Goal: Task Accomplishment & Management: Use online tool/utility

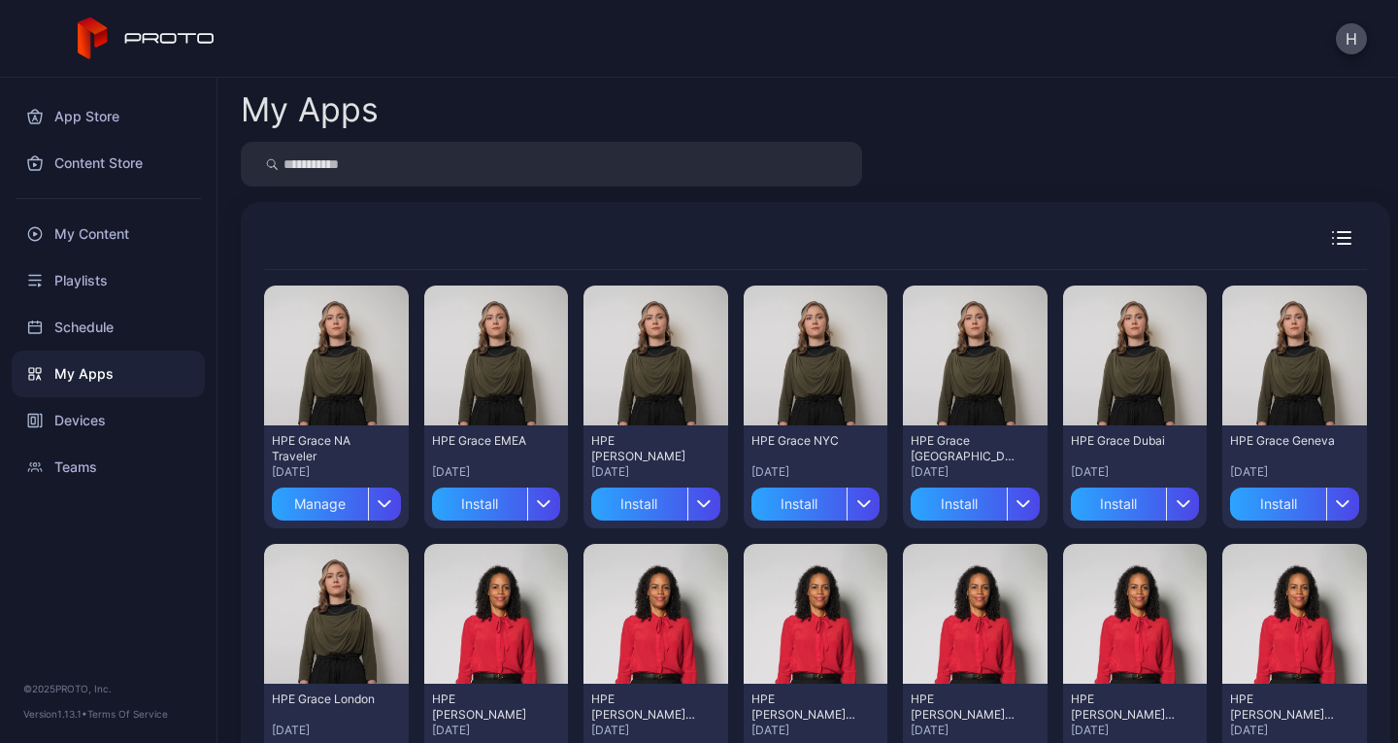
scroll to position [467, 0]
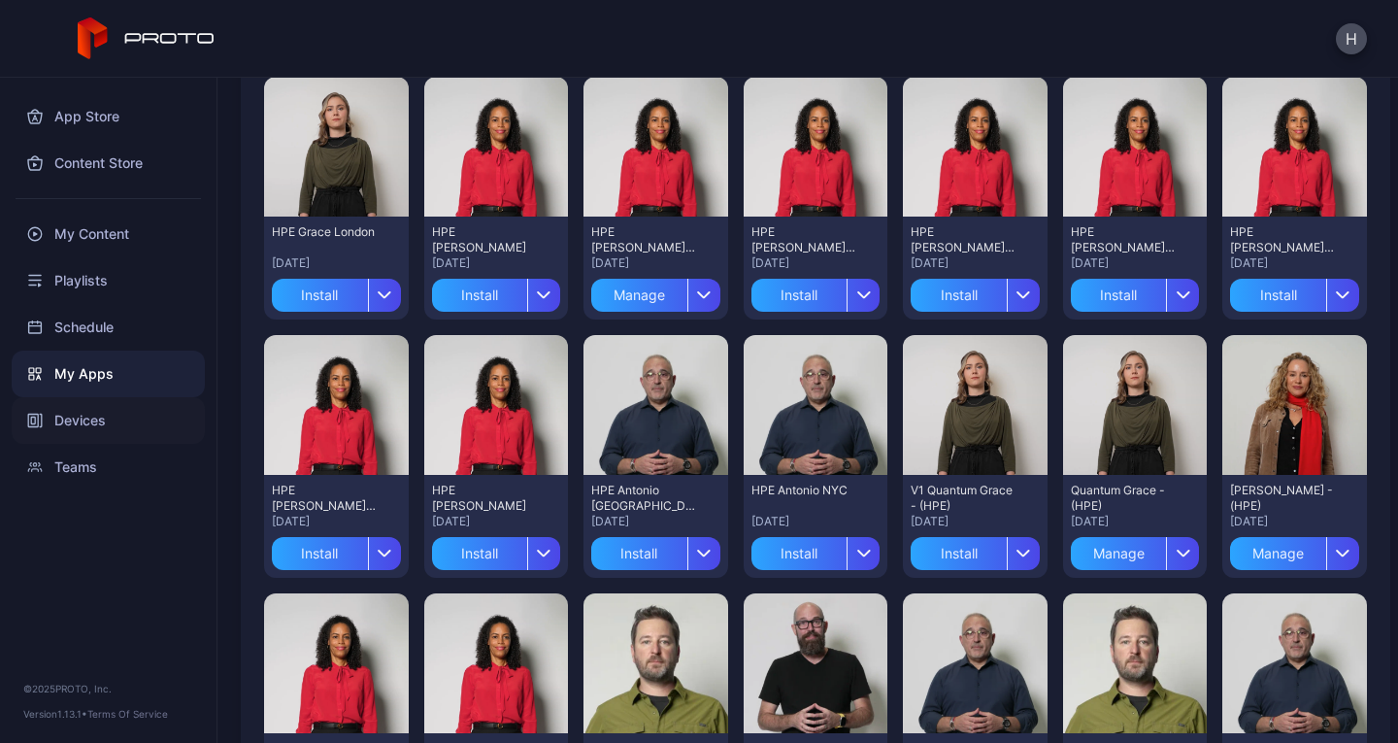
click at [80, 411] on div "Devices" at bounding box center [108, 420] width 193 height 47
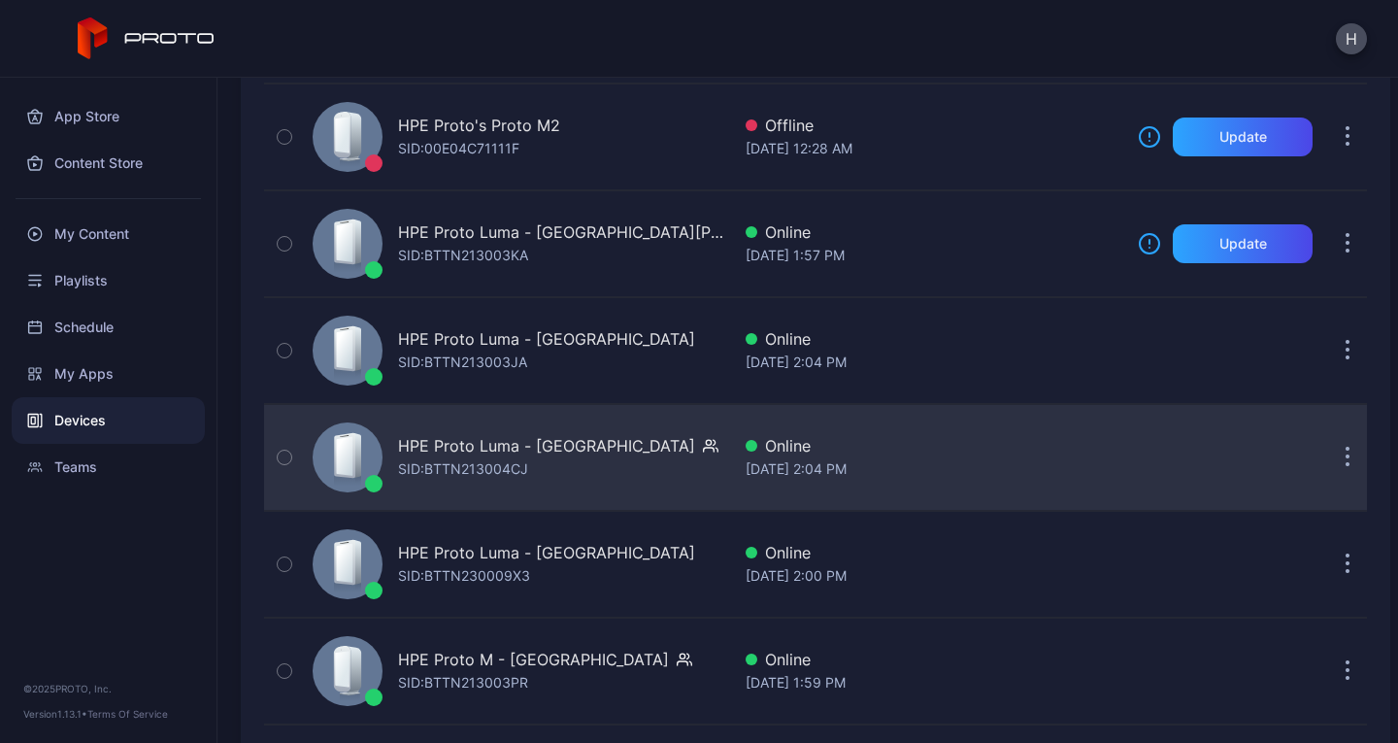
scroll to position [874, 0]
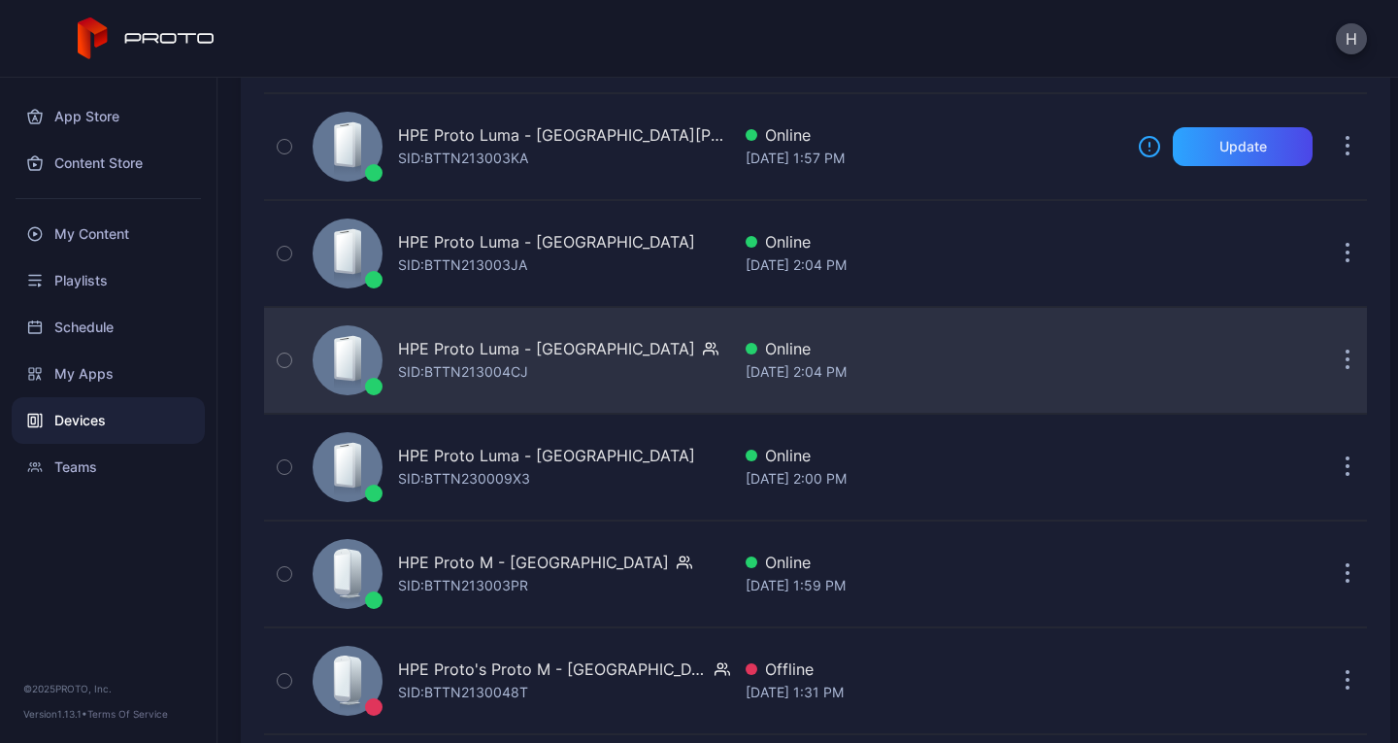
click at [629, 367] on div "HPE Proto Luma - [GEOGRAPHIC_DATA] SID: BTTN213004CJ" at bounding box center [517, 360] width 425 height 97
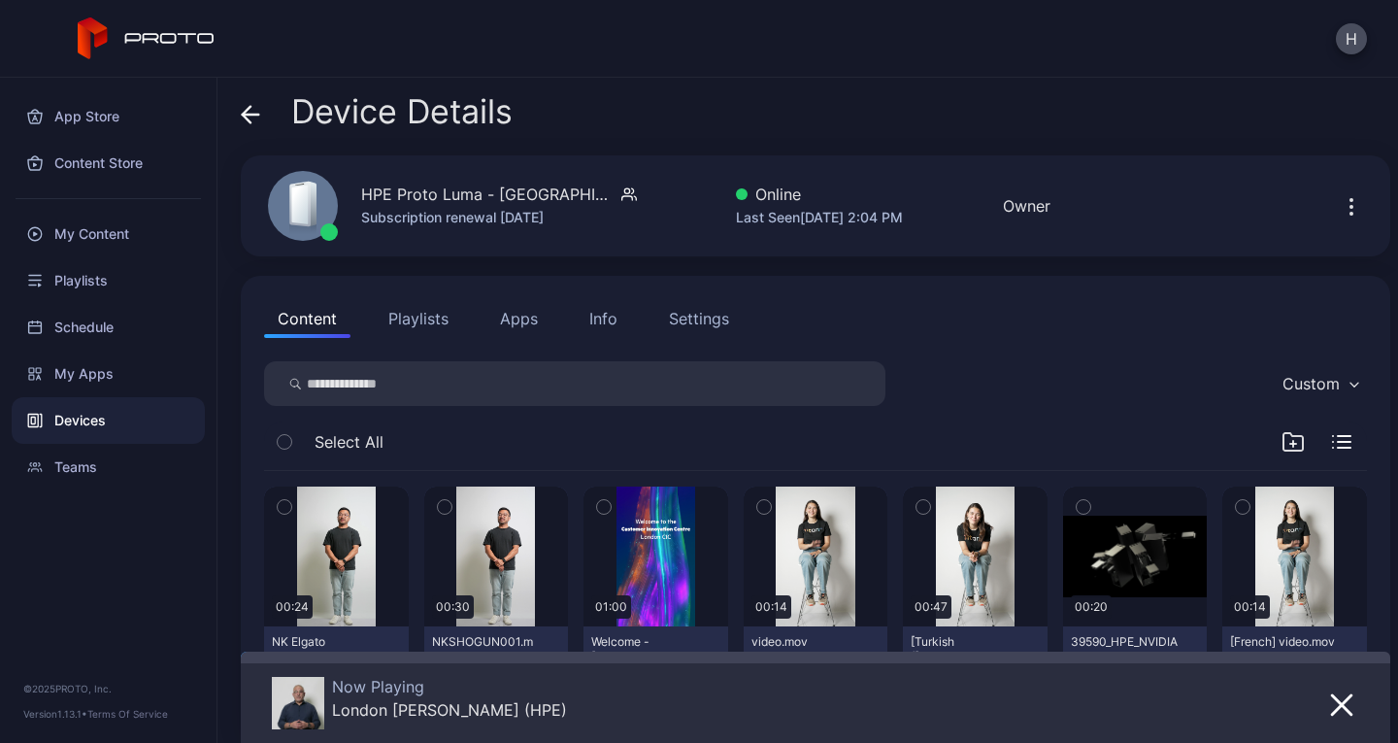
click at [534, 315] on button "Apps" at bounding box center [519, 318] width 65 height 39
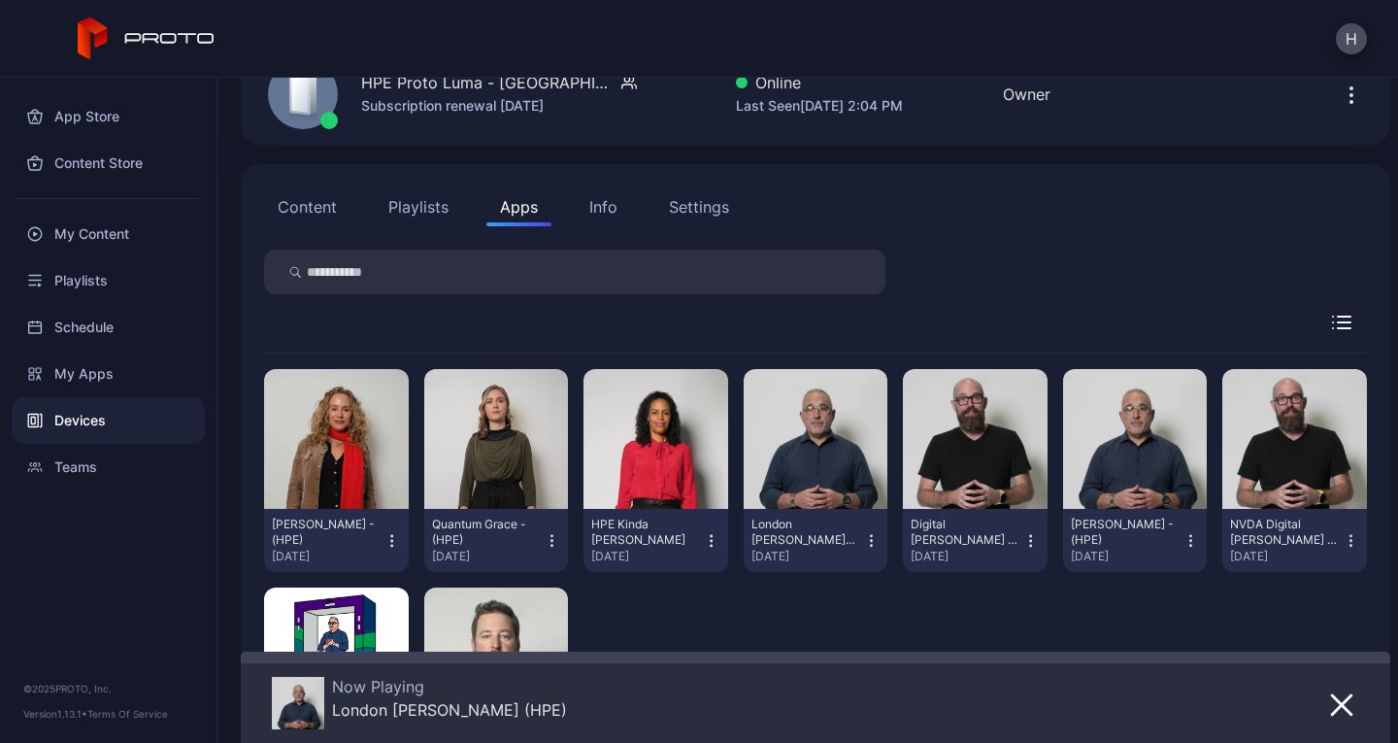
scroll to position [291, 0]
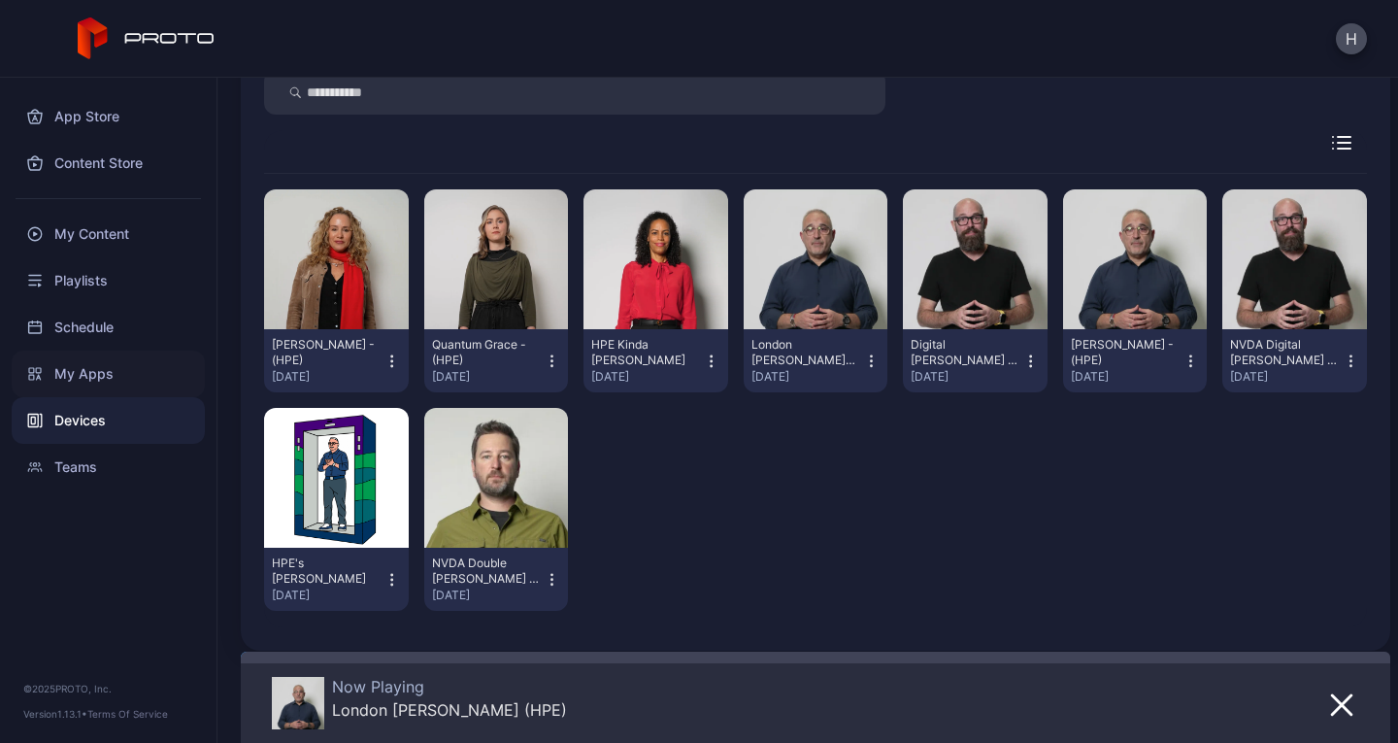
click at [78, 379] on div "My Apps" at bounding box center [108, 374] width 193 height 47
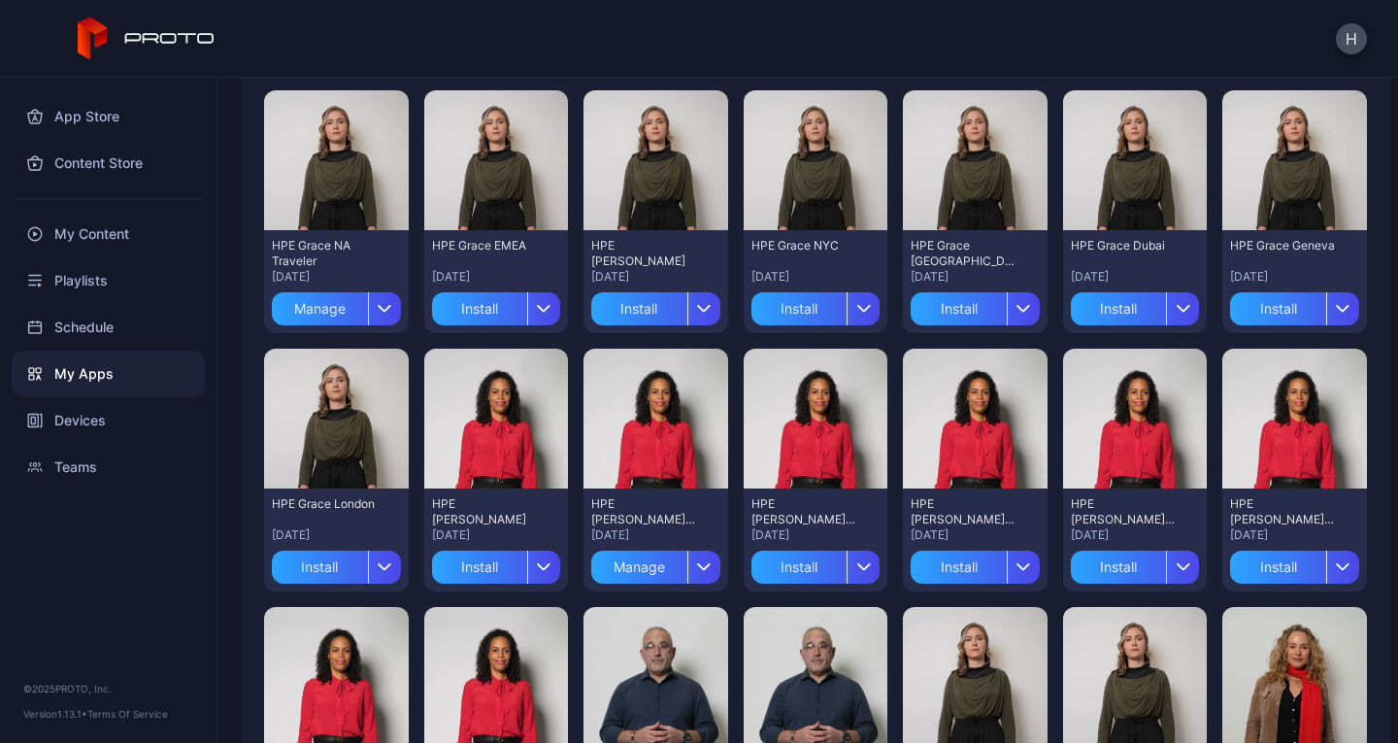
scroll to position [196, 0]
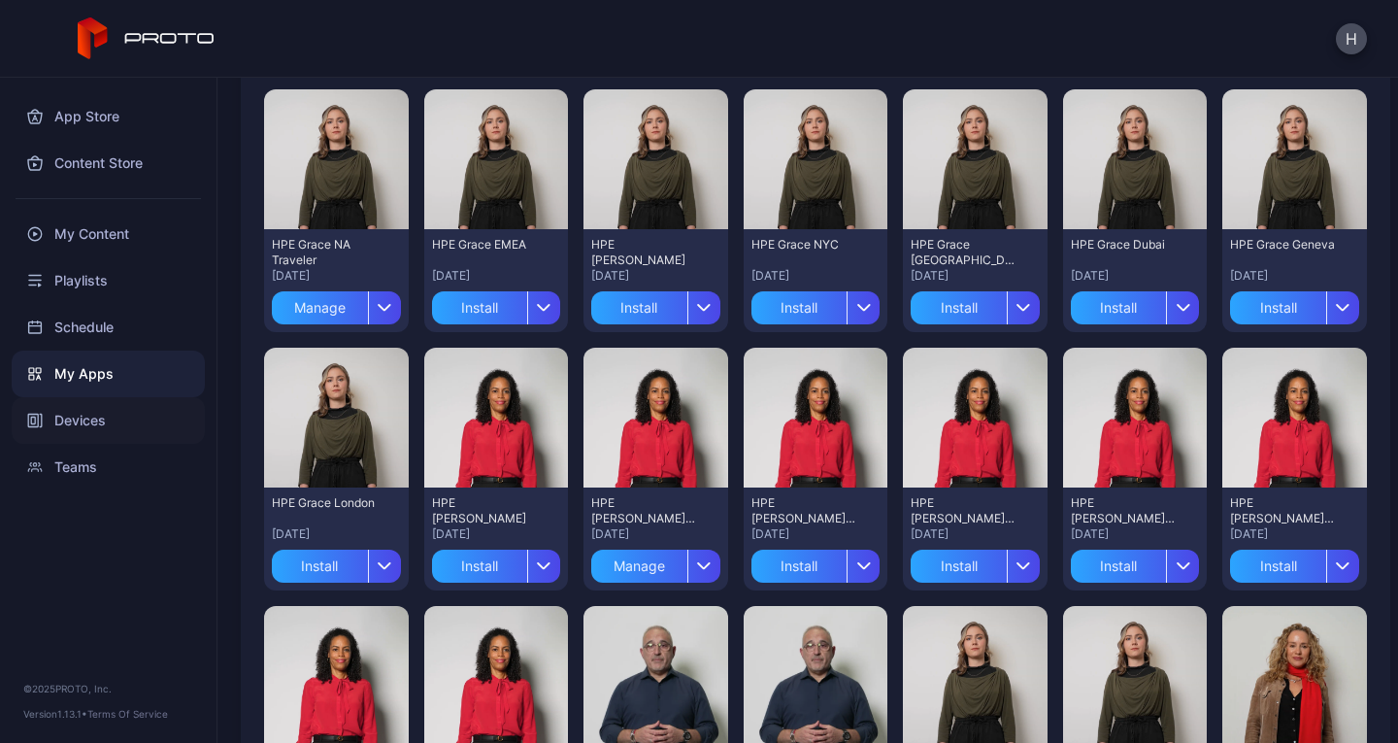
click at [90, 425] on div "Devices" at bounding box center [108, 420] width 193 height 47
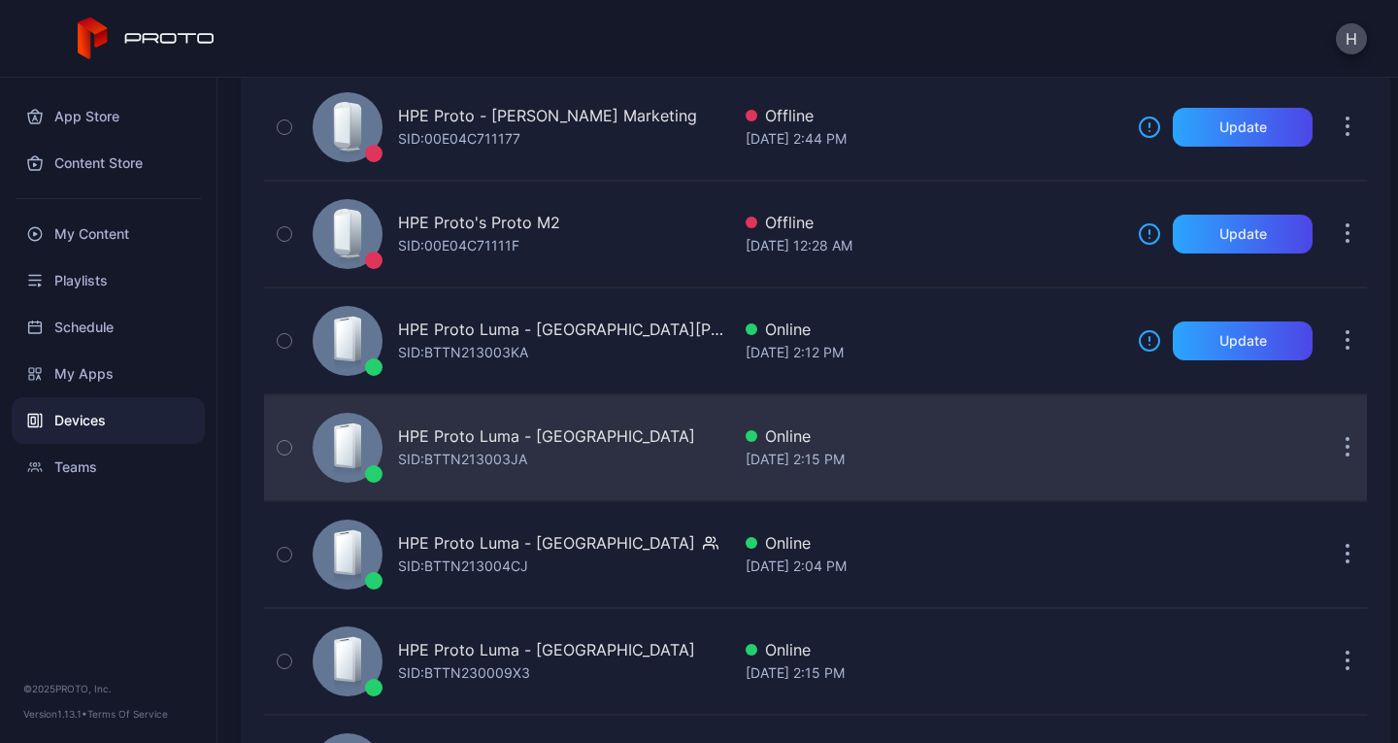
scroll to position [777, 0]
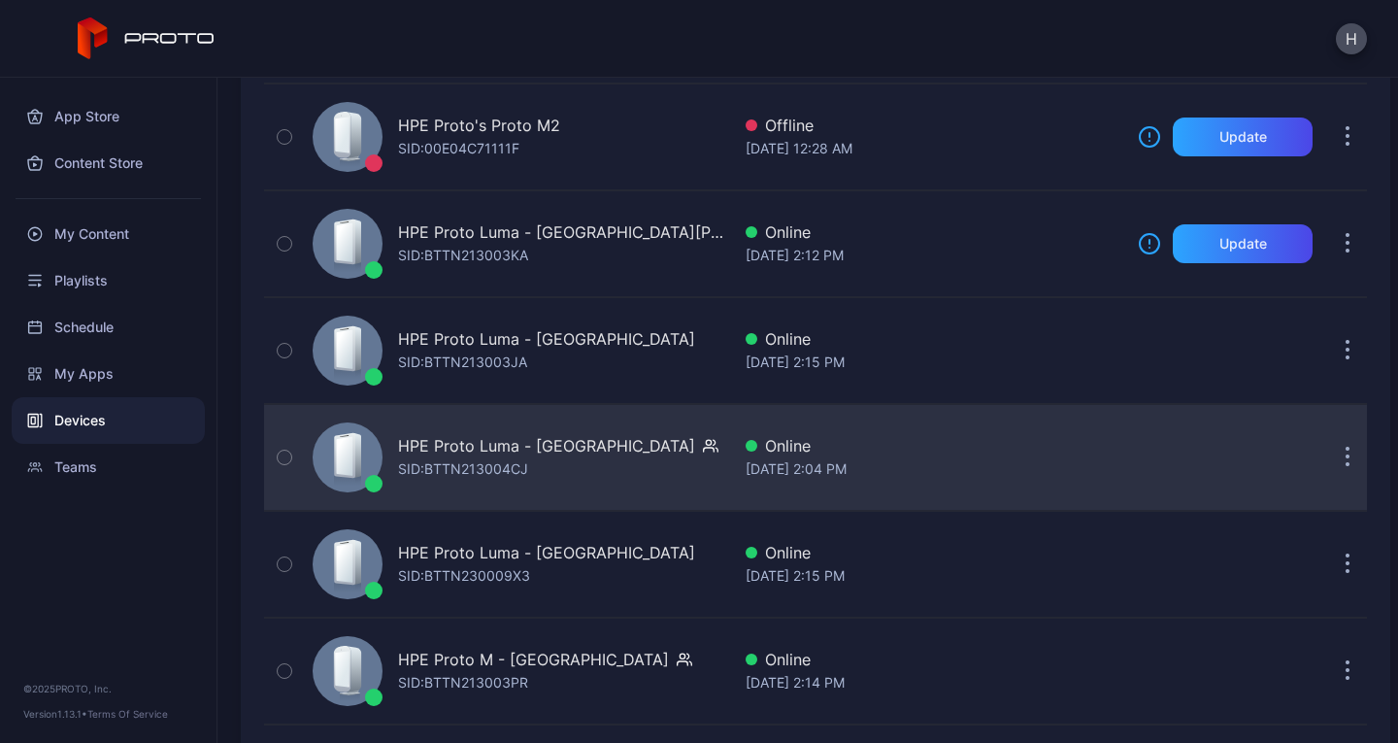
click at [638, 458] on div "HPE Proto Luma - [GEOGRAPHIC_DATA] SID: BTTN213004CJ" at bounding box center [517, 457] width 425 height 97
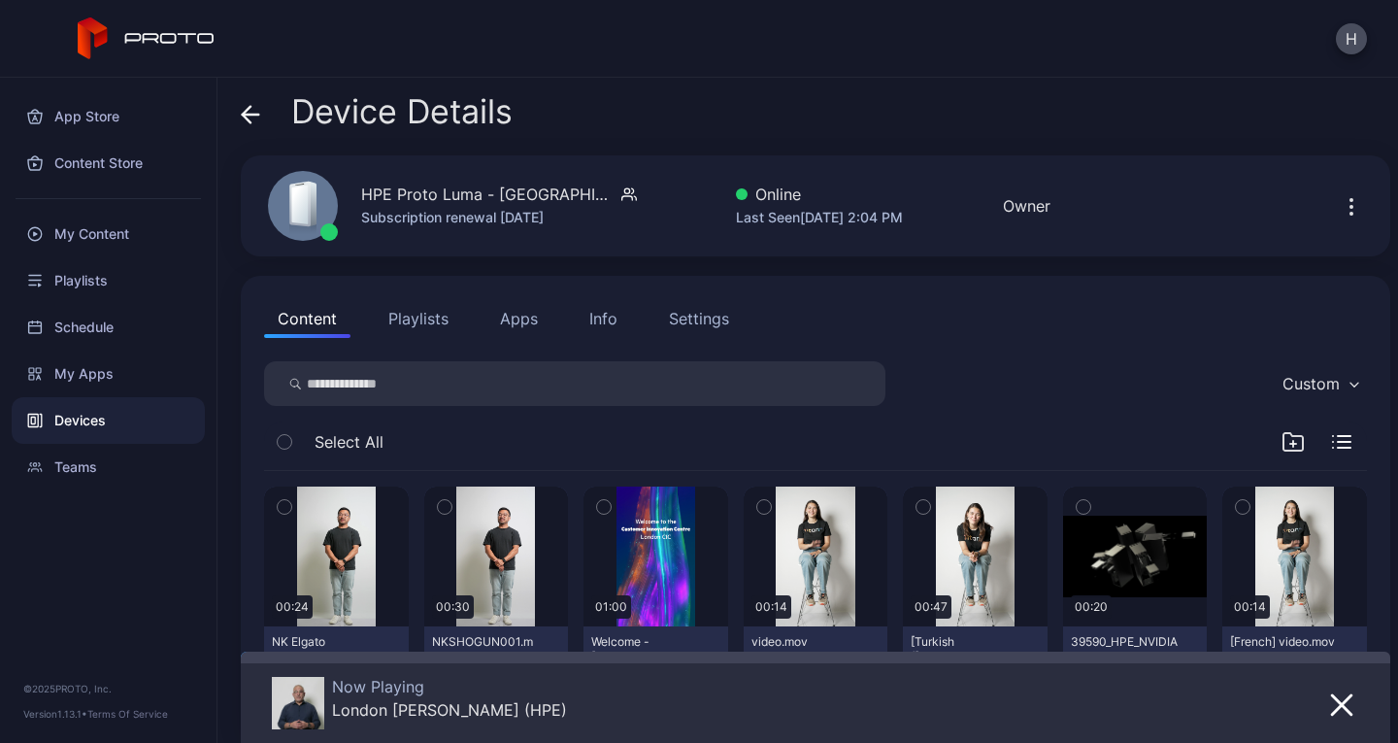
click at [528, 317] on button "Apps" at bounding box center [519, 318] width 65 height 39
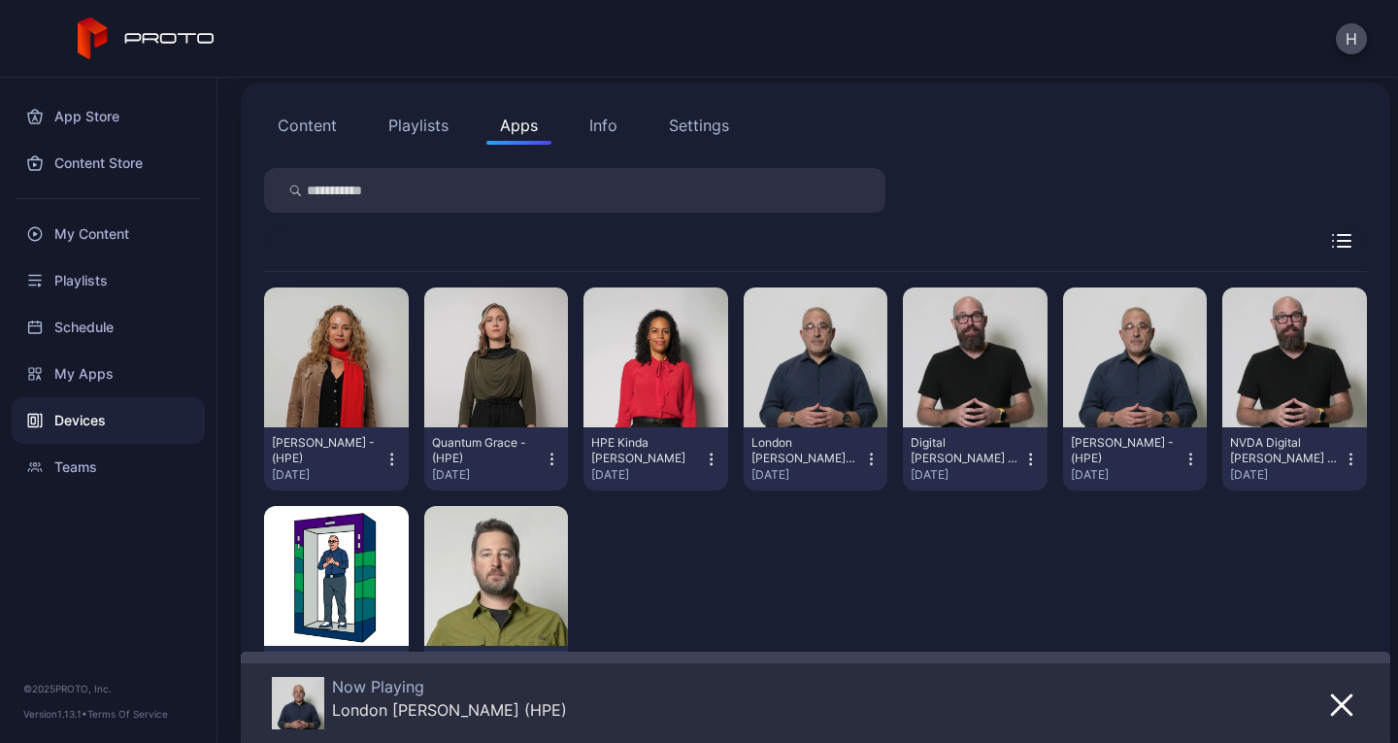
scroll to position [291, 0]
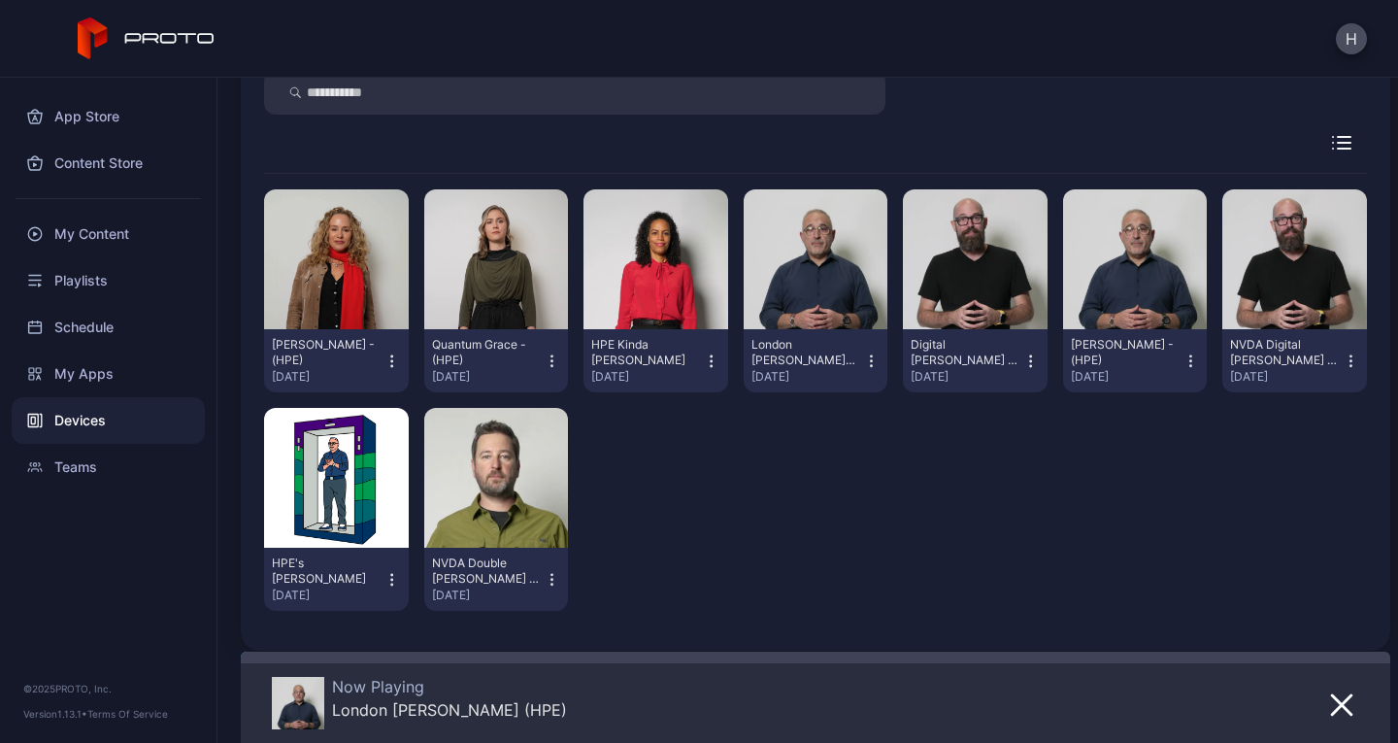
click at [851, 617] on div "Lisa Kristine - (HPE) Sep 4, 2025 Quantum Grace - (HPE) Aug 21, 2025 HPE Kinda …" at bounding box center [815, 400] width 1103 height 453
click at [776, 514] on div "Lisa Kristine - (HPE) Sep 4, 2025 Quantum Grace - (HPE) Aug 21, 2025 HPE Kinda …" at bounding box center [815, 400] width 1103 height 453
click at [72, 375] on div "My Apps" at bounding box center [108, 374] width 193 height 47
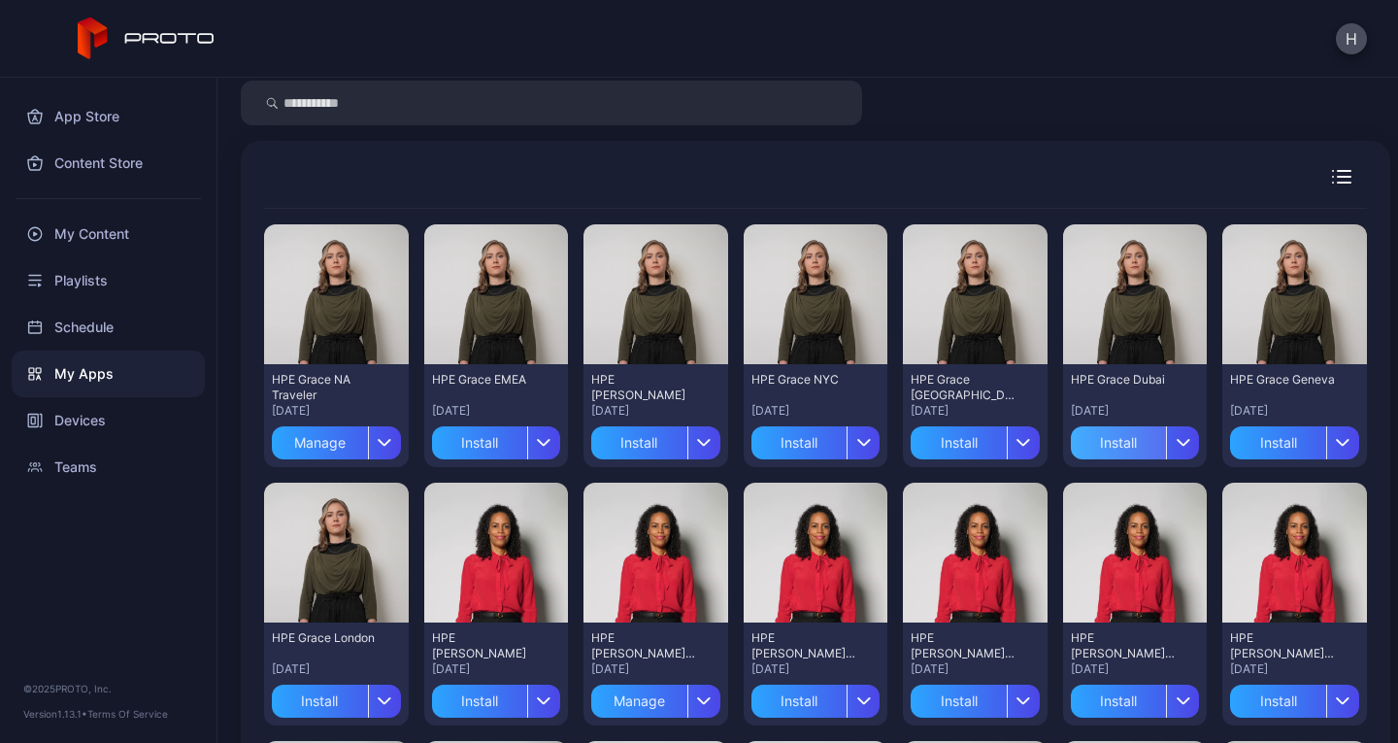
scroll to position [97, 0]
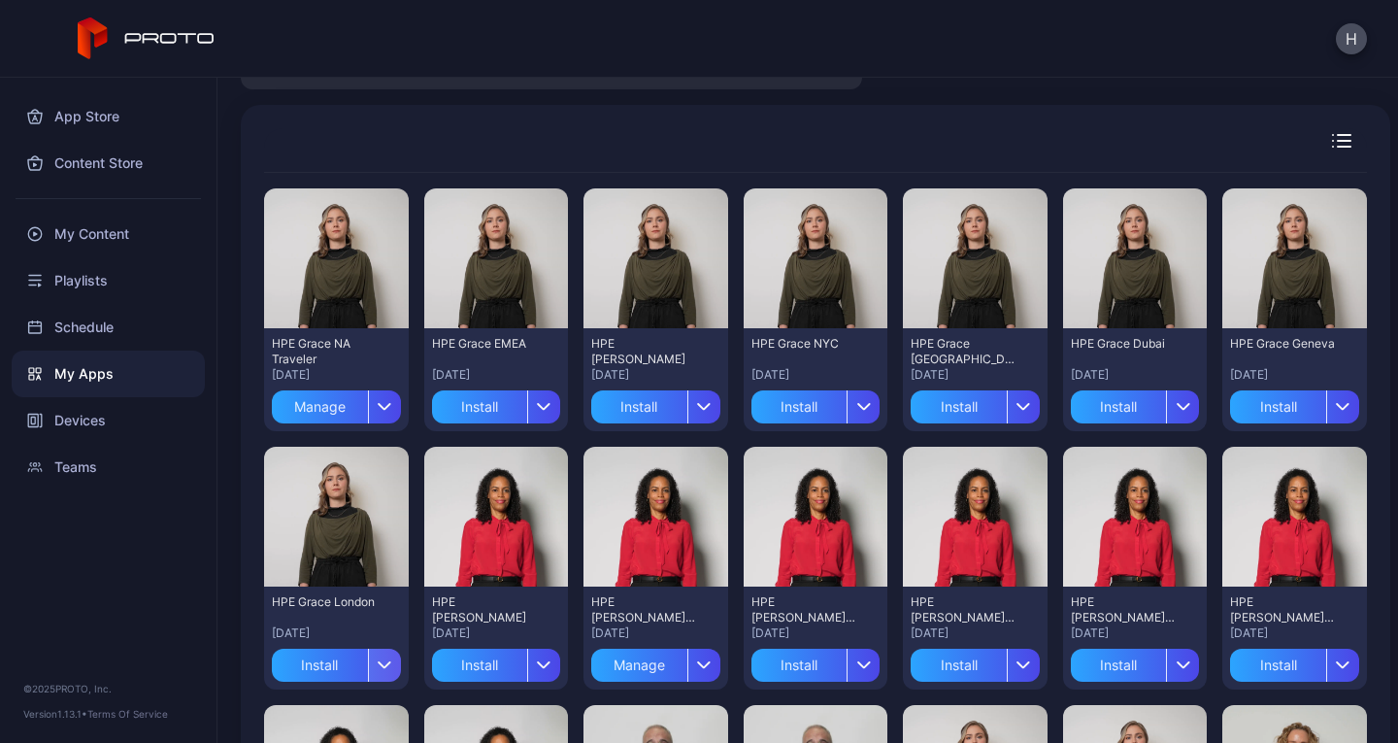
click at [381, 668] on icon "button" at bounding box center [385, 665] width 12 height 6
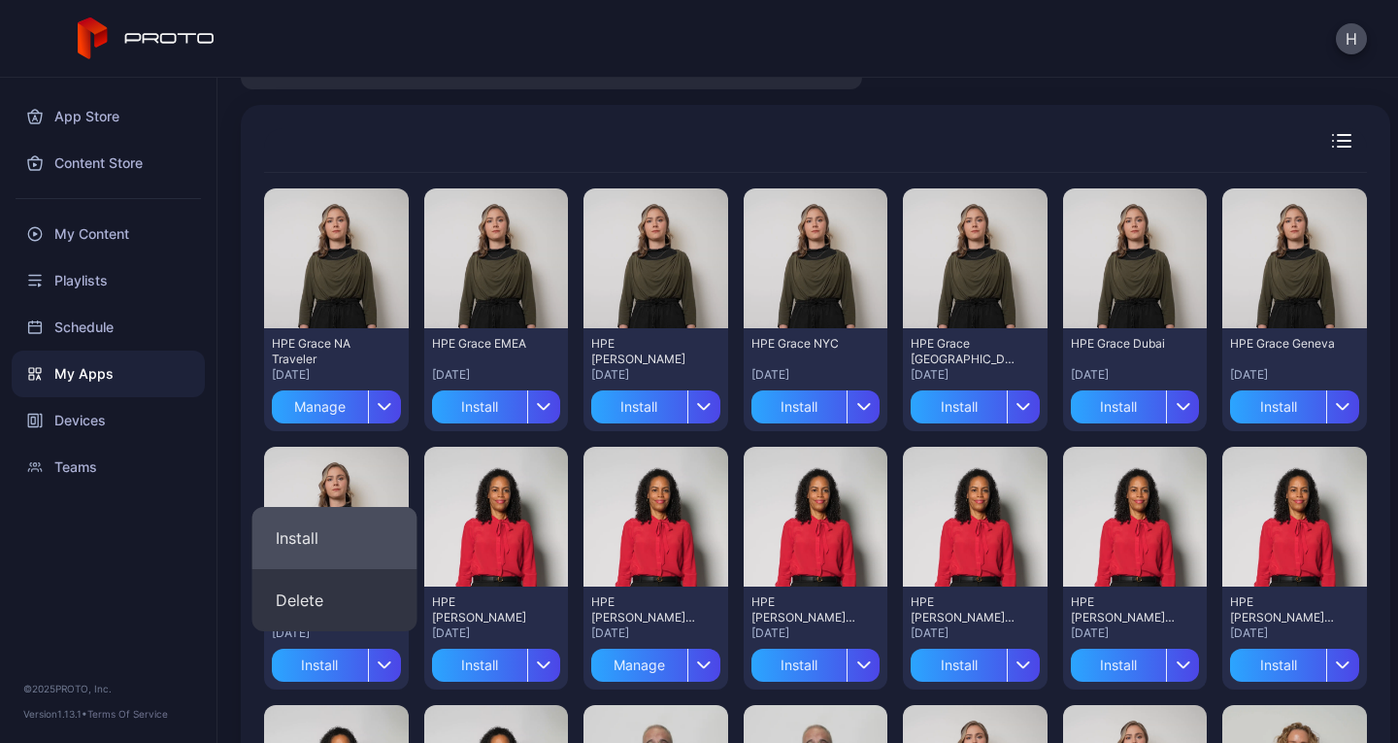
click at [351, 541] on button "Install" at bounding box center [334, 538] width 165 height 62
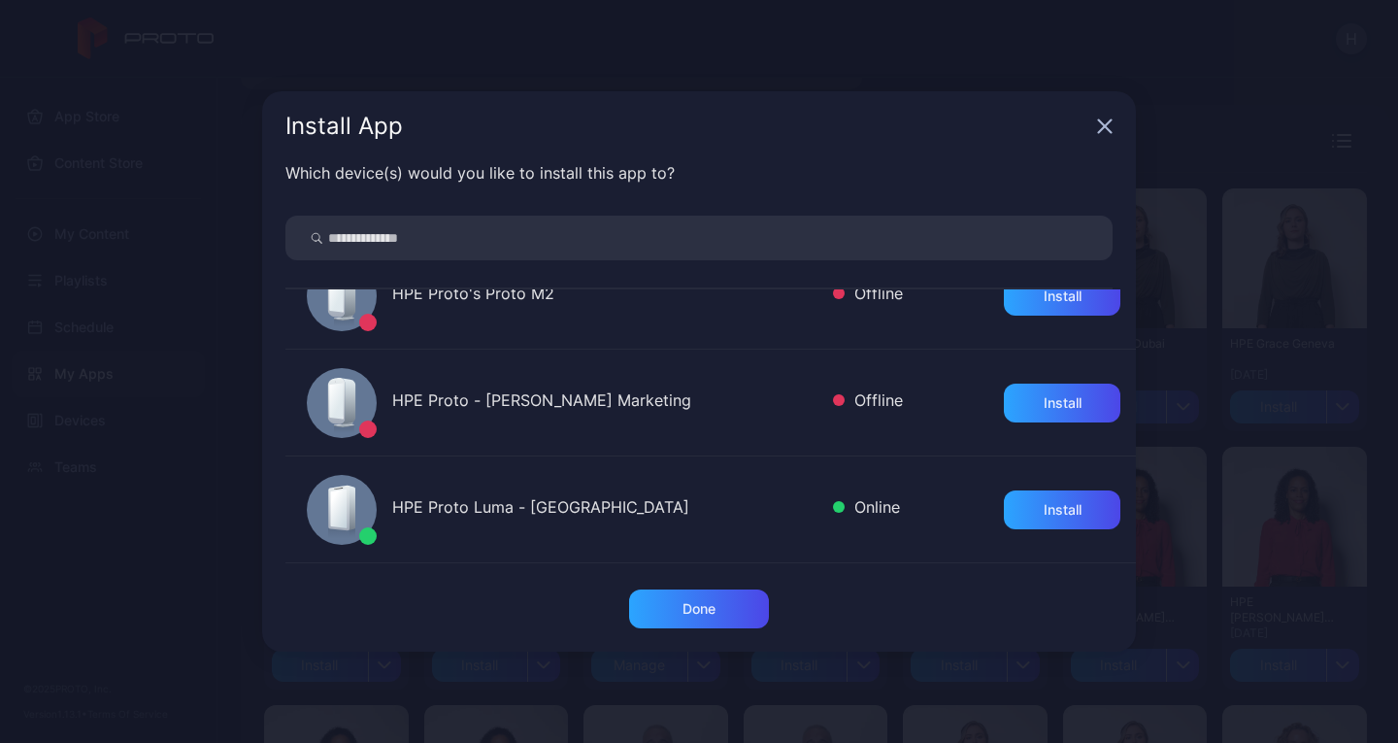
scroll to position [388, 0]
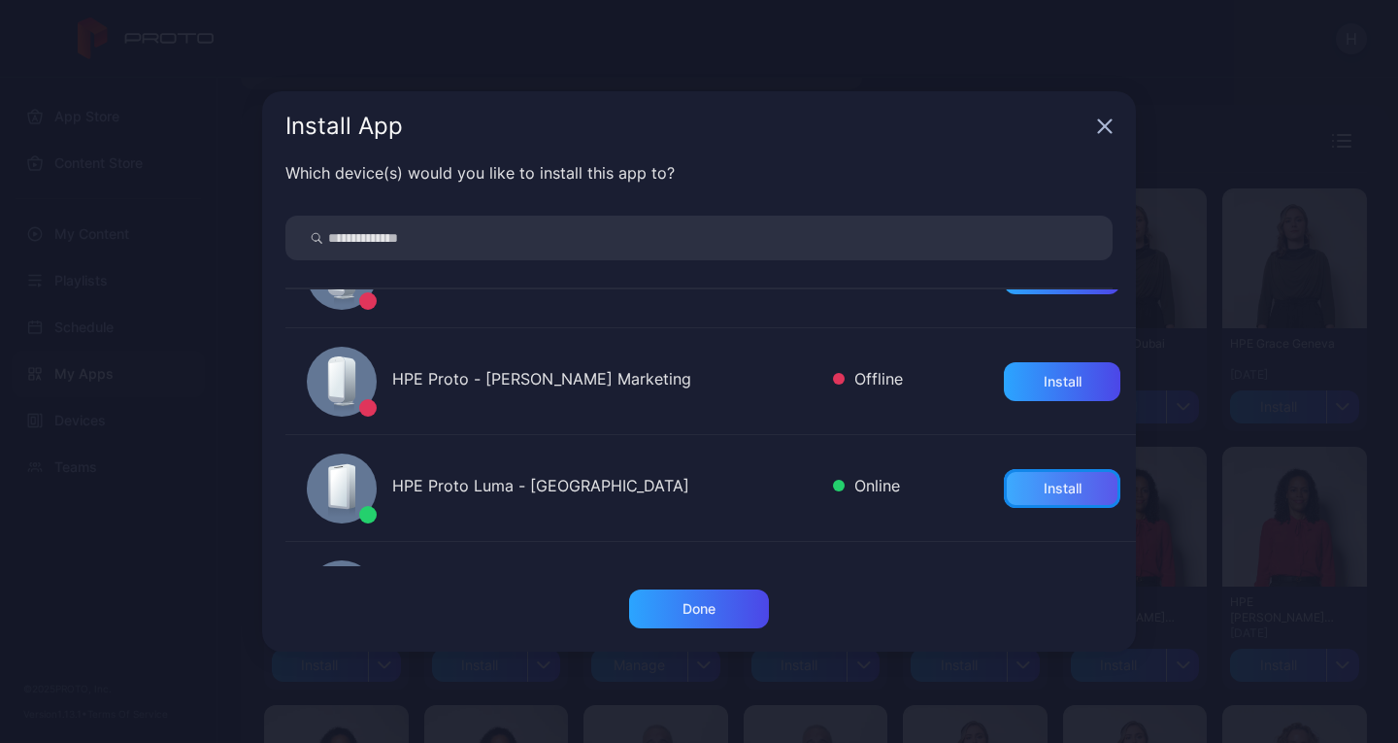
click at [1044, 491] on div "Install" at bounding box center [1063, 489] width 38 height 16
click at [1110, 129] on icon "button" at bounding box center [1105, 126] width 16 height 16
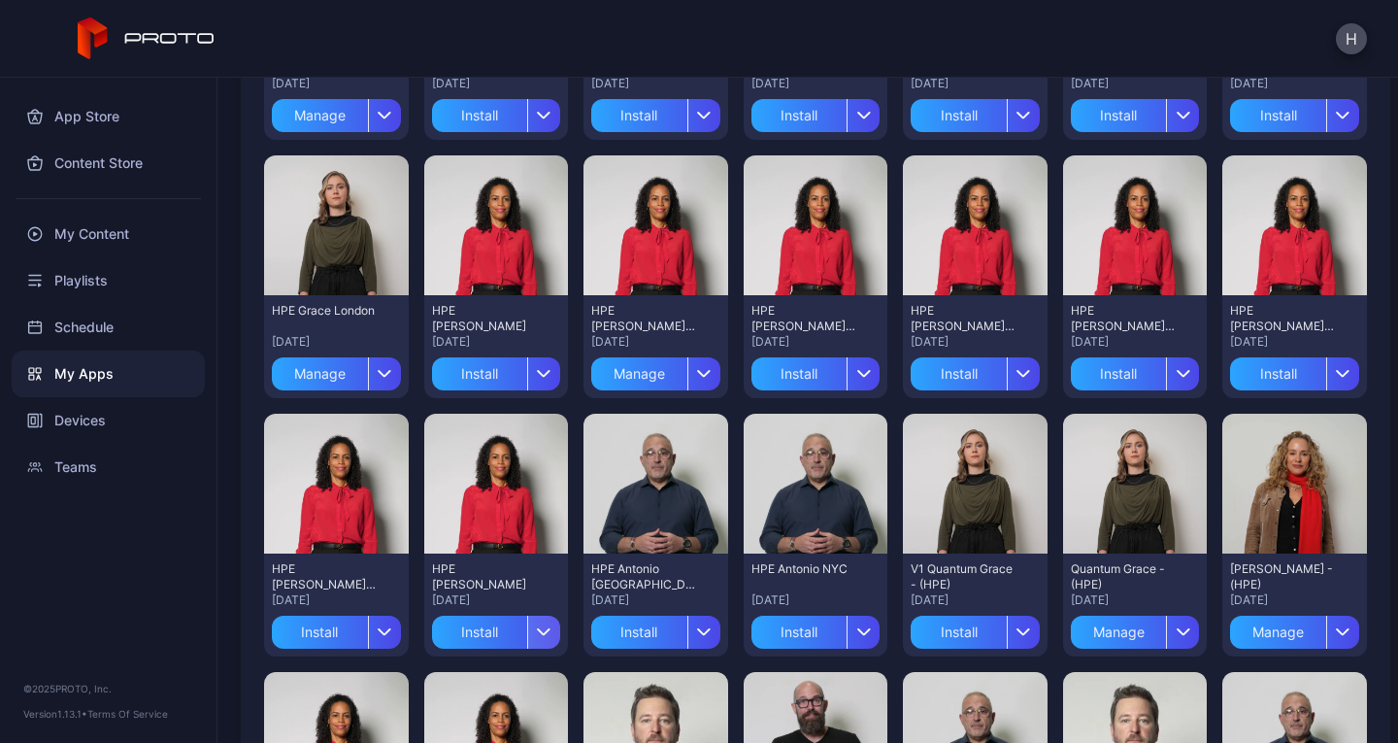
click at [541, 625] on div "button" at bounding box center [543, 632] width 33 height 33
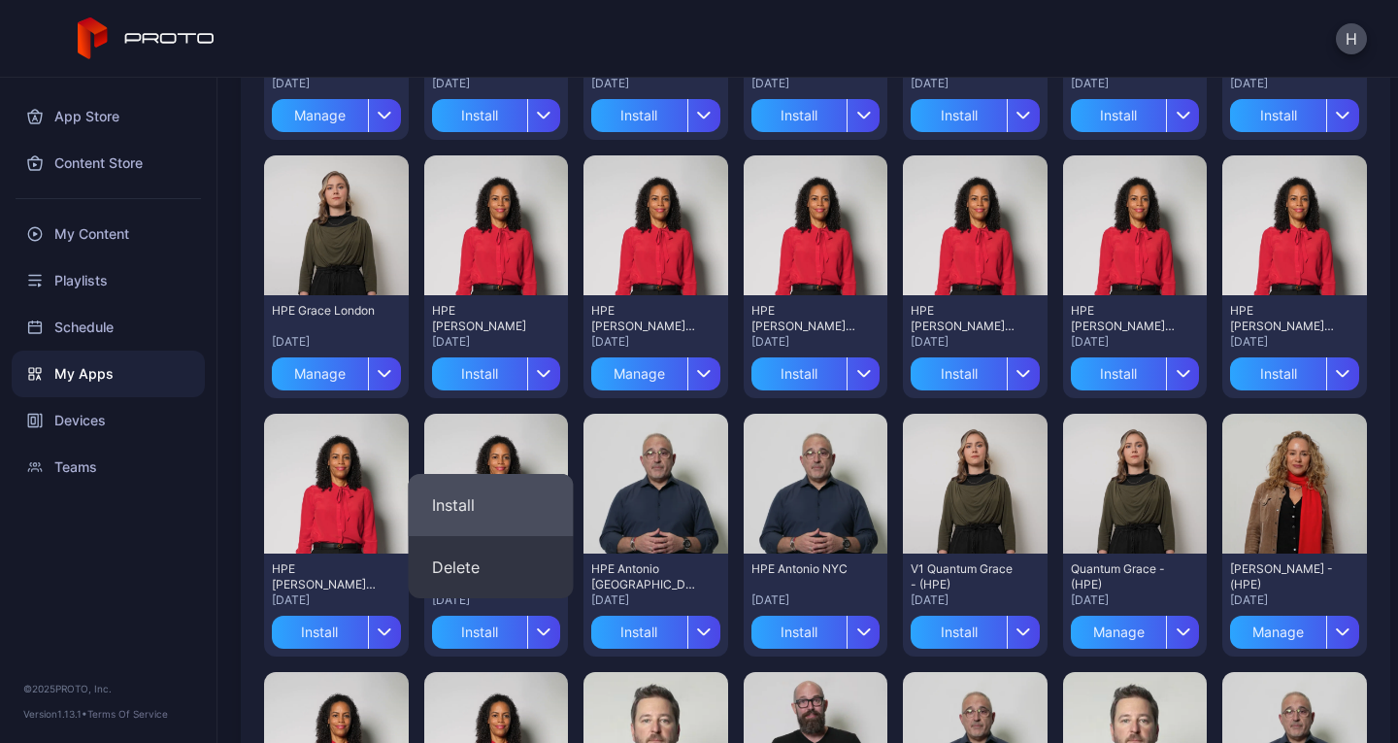
click at [469, 504] on button "Install" at bounding box center [491, 505] width 165 height 62
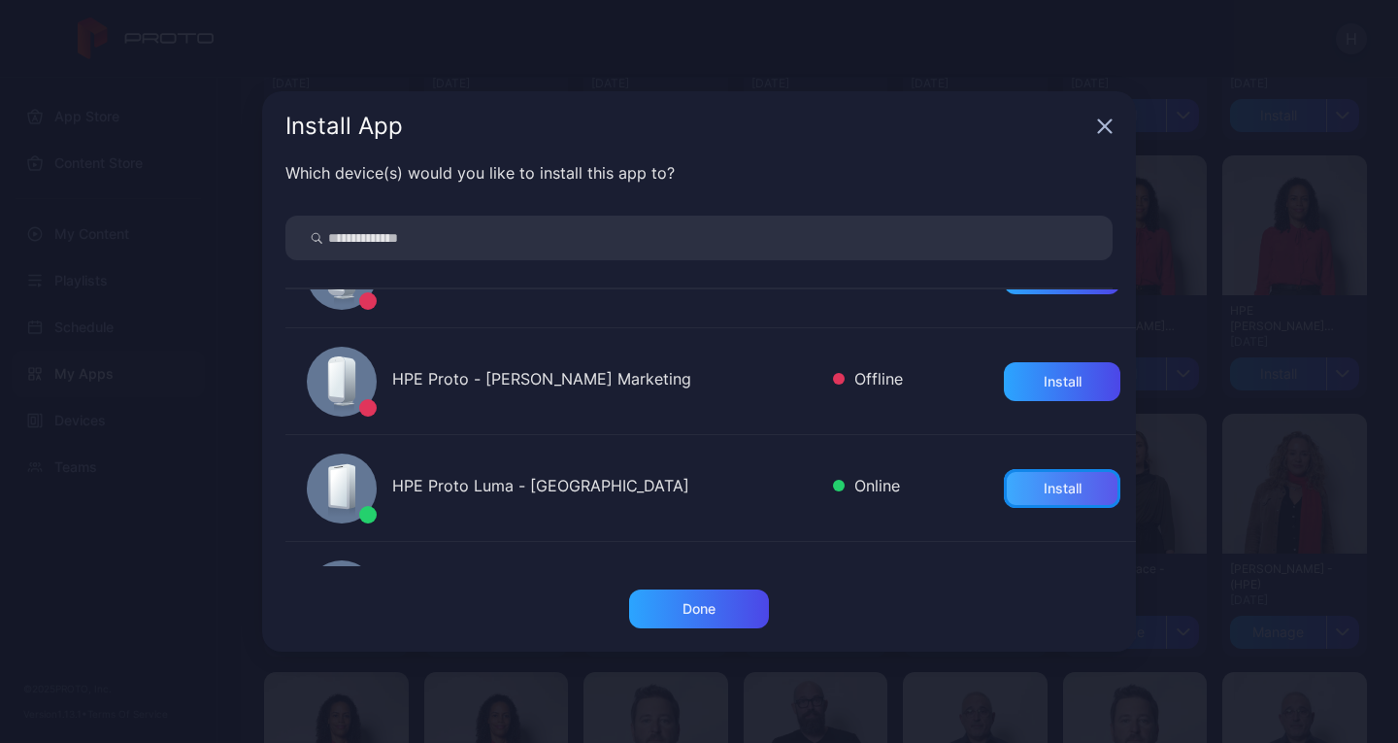
click at [1044, 488] on div "Install" at bounding box center [1063, 489] width 38 height 16
click at [1105, 128] on icon "button" at bounding box center [1105, 126] width 16 height 16
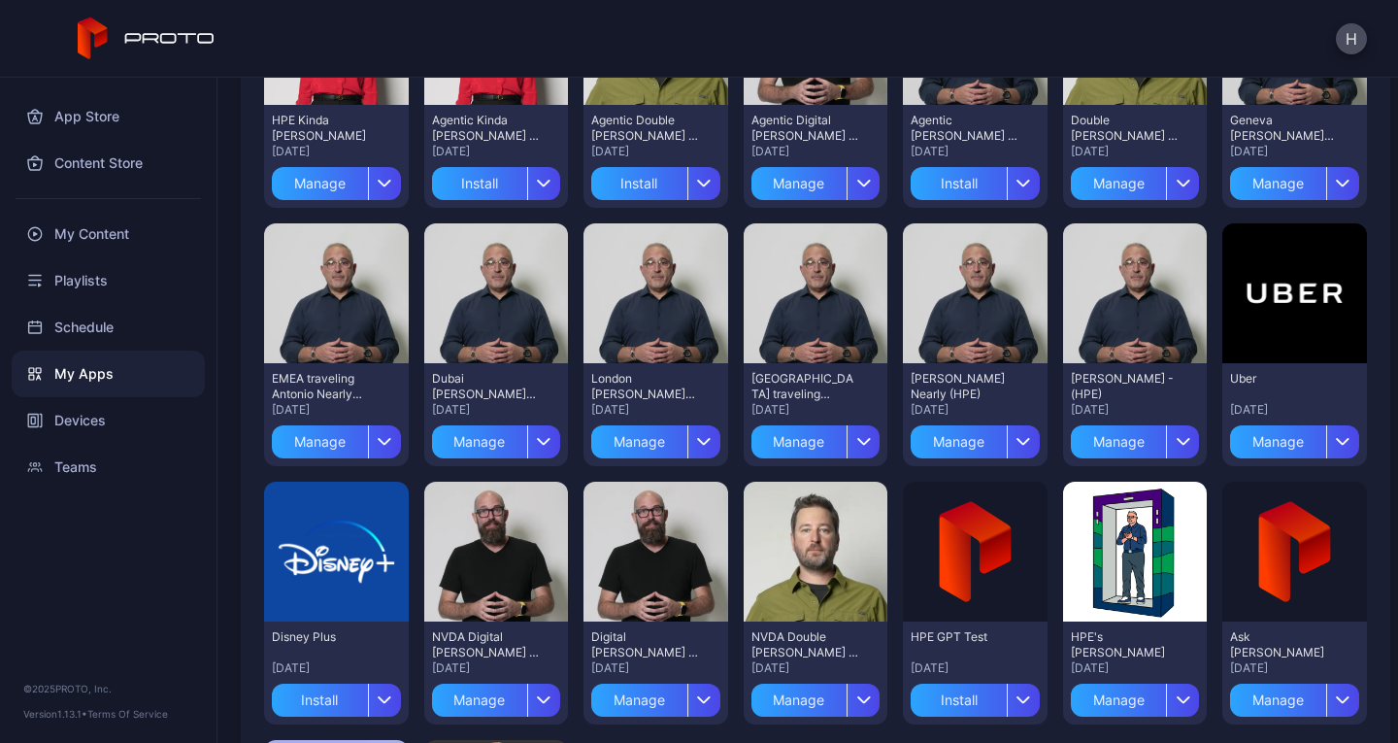
scroll to position [1262, 0]
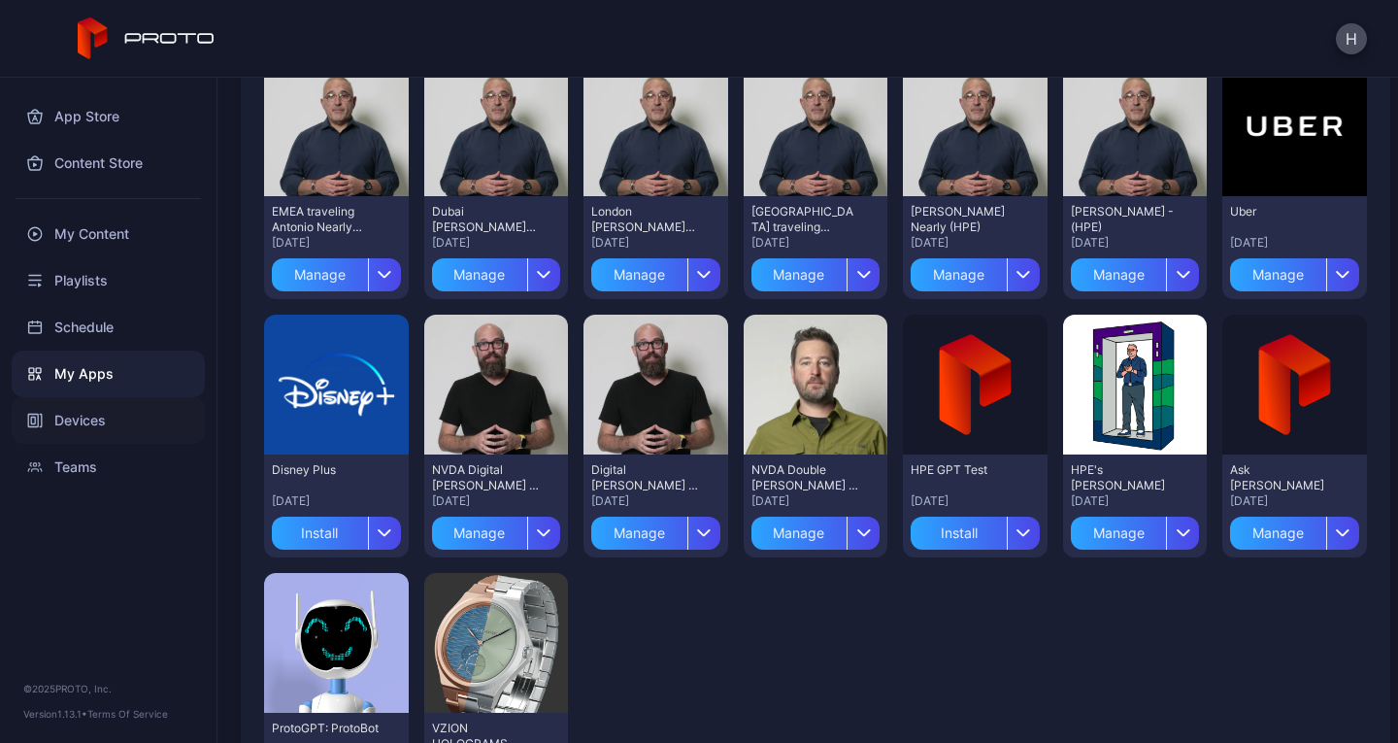
click at [63, 426] on div "Devices" at bounding box center [108, 420] width 193 height 47
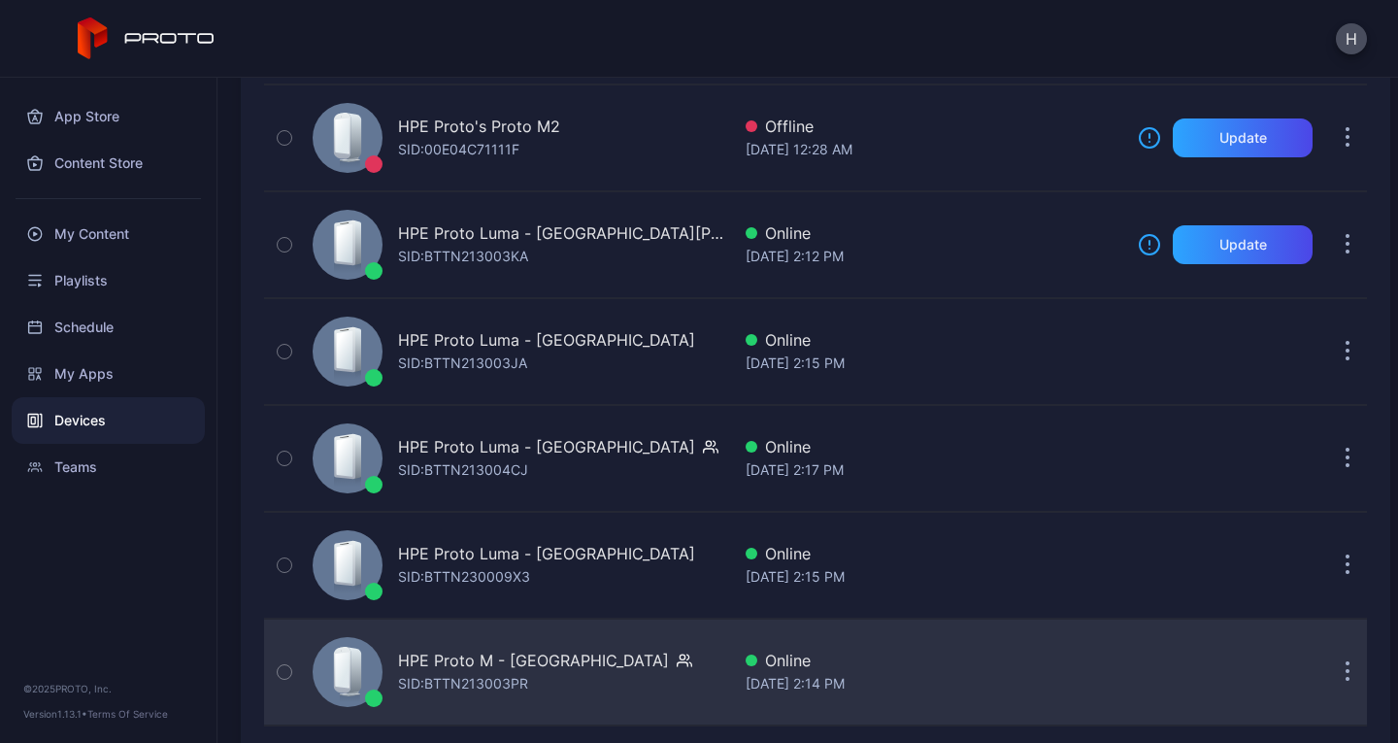
scroll to position [874, 0]
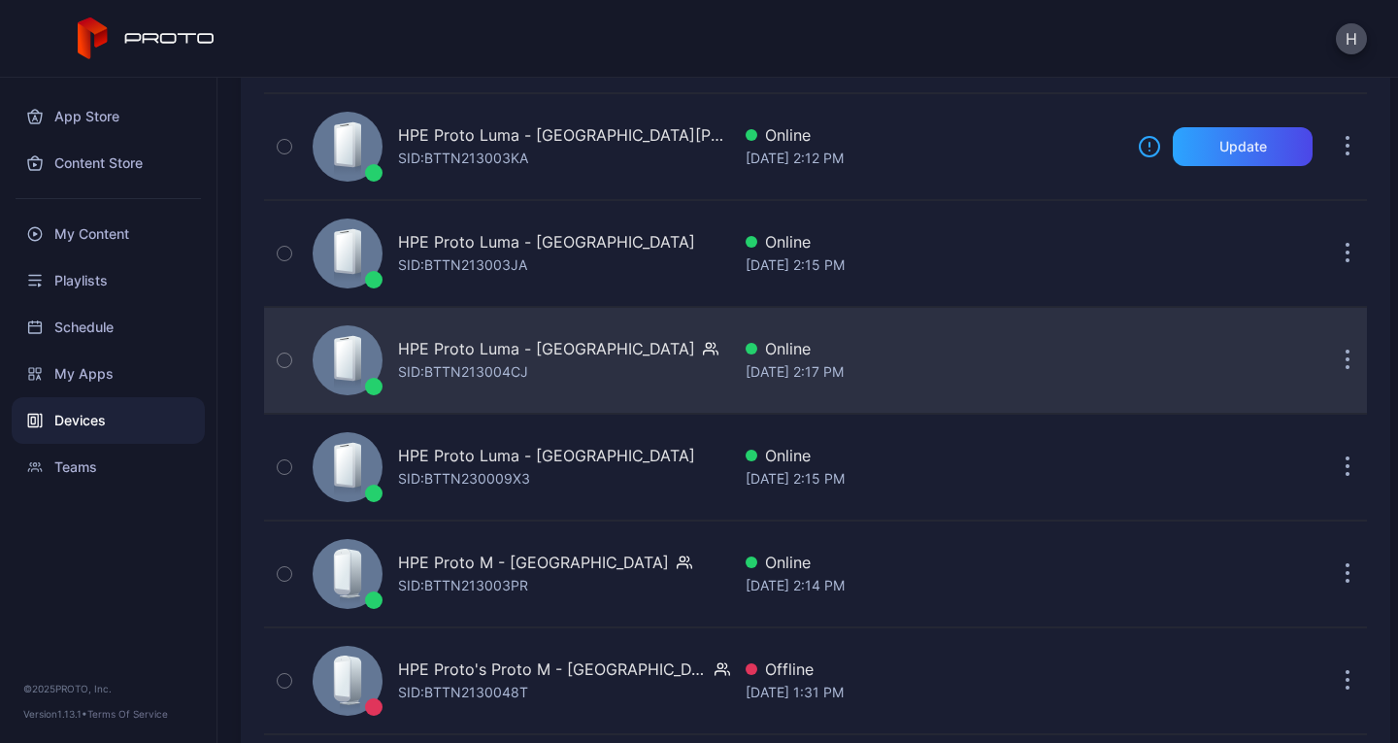
click at [540, 359] on div "HPE Proto Luma - [GEOGRAPHIC_DATA]" at bounding box center [546, 348] width 297 height 23
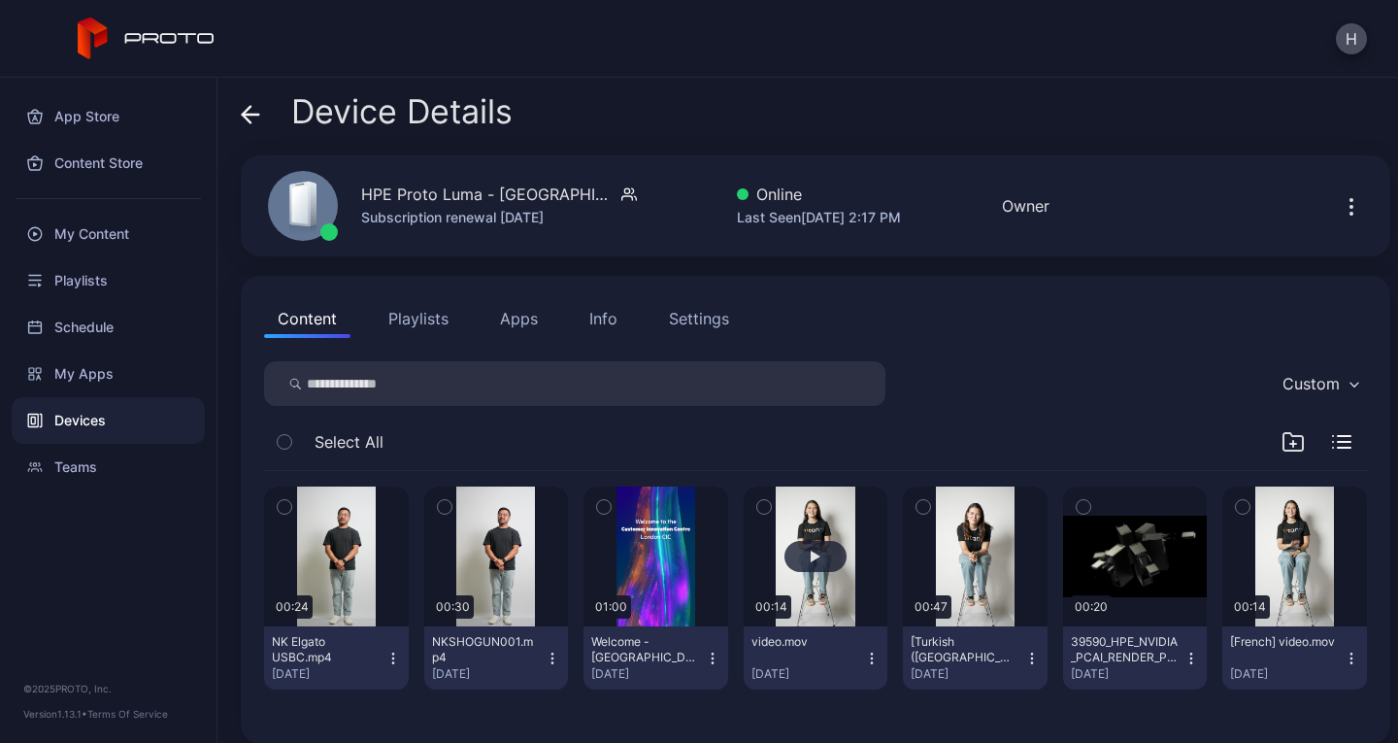
scroll to position [17, 0]
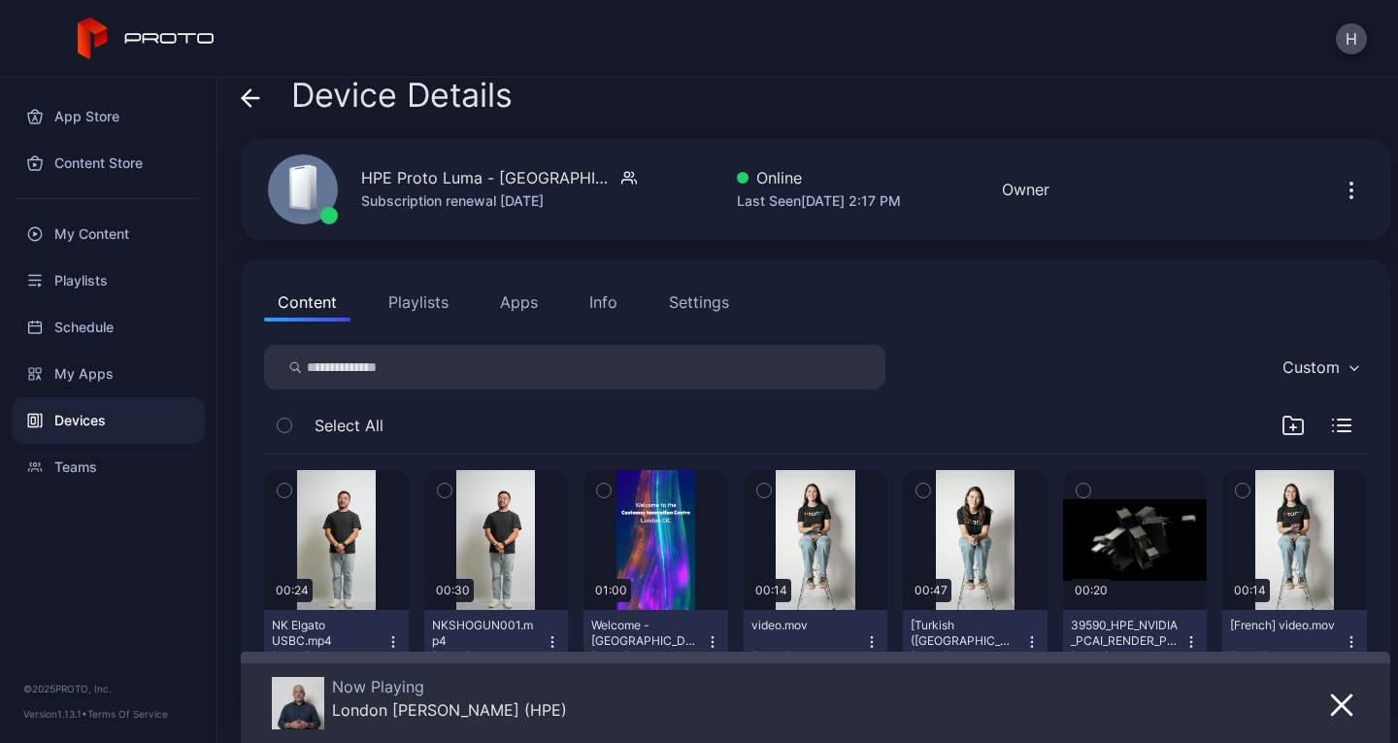
click at [511, 309] on button "Apps" at bounding box center [519, 302] width 65 height 39
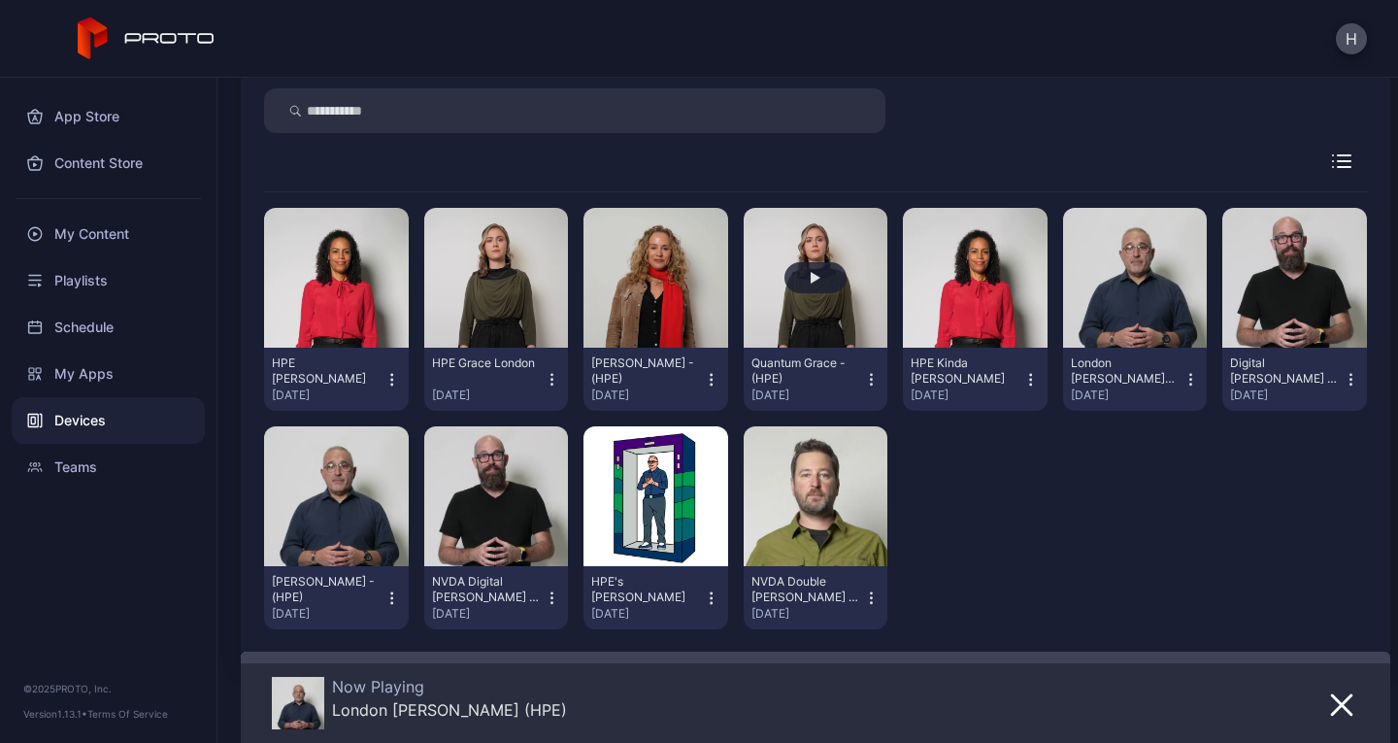
scroll to position [291, 0]
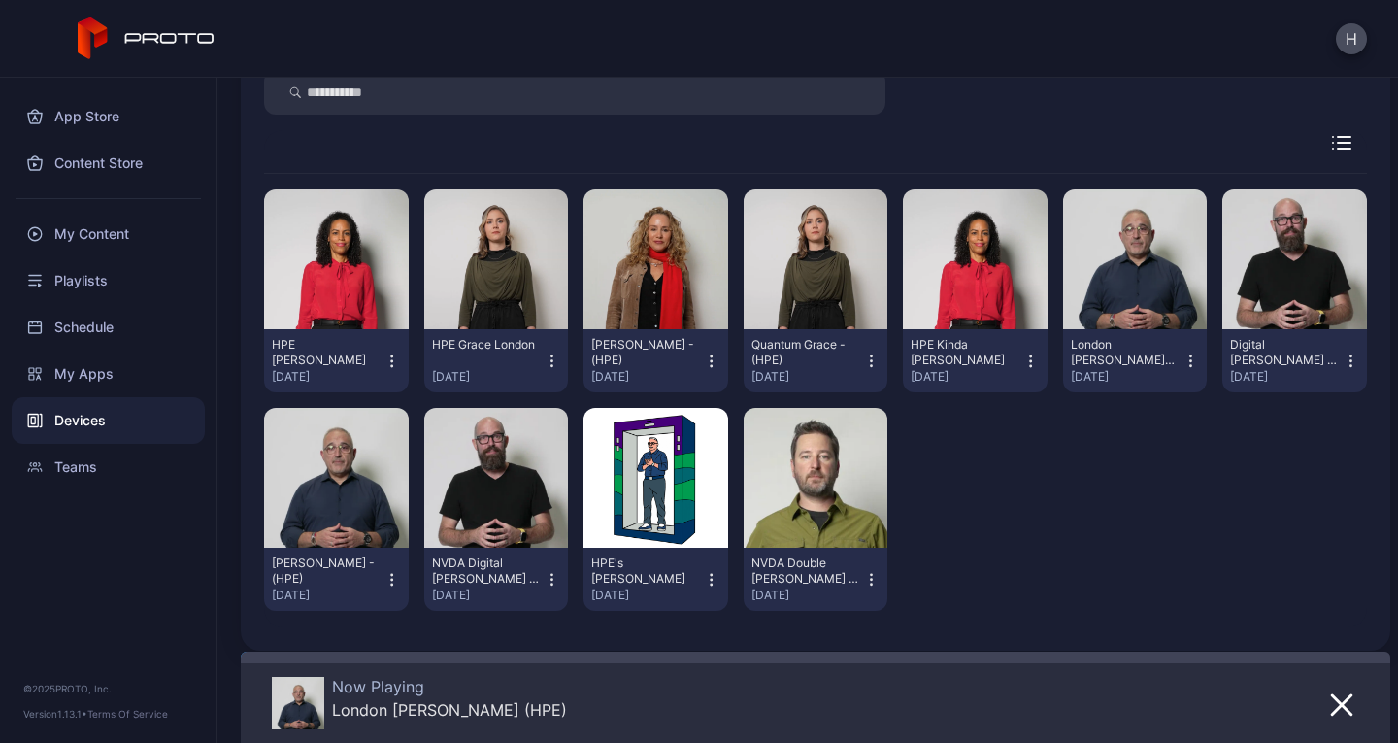
click at [704, 361] on icon "button" at bounding box center [711, 361] width 17 height 19
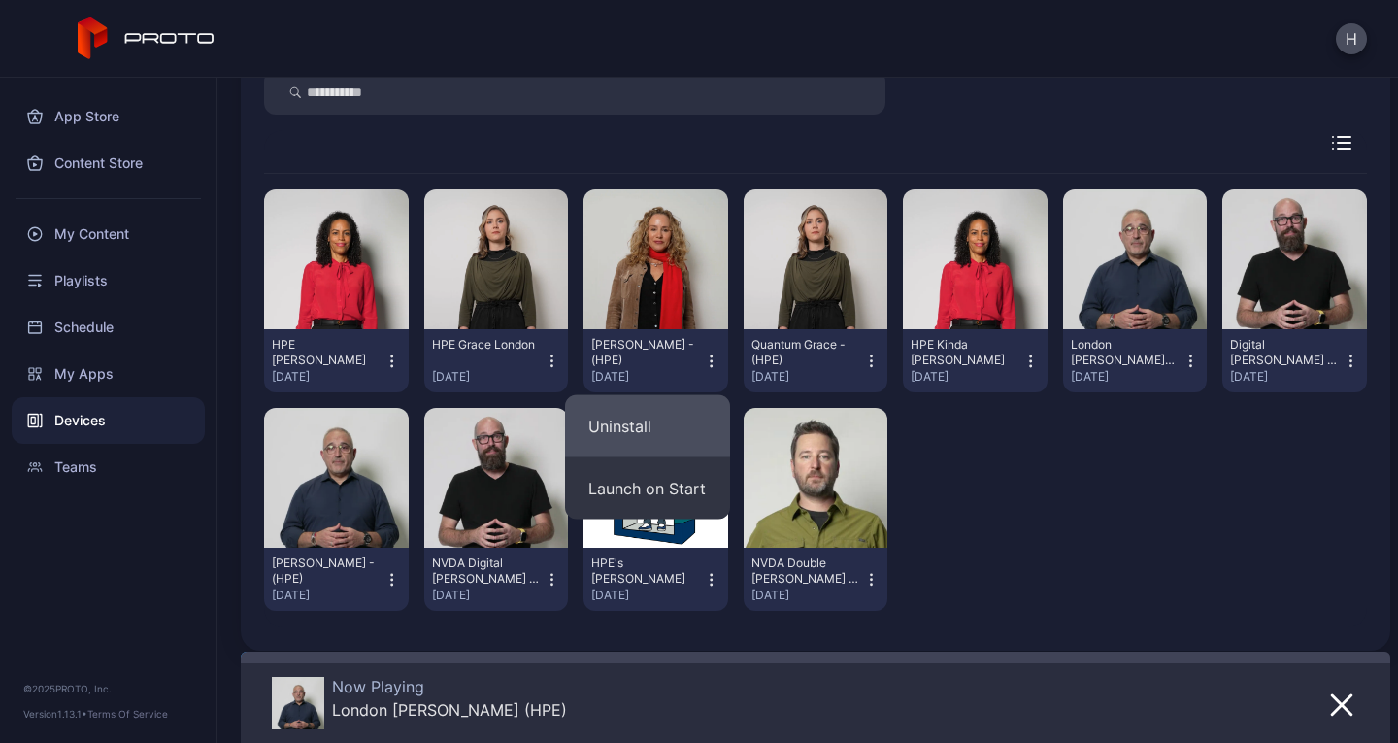
click at [680, 418] on button "Uninstall" at bounding box center [647, 426] width 165 height 62
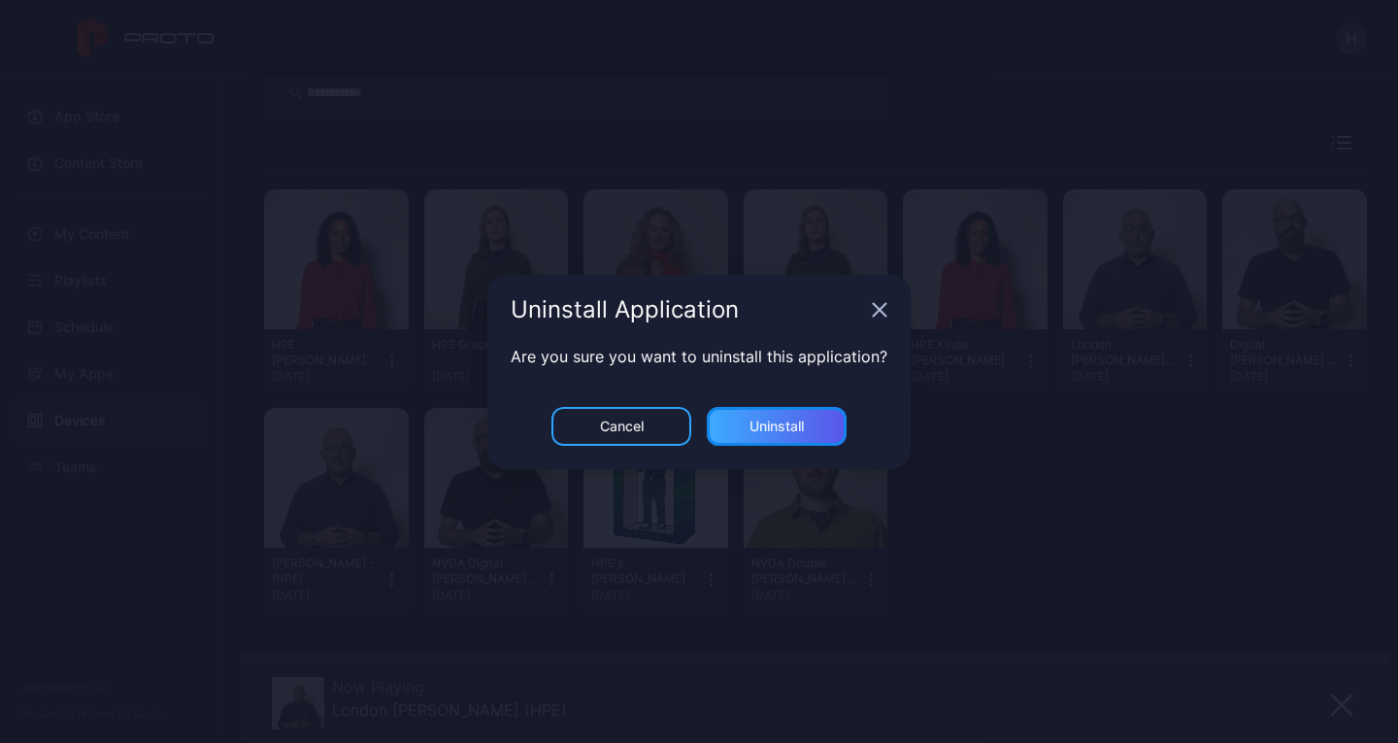
click at [754, 419] on div "Uninstall" at bounding box center [777, 427] width 54 height 16
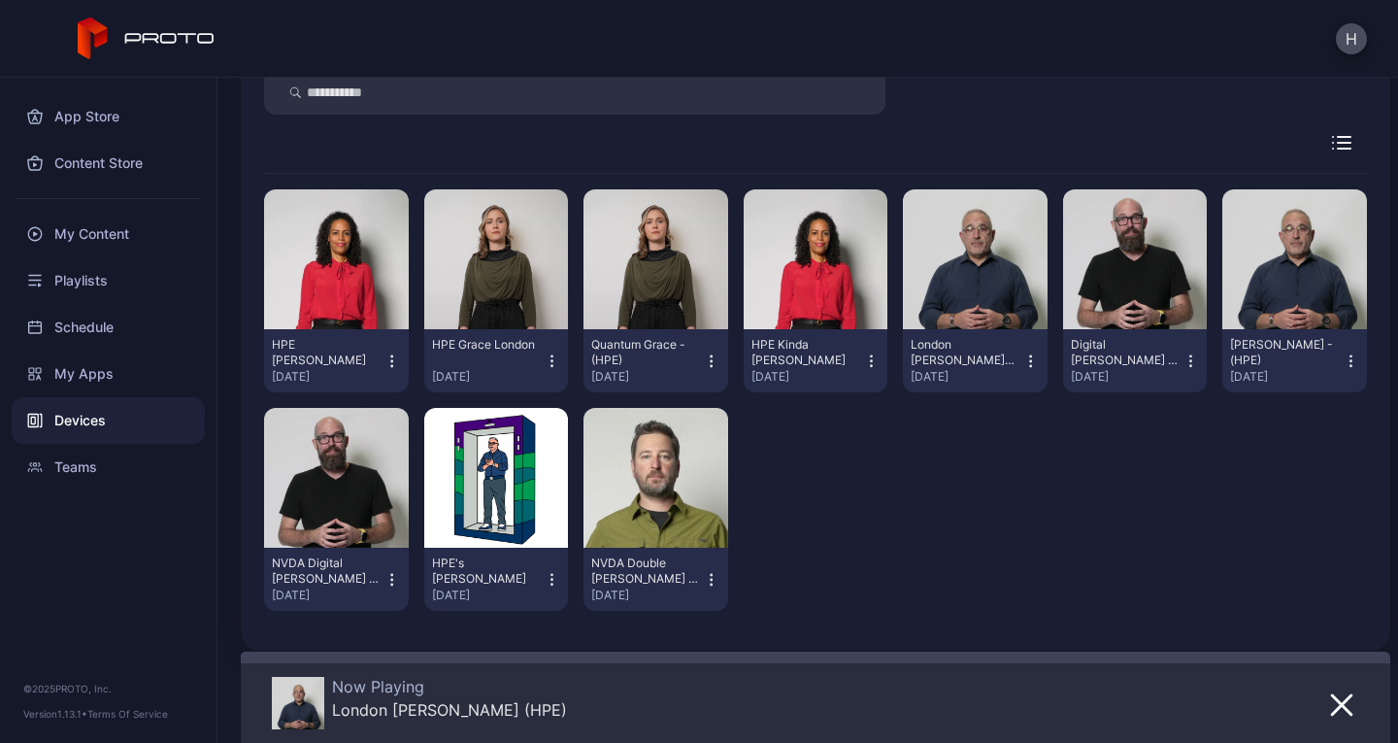
click at [703, 364] on icon "button" at bounding box center [711, 361] width 17 height 19
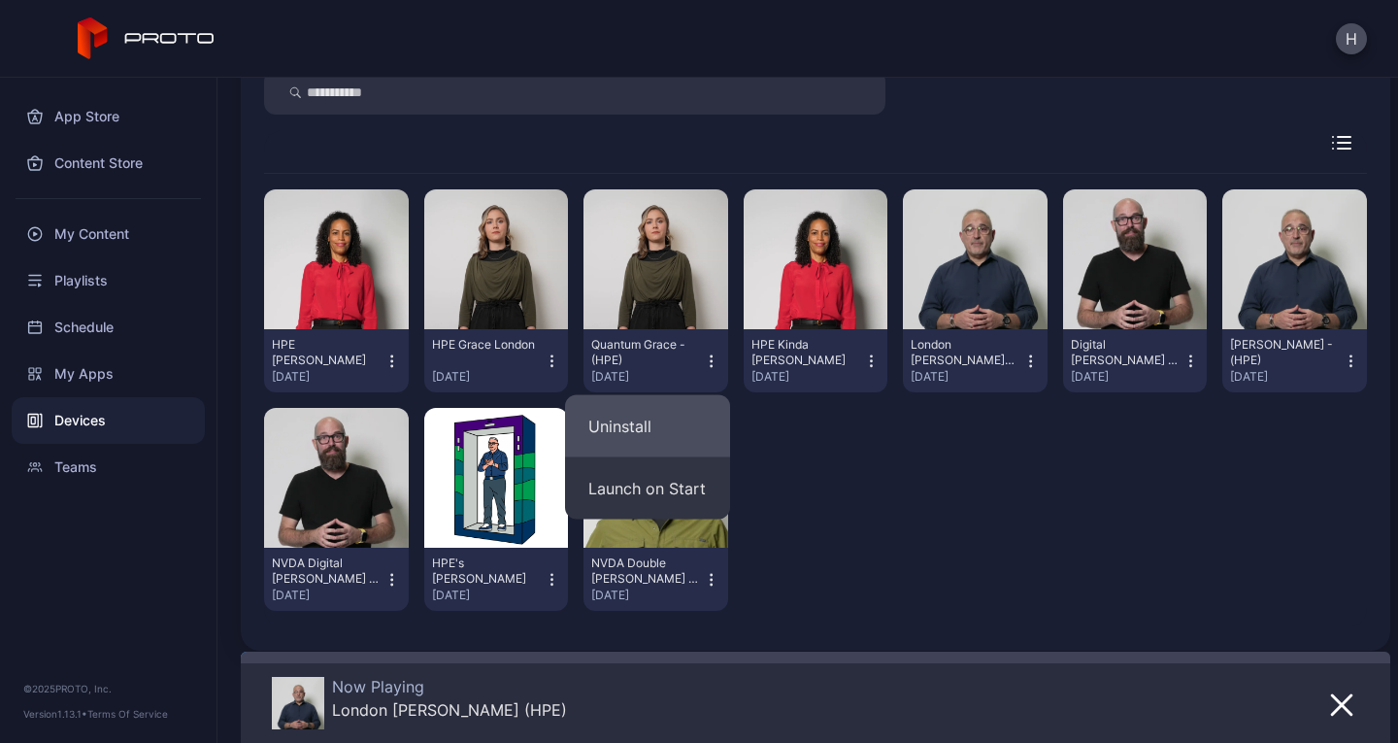
click at [654, 430] on button "Uninstall" at bounding box center [647, 426] width 165 height 62
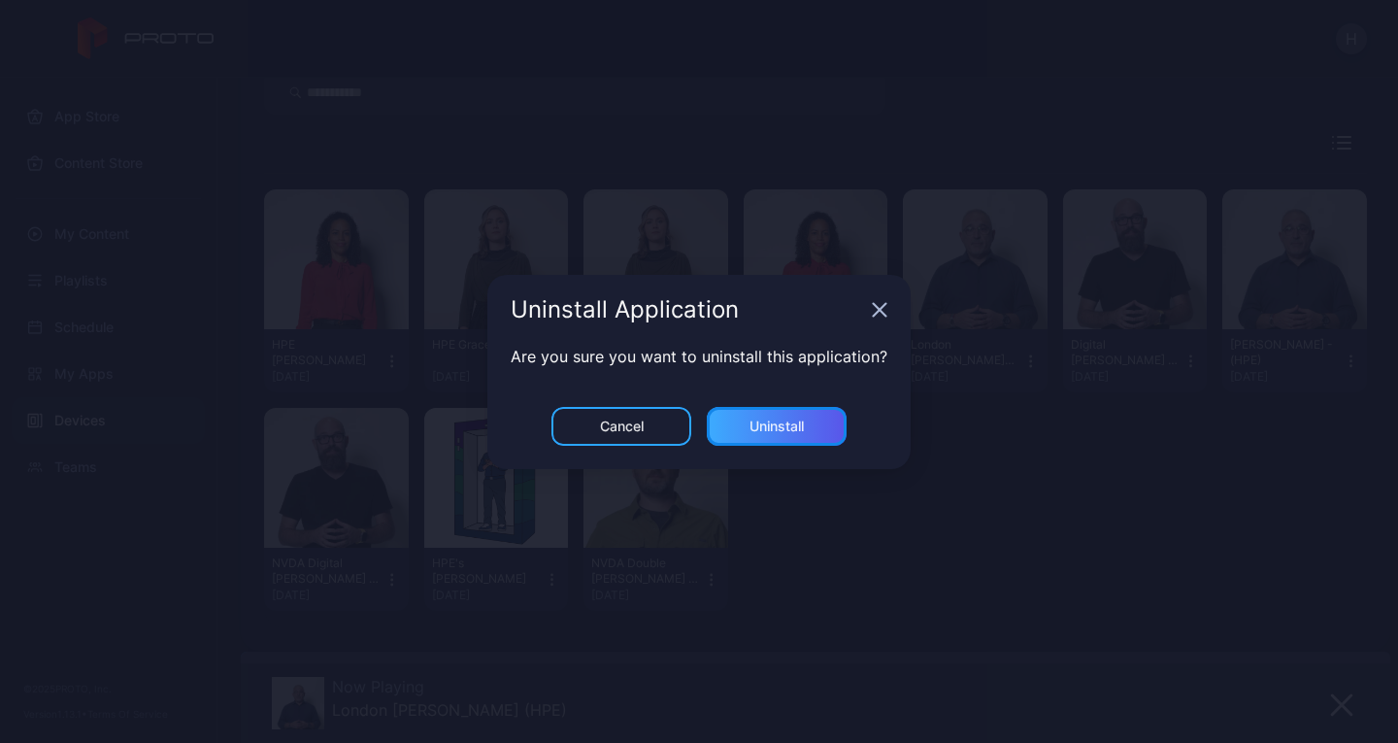
click at [754, 430] on div "Uninstall" at bounding box center [777, 427] width 54 height 16
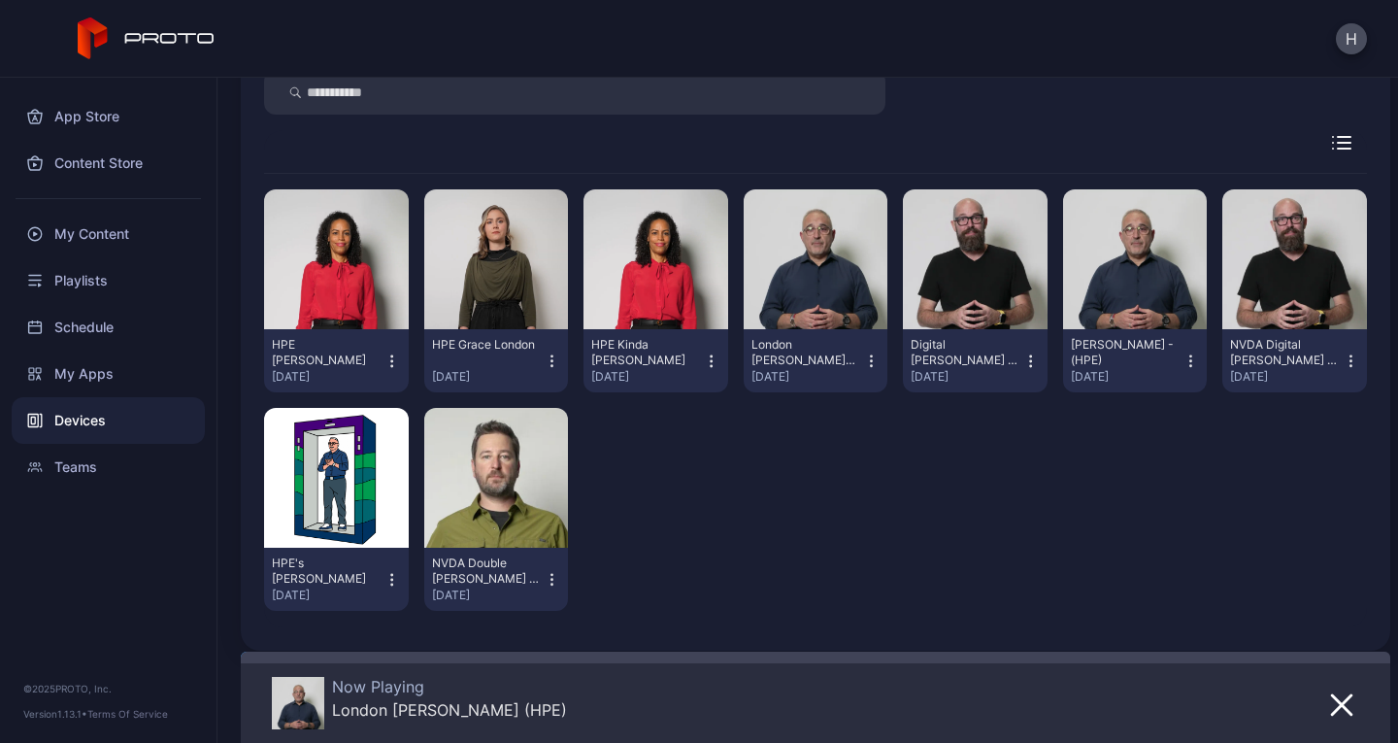
click at [703, 362] on icon "button" at bounding box center [711, 361] width 17 height 19
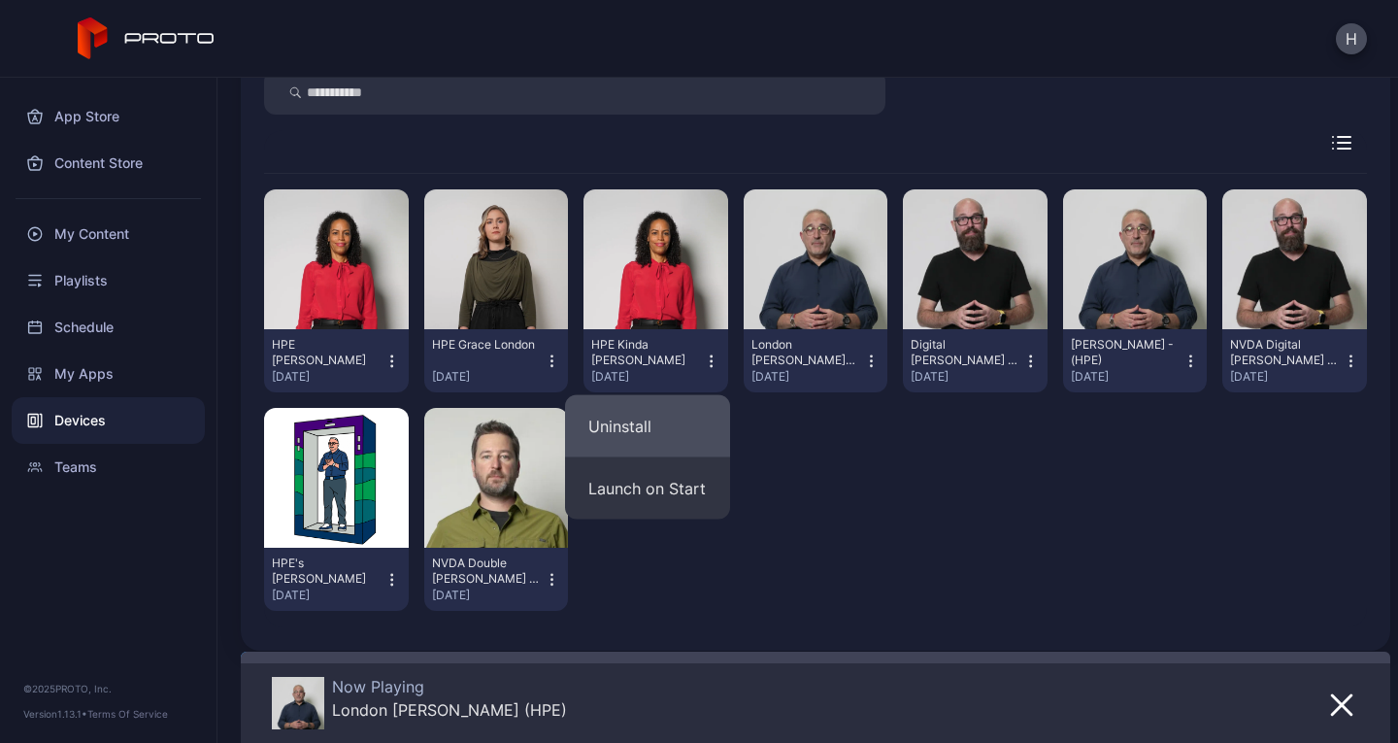
click at [623, 427] on button "Uninstall" at bounding box center [647, 426] width 165 height 62
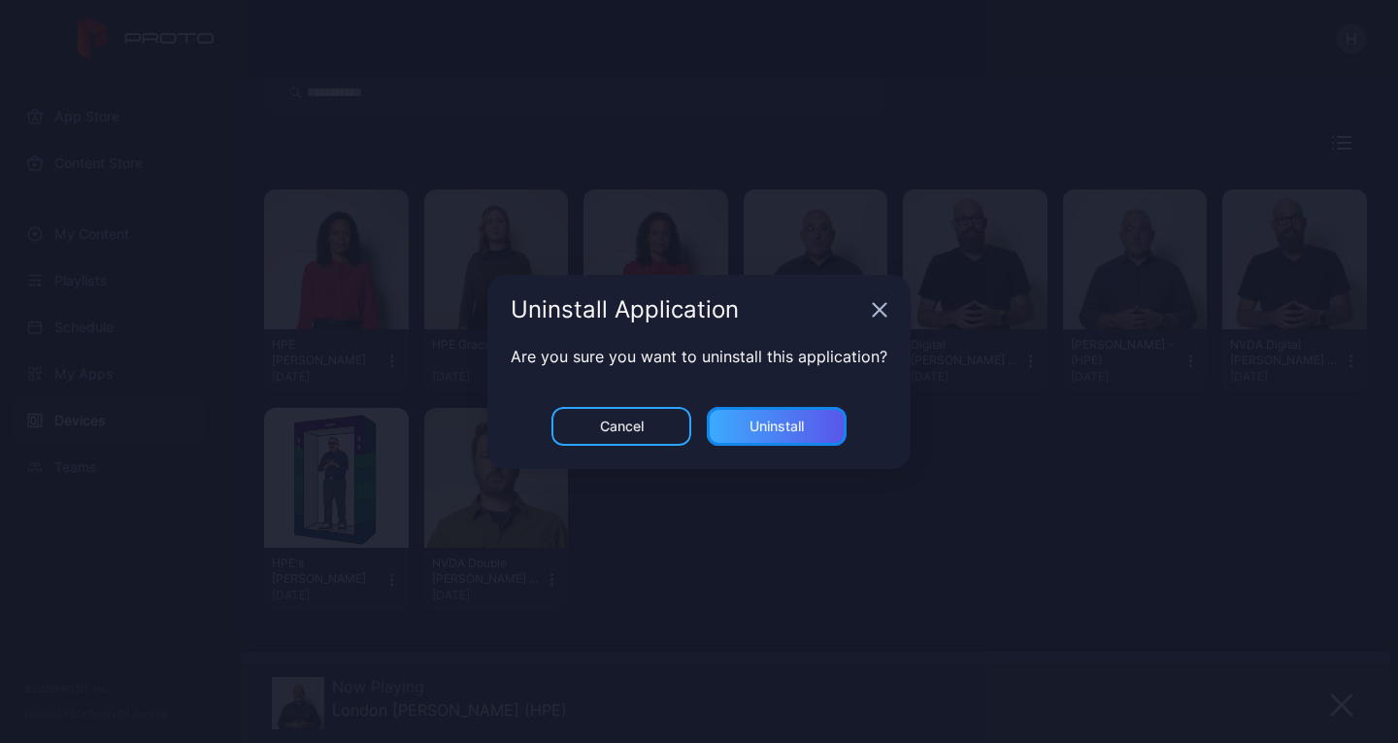
click at [755, 415] on div "Uninstall" at bounding box center [777, 426] width 140 height 39
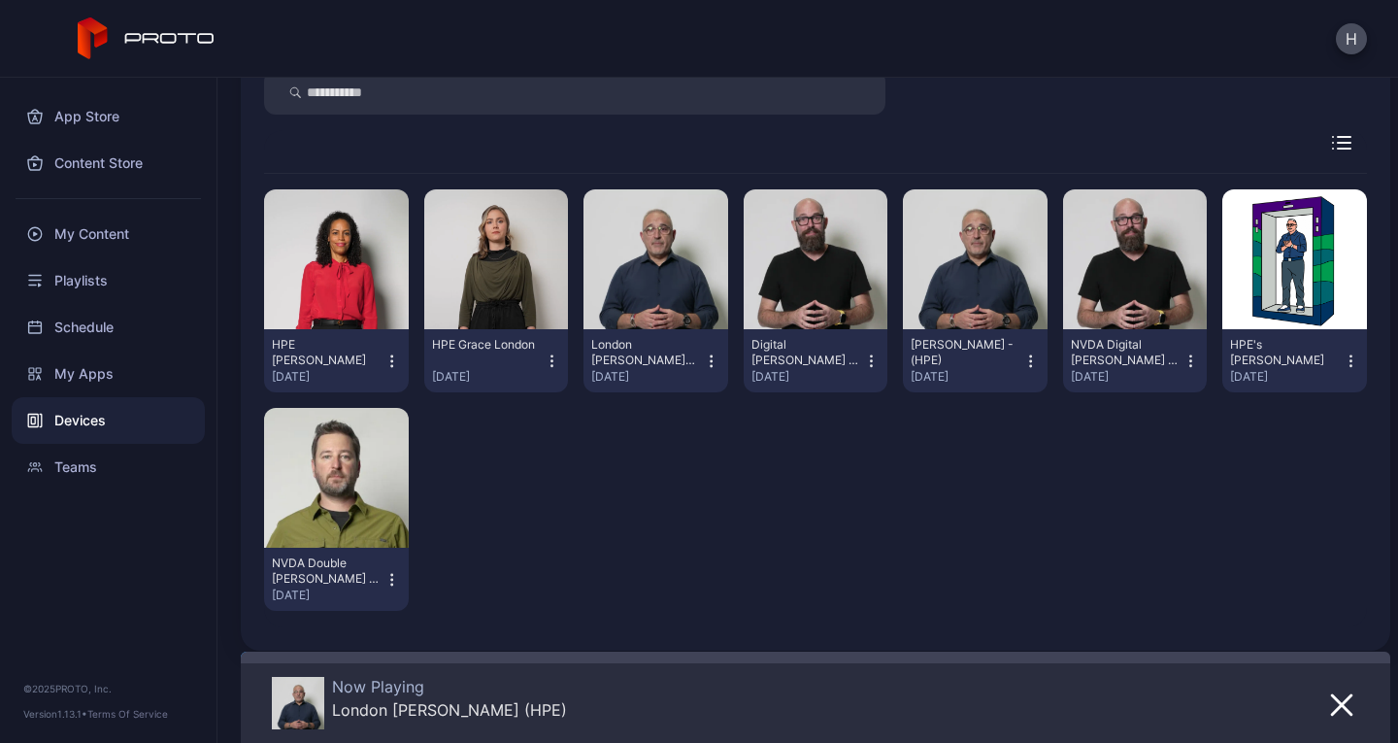
click at [1023, 365] on icon "button" at bounding box center [1031, 361] width 17 height 19
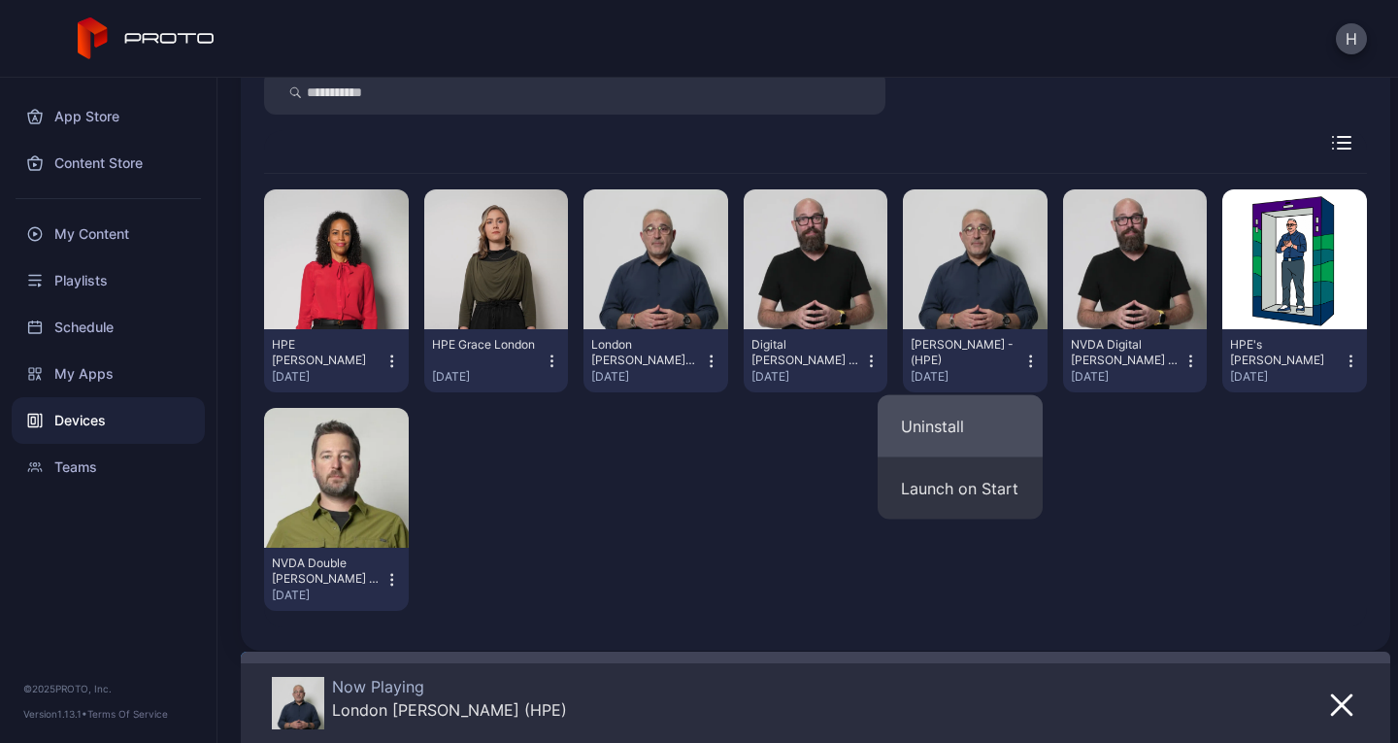
click at [922, 418] on button "Uninstall" at bounding box center [960, 426] width 165 height 62
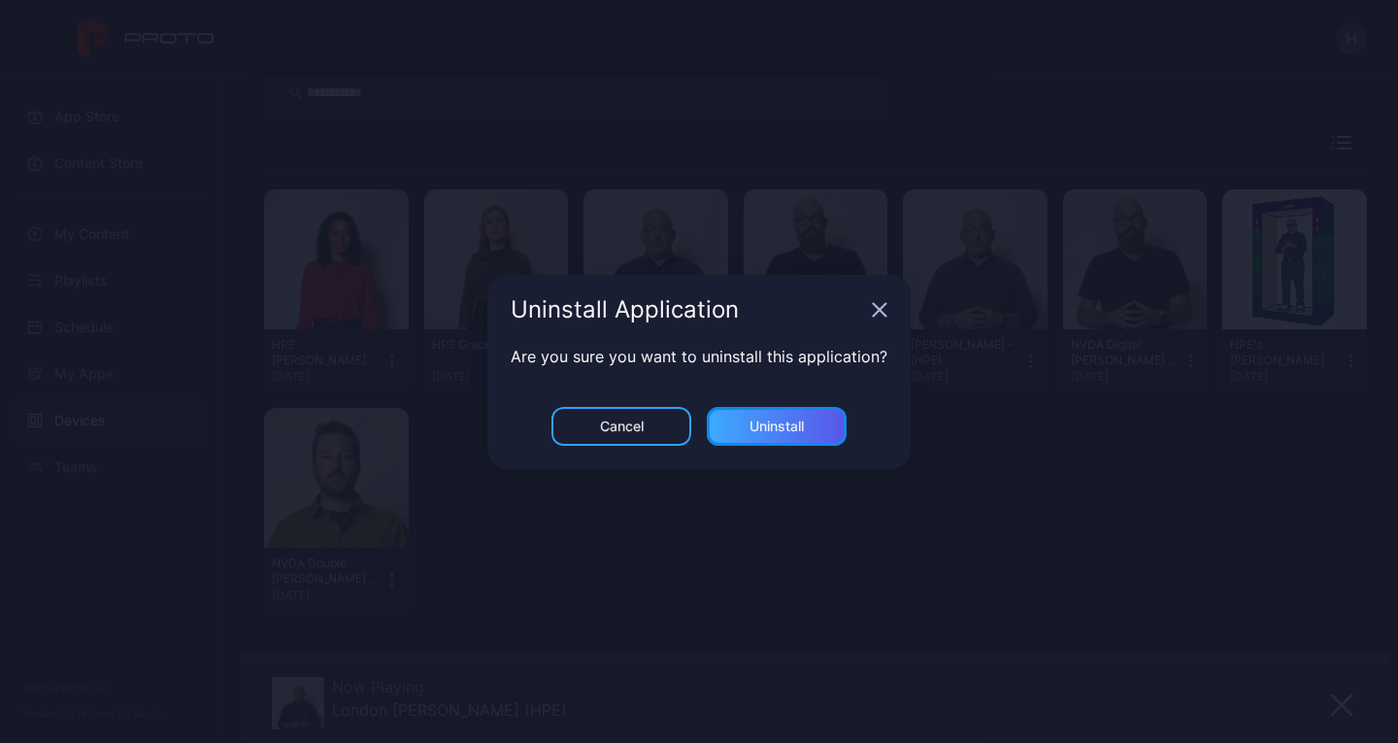
click at [825, 418] on div "Uninstall" at bounding box center [777, 426] width 140 height 39
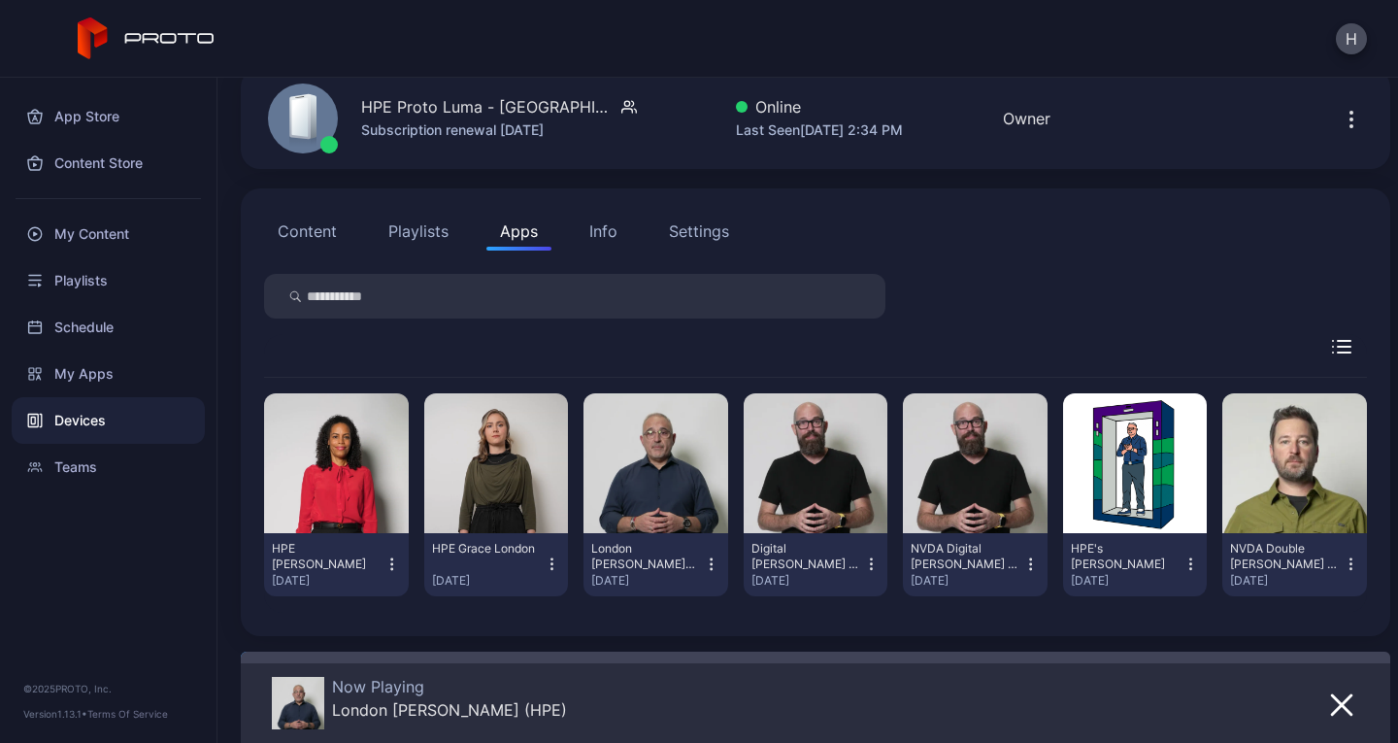
click at [88, 410] on div "Devices" at bounding box center [108, 420] width 193 height 47
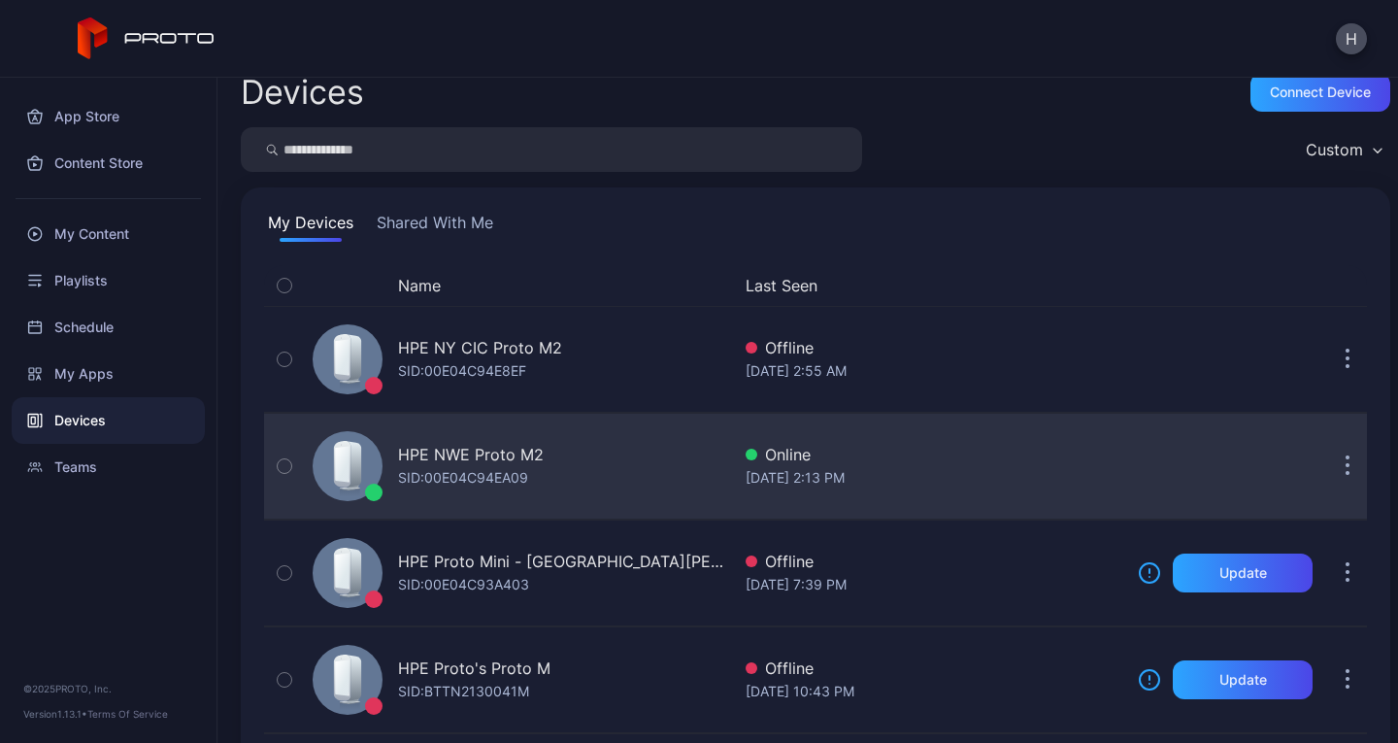
scroll to position [19, 0]
click at [609, 467] on div "HPE NWE Proto M2 SID: 00E04C94EA09" at bounding box center [517, 467] width 425 height 97
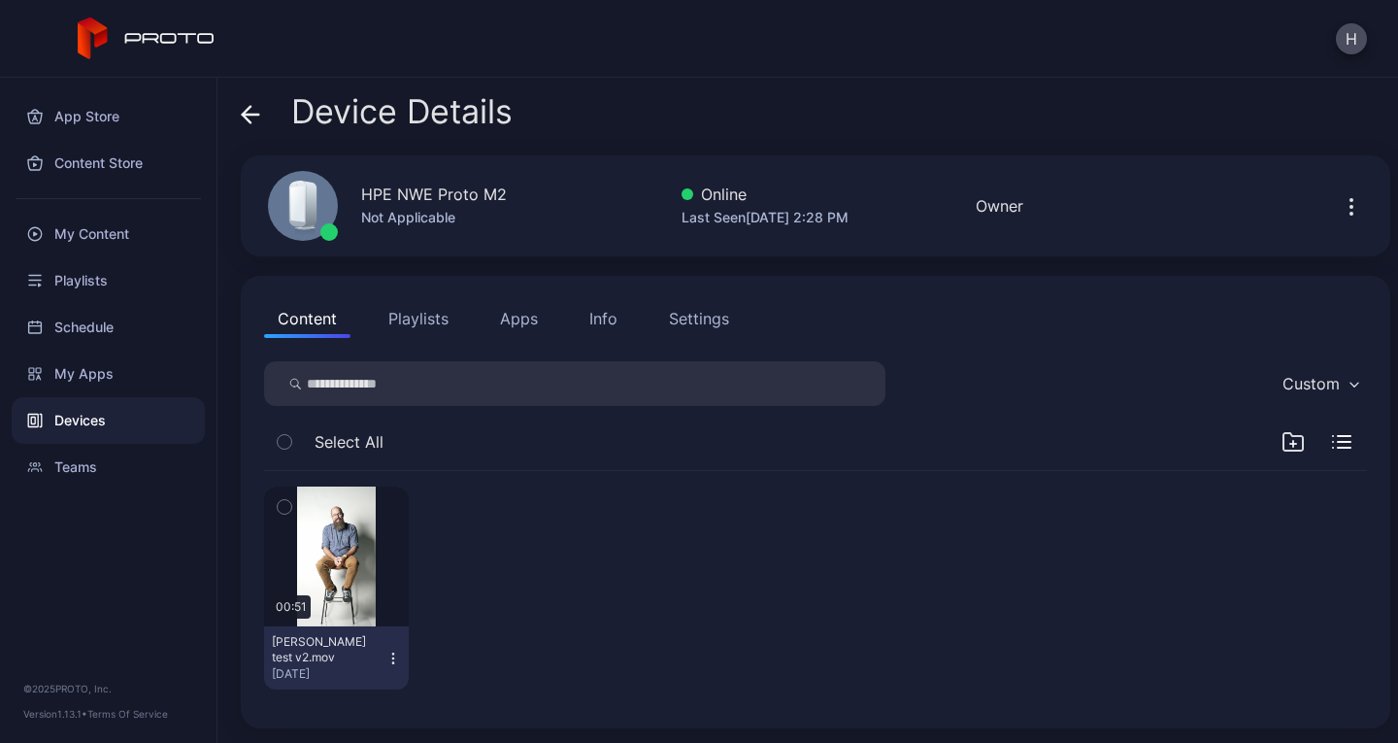
click at [500, 324] on button "Apps" at bounding box center [519, 318] width 65 height 39
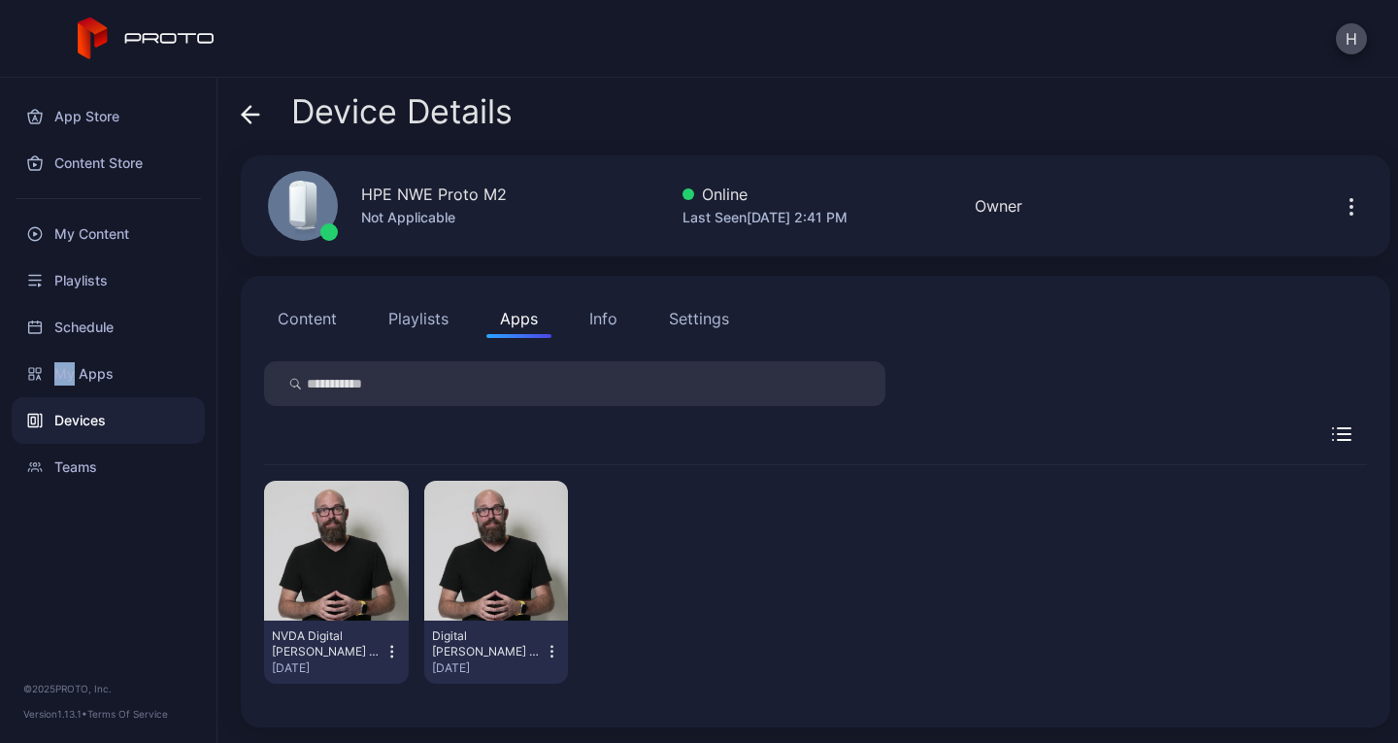
click at [1020, 532] on div "NVDA Digital [PERSON_NAME] - (HPE) [DATE] Digital [PERSON_NAME] - (HPE) [DATE]" at bounding box center [815, 582] width 1103 height 234
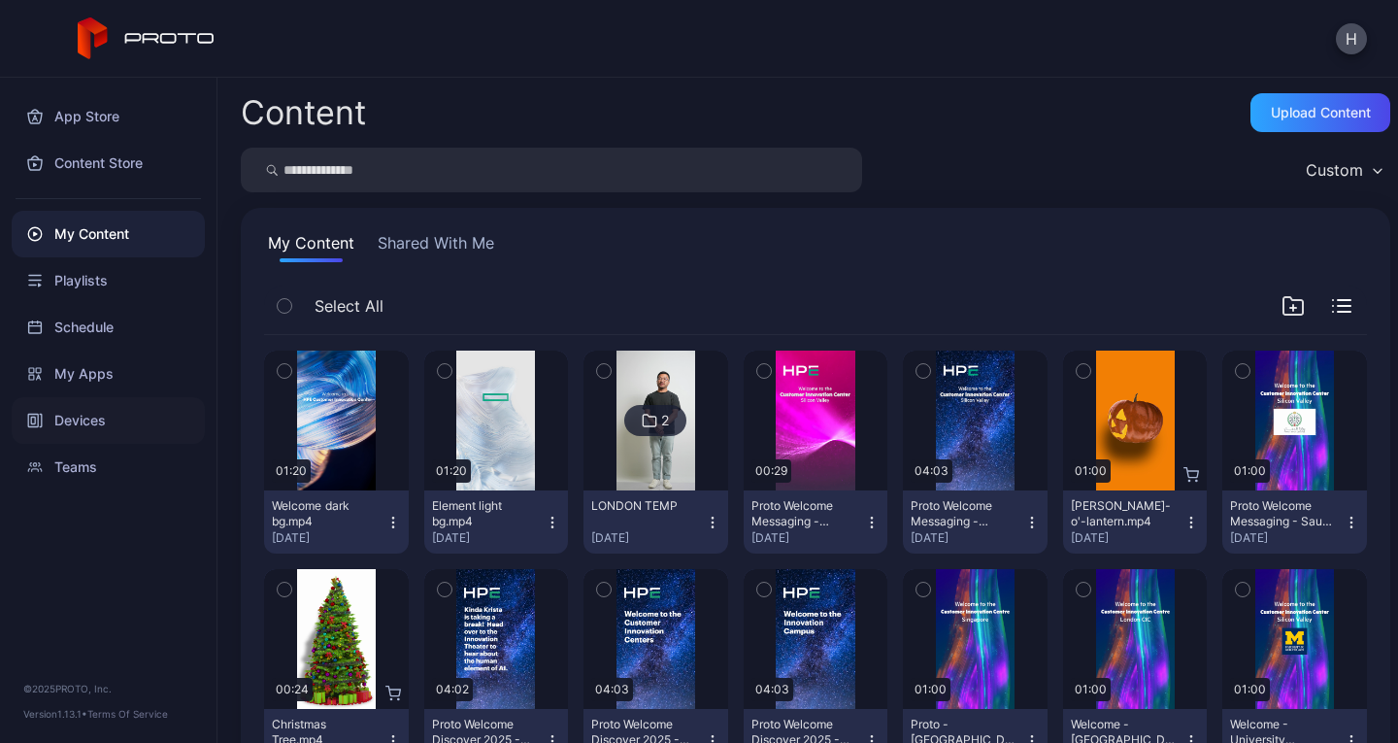
click at [74, 429] on div "Devices" at bounding box center [108, 420] width 193 height 47
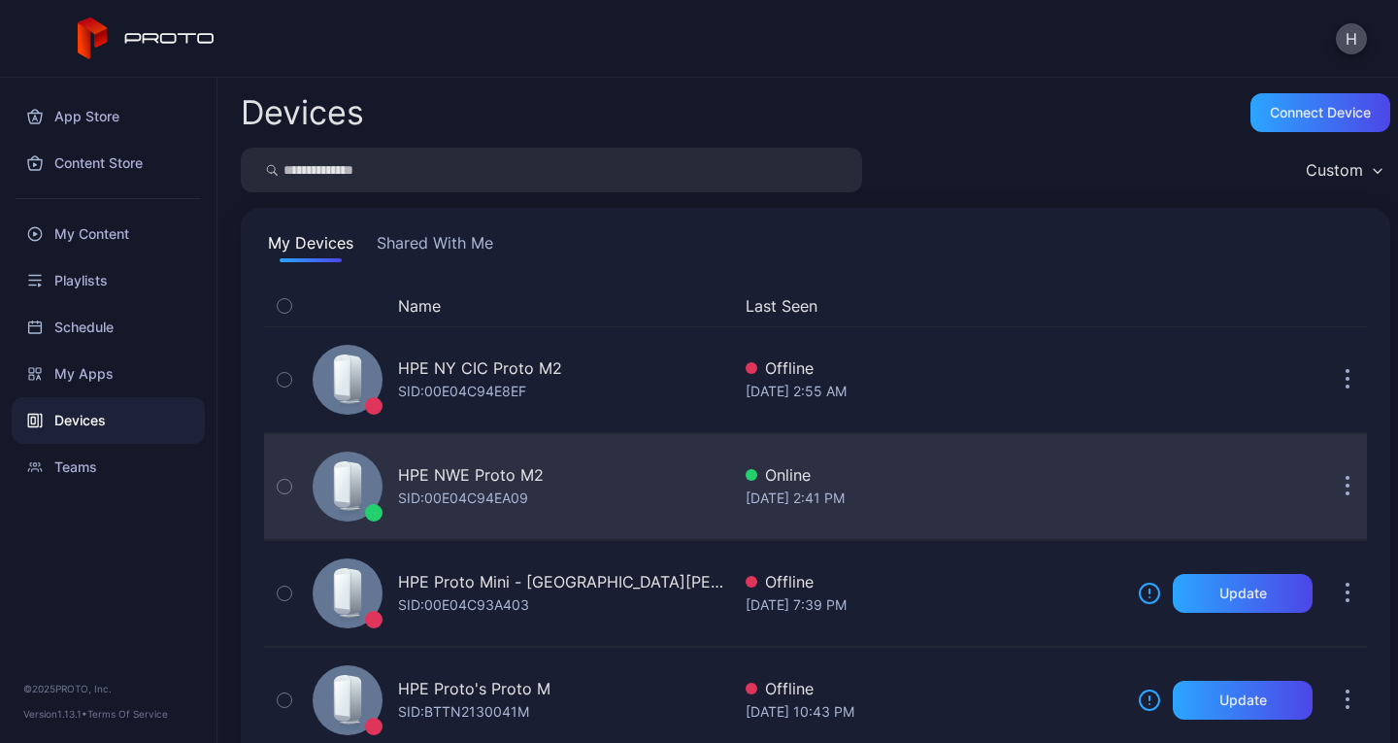
click at [640, 497] on div "HPE NWE Proto M2 SID: 00E04C94EA09" at bounding box center [517, 486] width 425 height 97
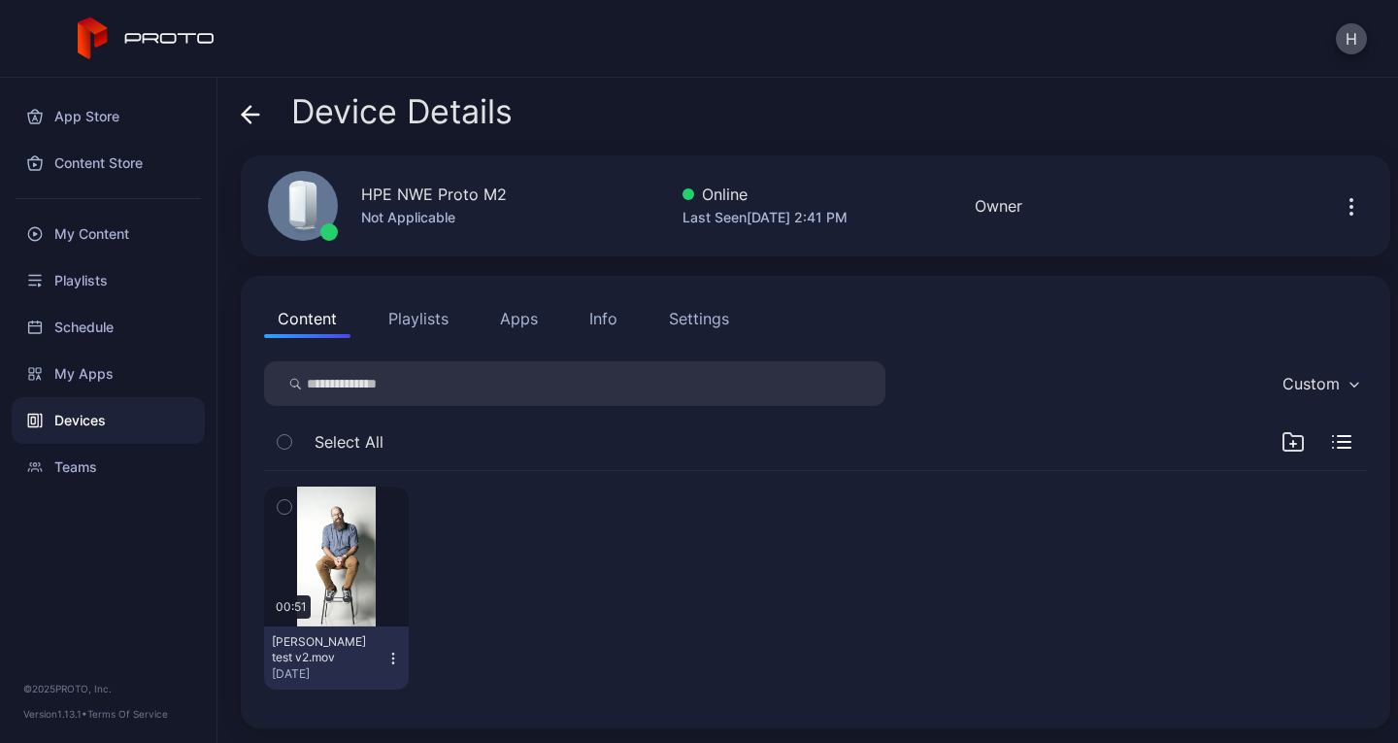
click at [509, 332] on button "Apps" at bounding box center [519, 318] width 65 height 39
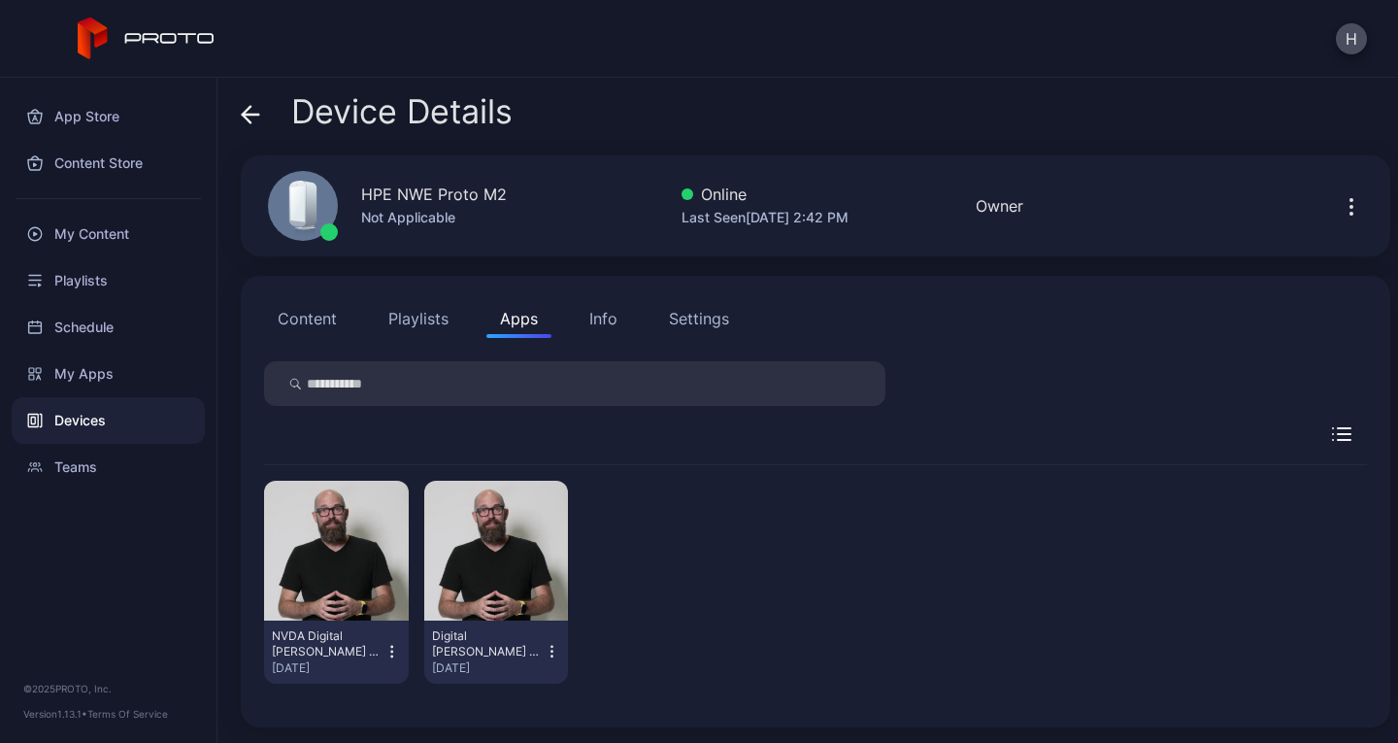
click at [939, 555] on div "NVDA Digital [PERSON_NAME] - (HPE) [DATE] Digital [PERSON_NAME] - (HPE) [DATE]" at bounding box center [815, 582] width 1103 height 234
click at [0, 97] on div "App Store Content Store My Content Playlists Schedule My Apps Devices Teams" at bounding box center [108, 284] width 217 height 413
click at [970, 547] on div "NVDA Digital [PERSON_NAME] - (HPE) [DATE] Digital [PERSON_NAME] - (HPE) [DATE]" at bounding box center [815, 582] width 1103 height 234
click at [79, 420] on div "Devices" at bounding box center [108, 420] width 193 height 47
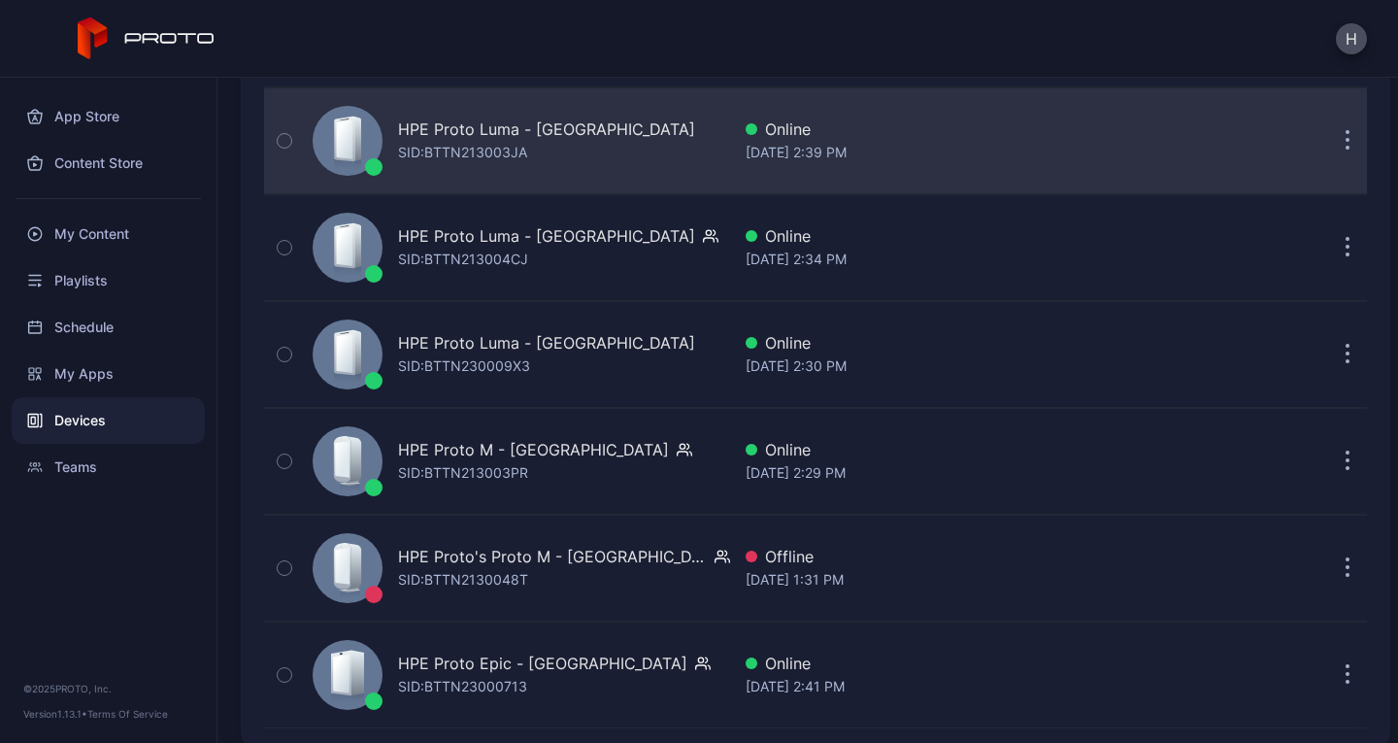
scroll to position [1011, 0]
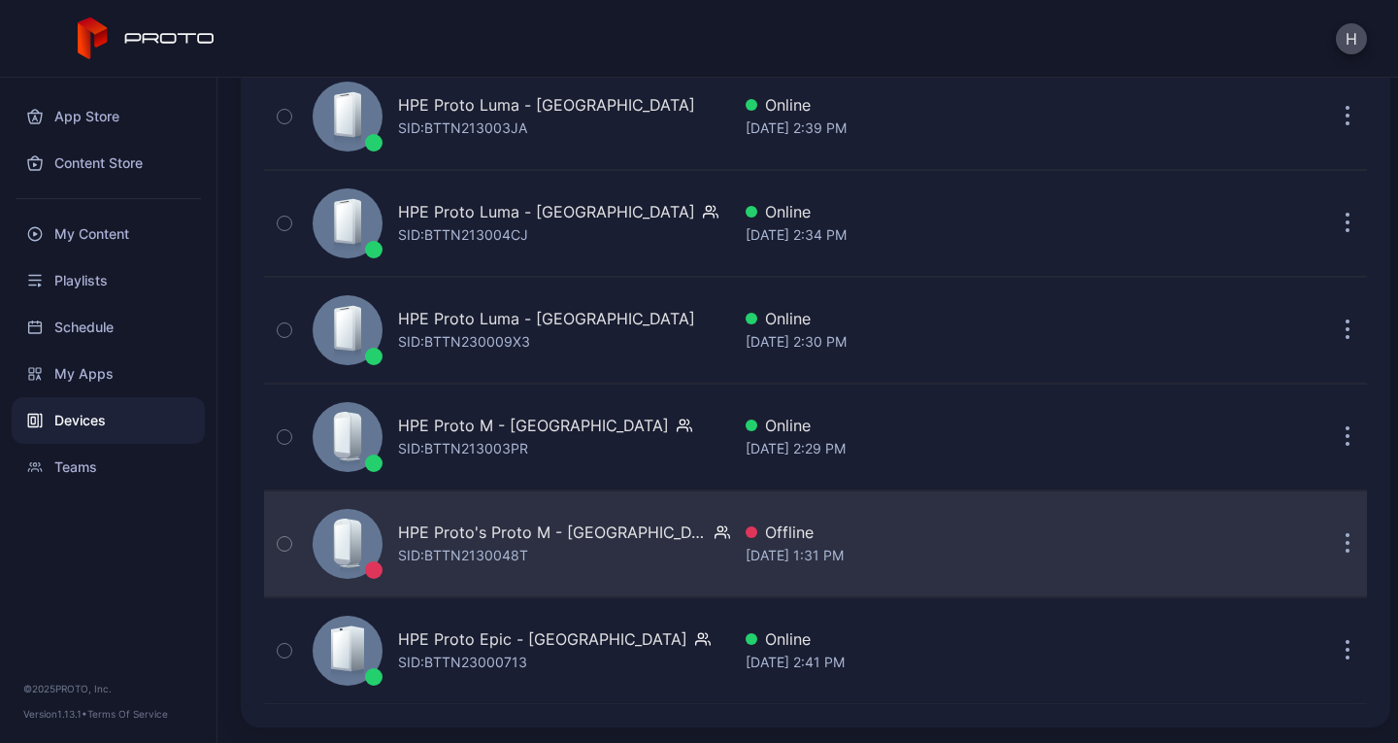
click at [663, 550] on div "HPE Proto's Proto M - London SID: BTTN2130048T" at bounding box center [517, 543] width 425 height 97
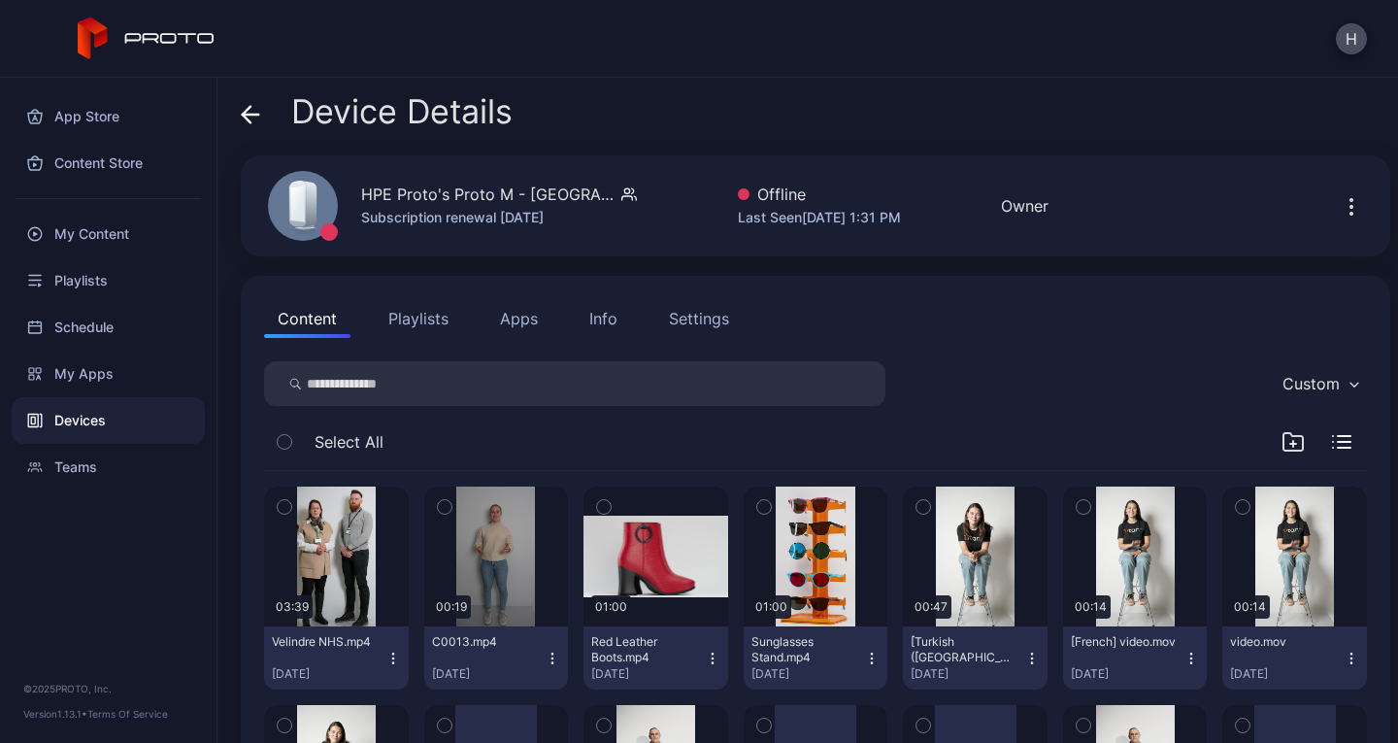
click at [524, 315] on button "Apps" at bounding box center [519, 318] width 65 height 39
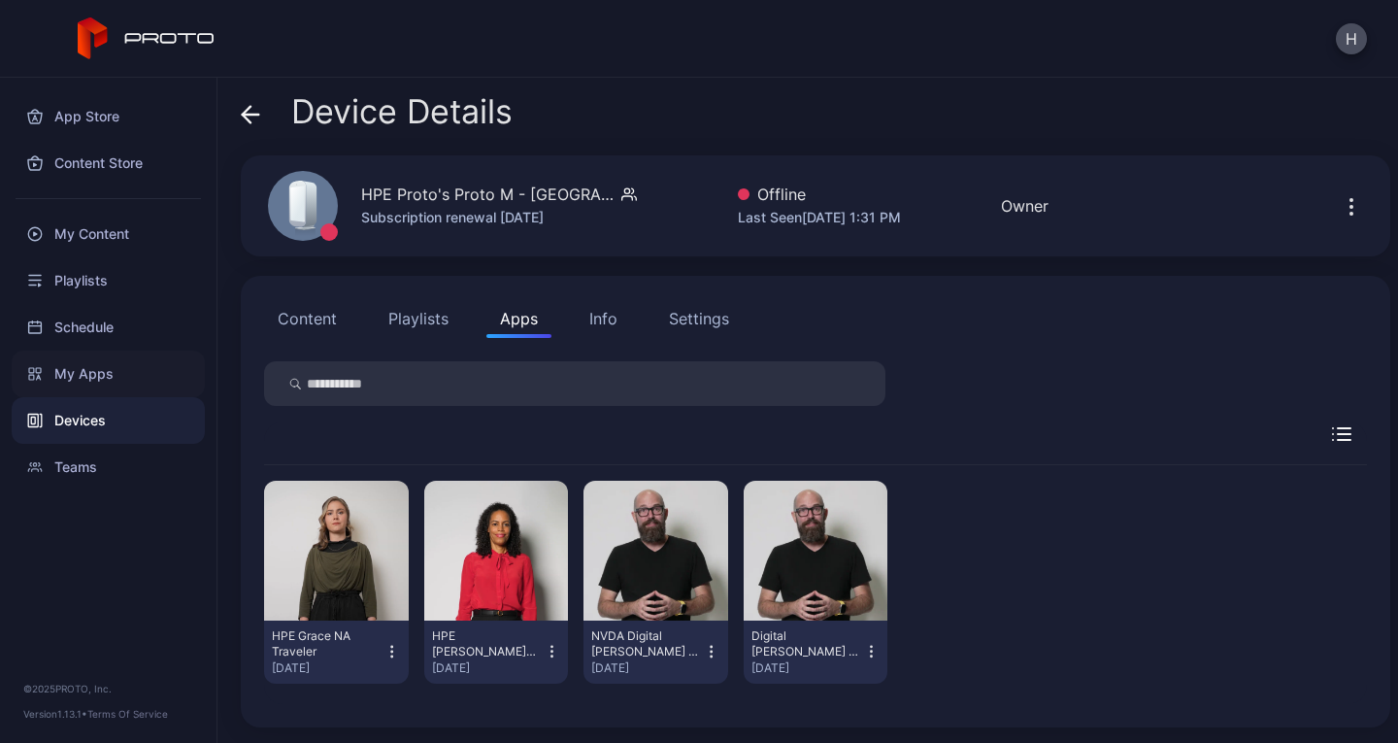
click at [68, 371] on div "My Apps" at bounding box center [108, 374] width 193 height 47
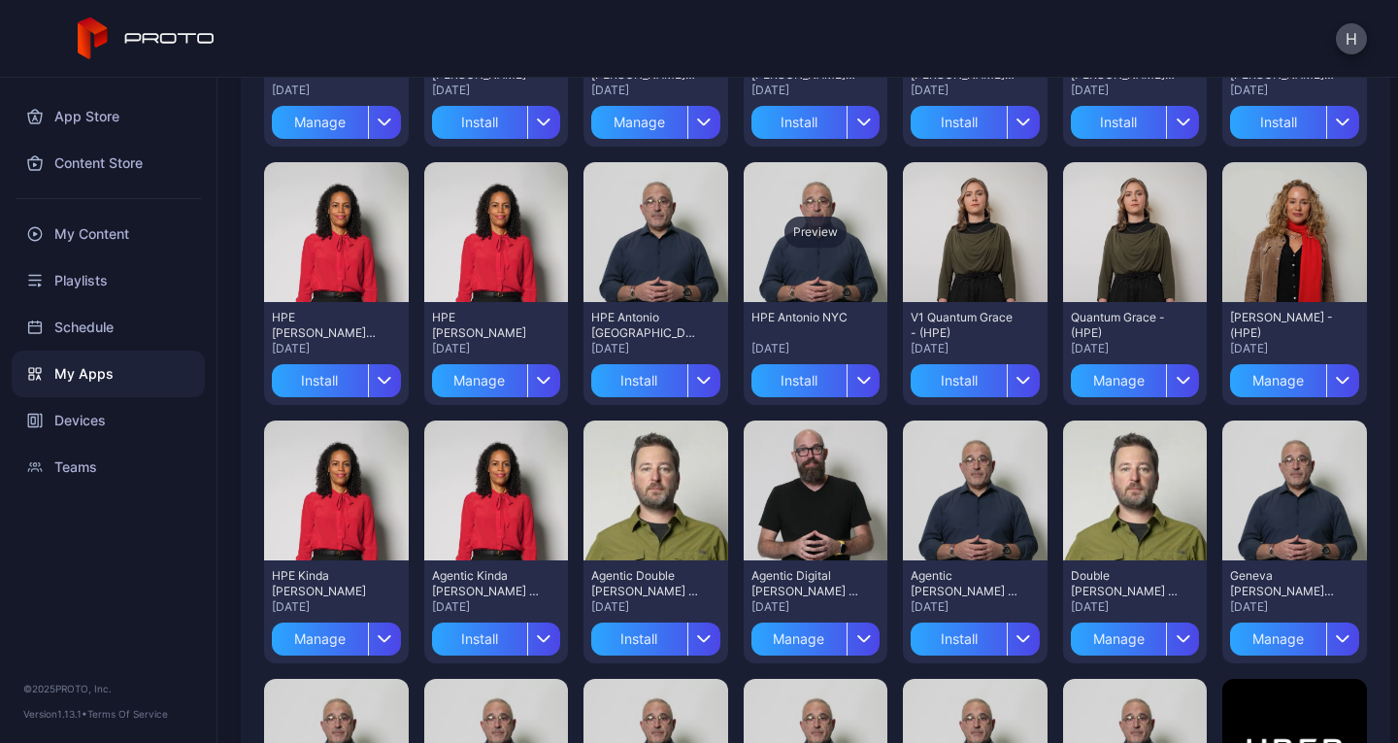
scroll to position [680, 0]
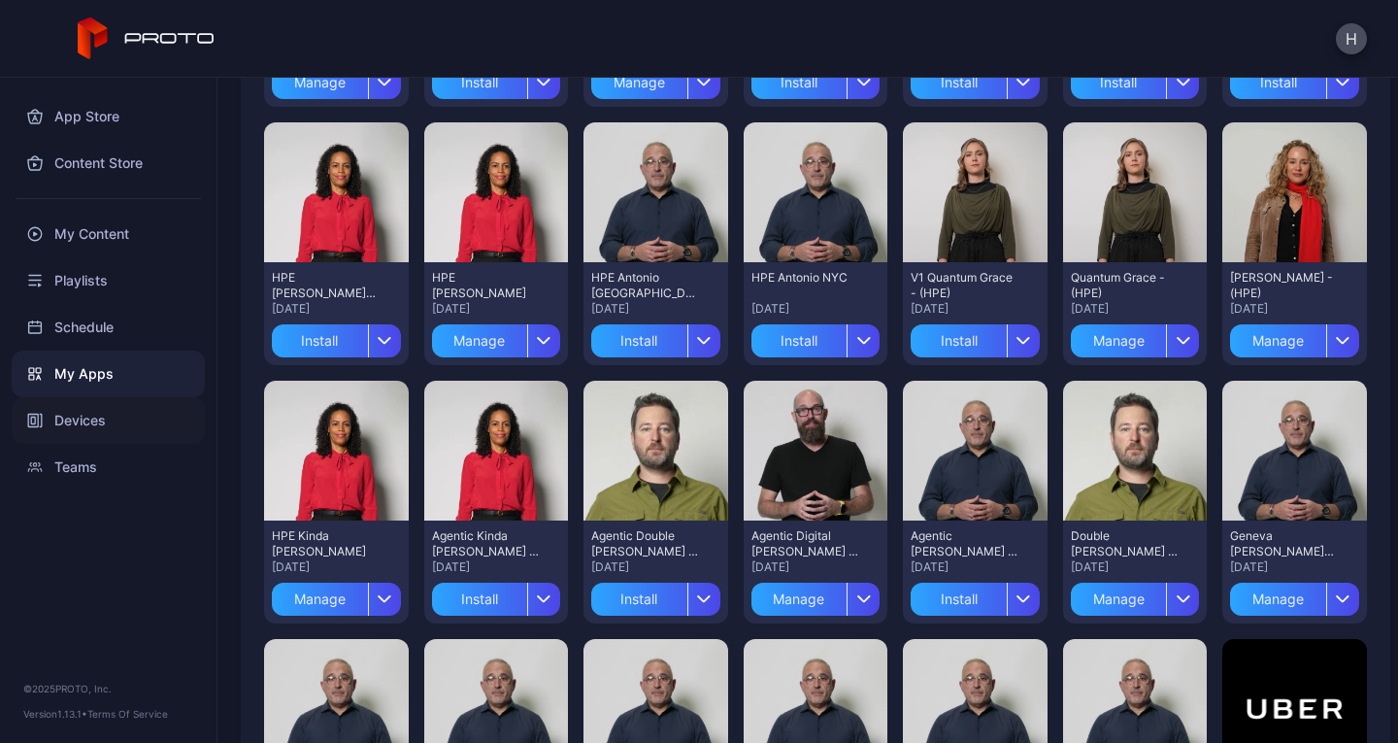
click at [82, 421] on div "Devices" at bounding box center [108, 420] width 193 height 47
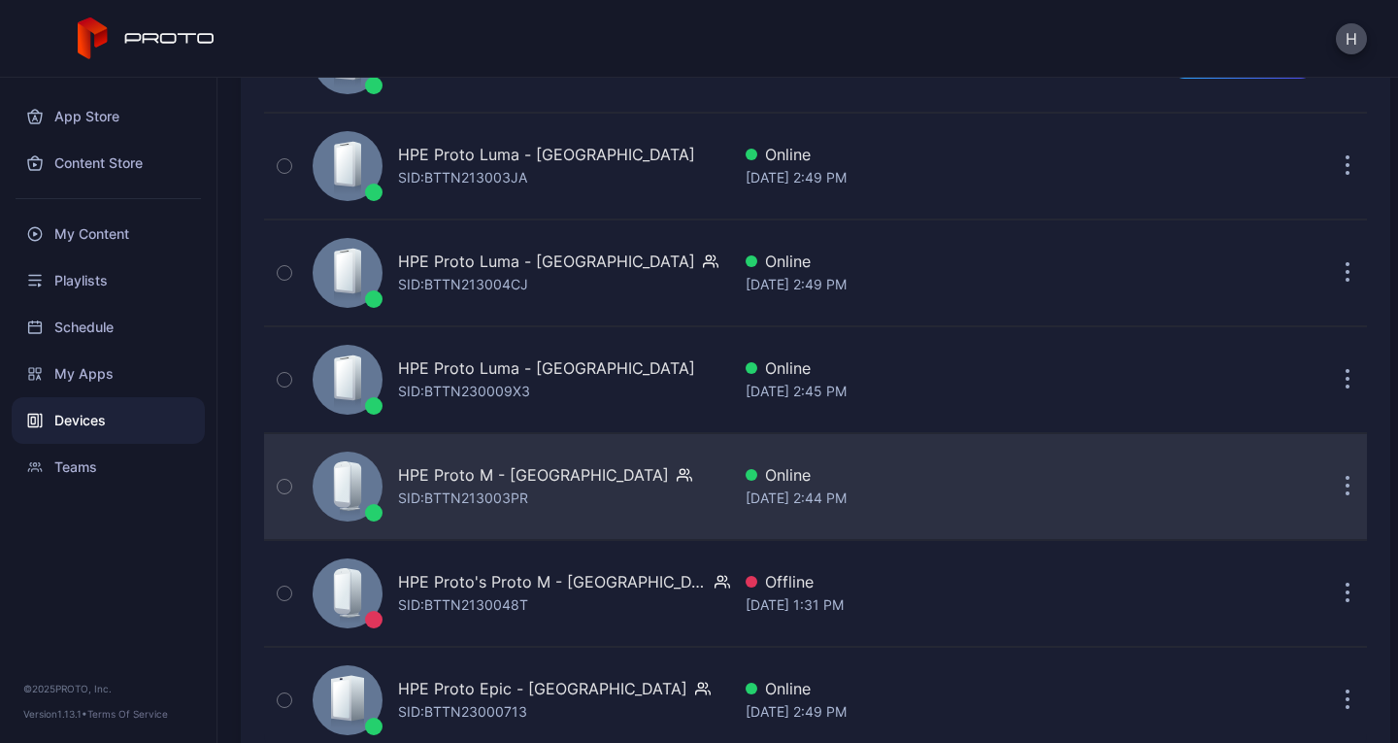
scroll to position [1011, 0]
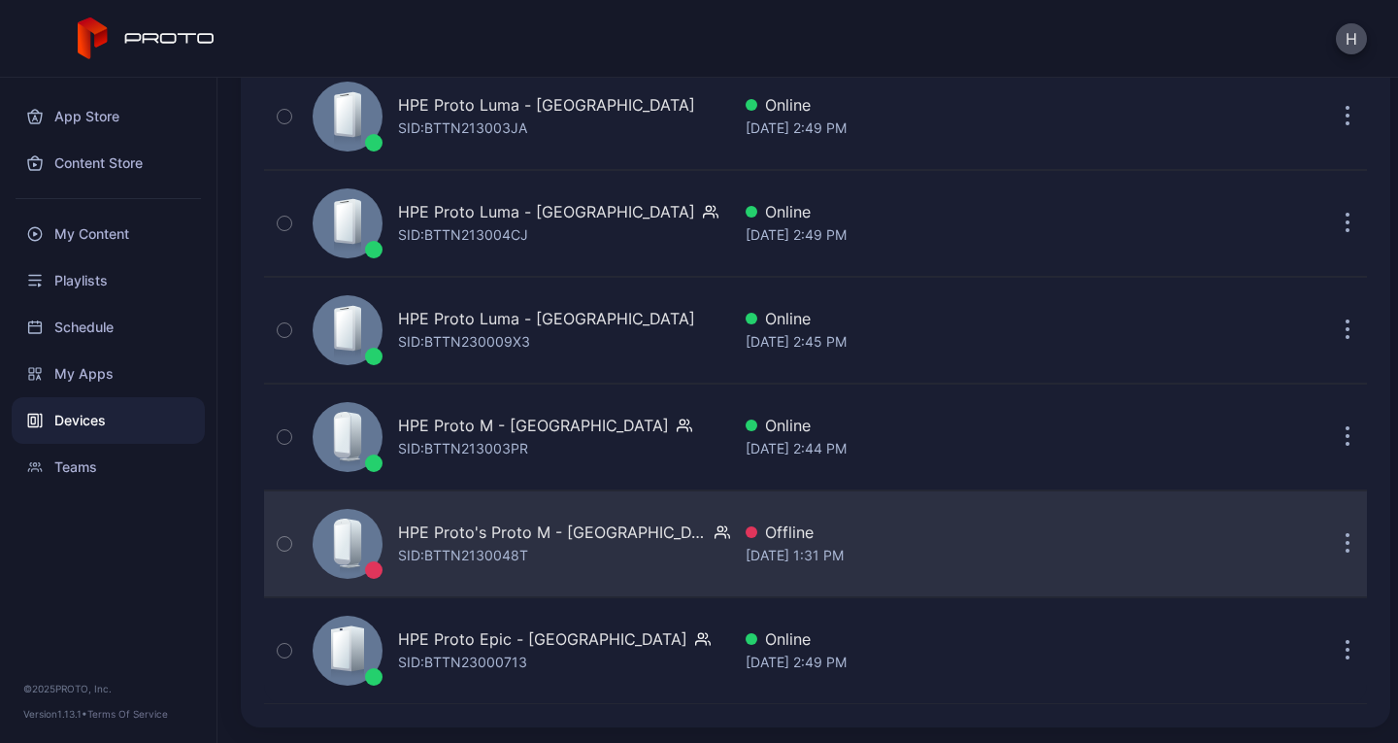
click at [650, 555] on div "HPE Proto's Proto M - London SID: BTTN2130048T" at bounding box center [517, 543] width 425 height 97
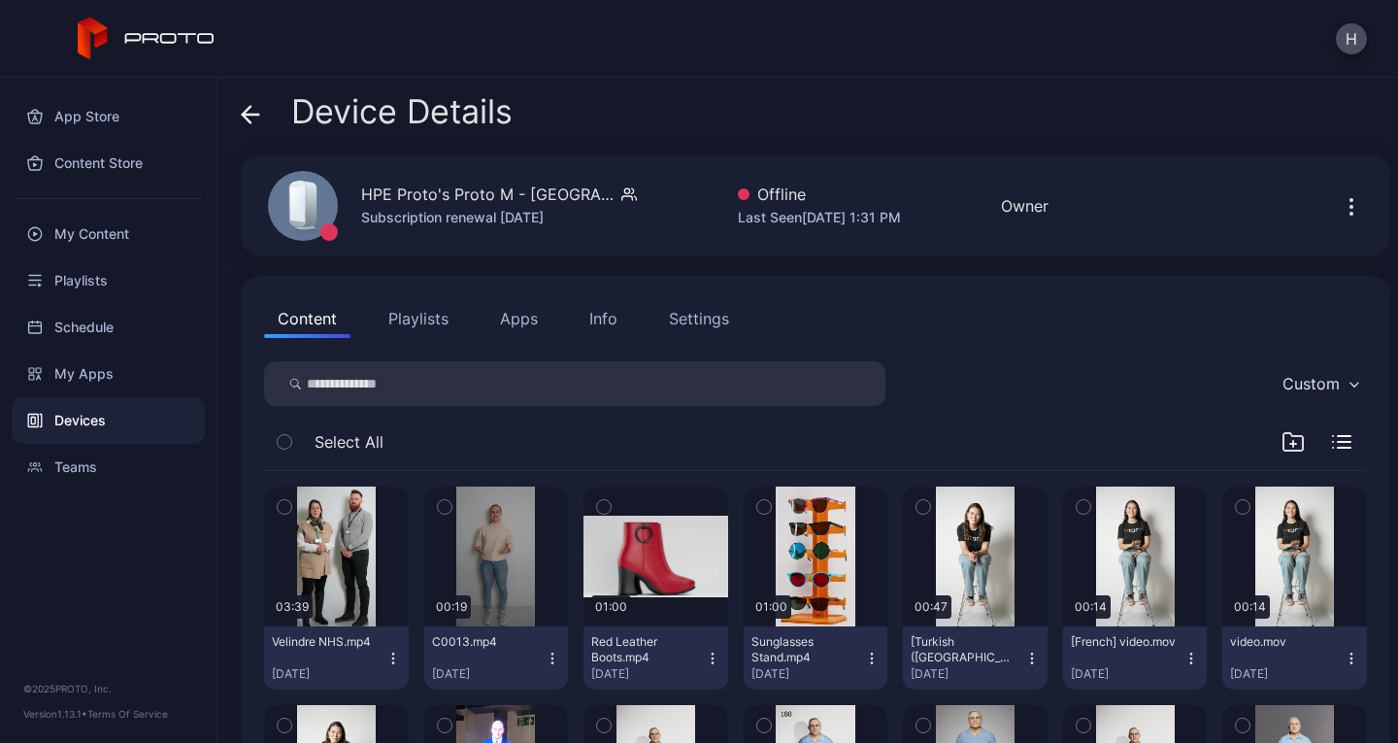
click at [521, 325] on button "Apps" at bounding box center [519, 318] width 65 height 39
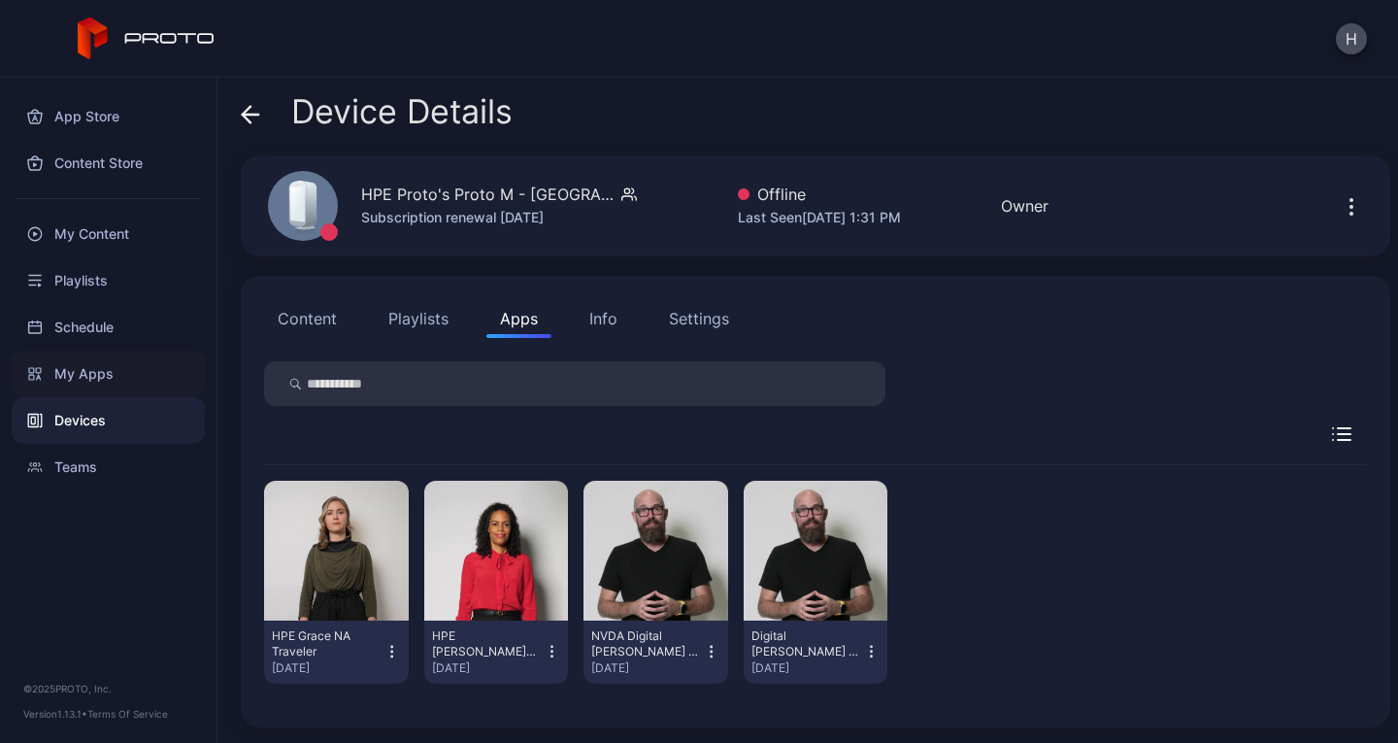
click at [117, 374] on div "My Apps" at bounding box center [108, 374] width 193 height 47
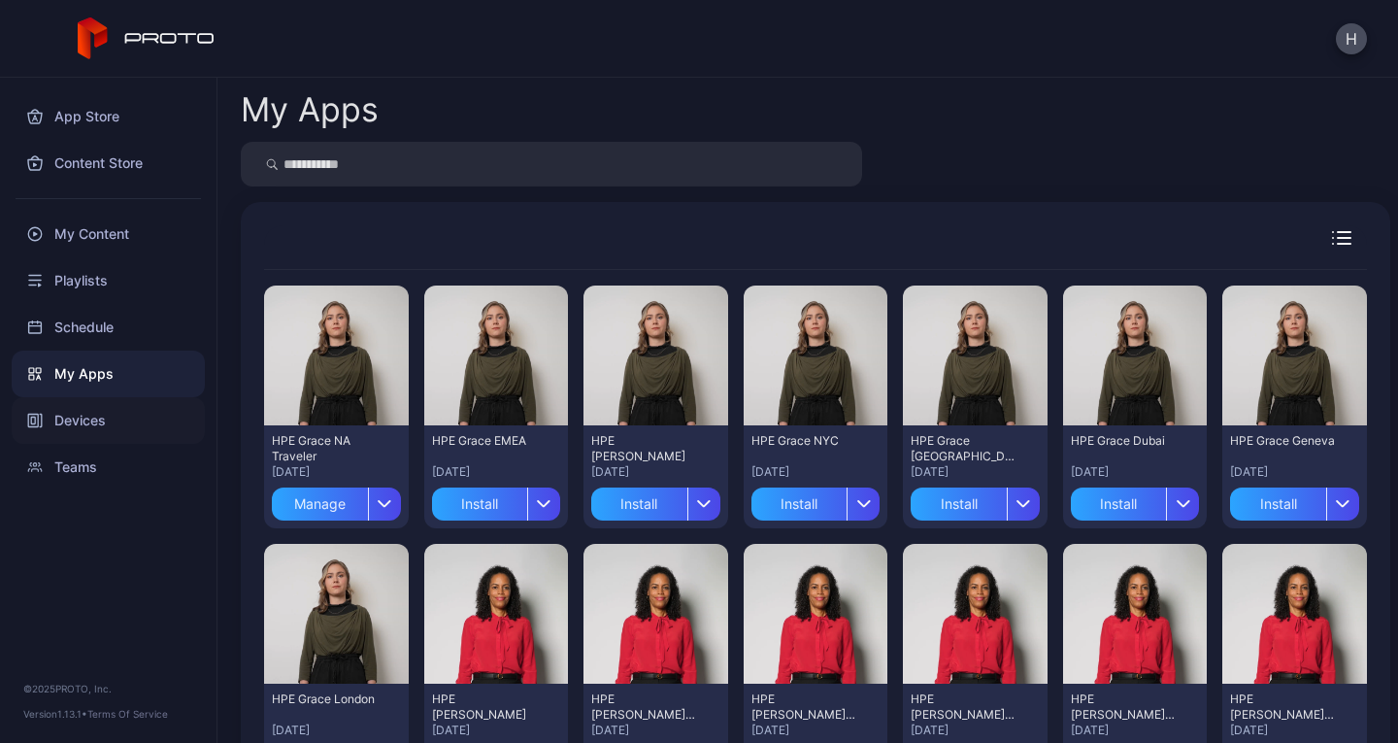
click at [92, 411] on div "Devices" at bounding box center [108, 420] width 193 height 47
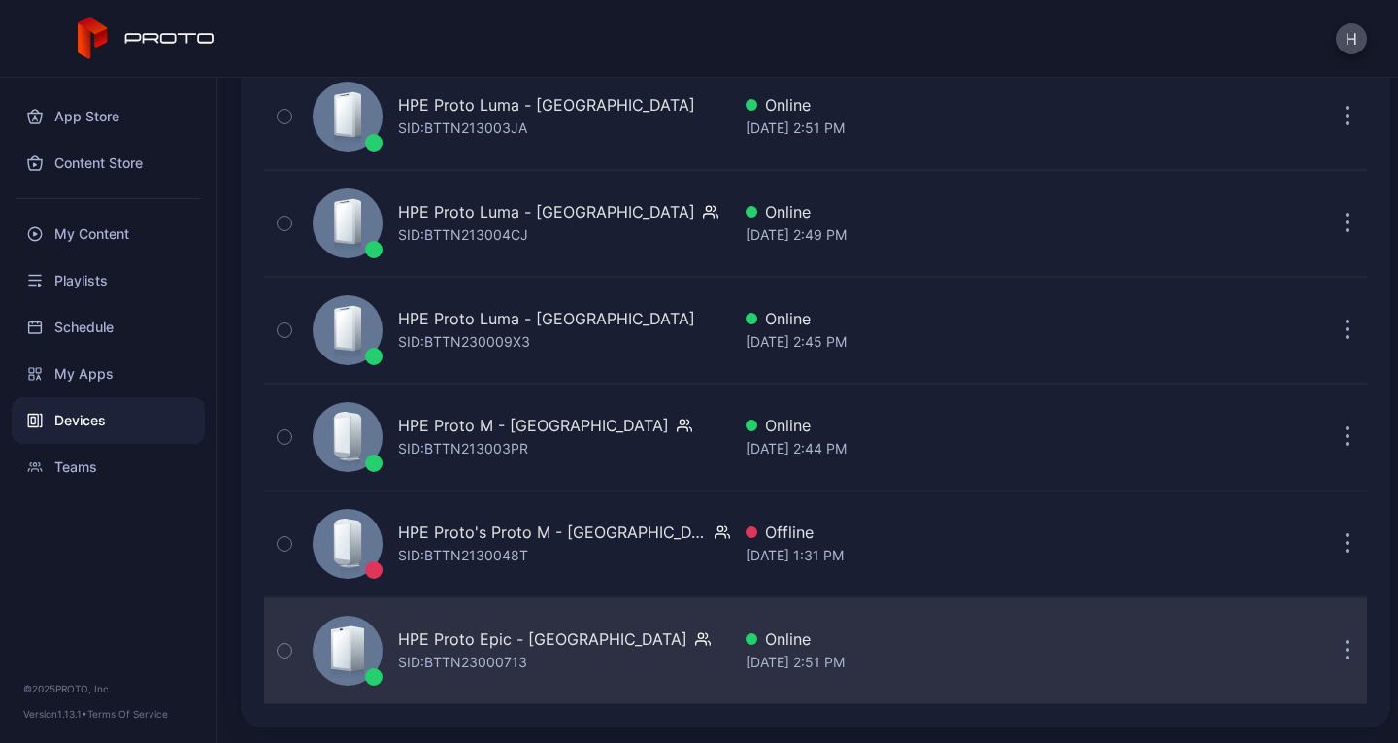
scroll to position [914, 0]
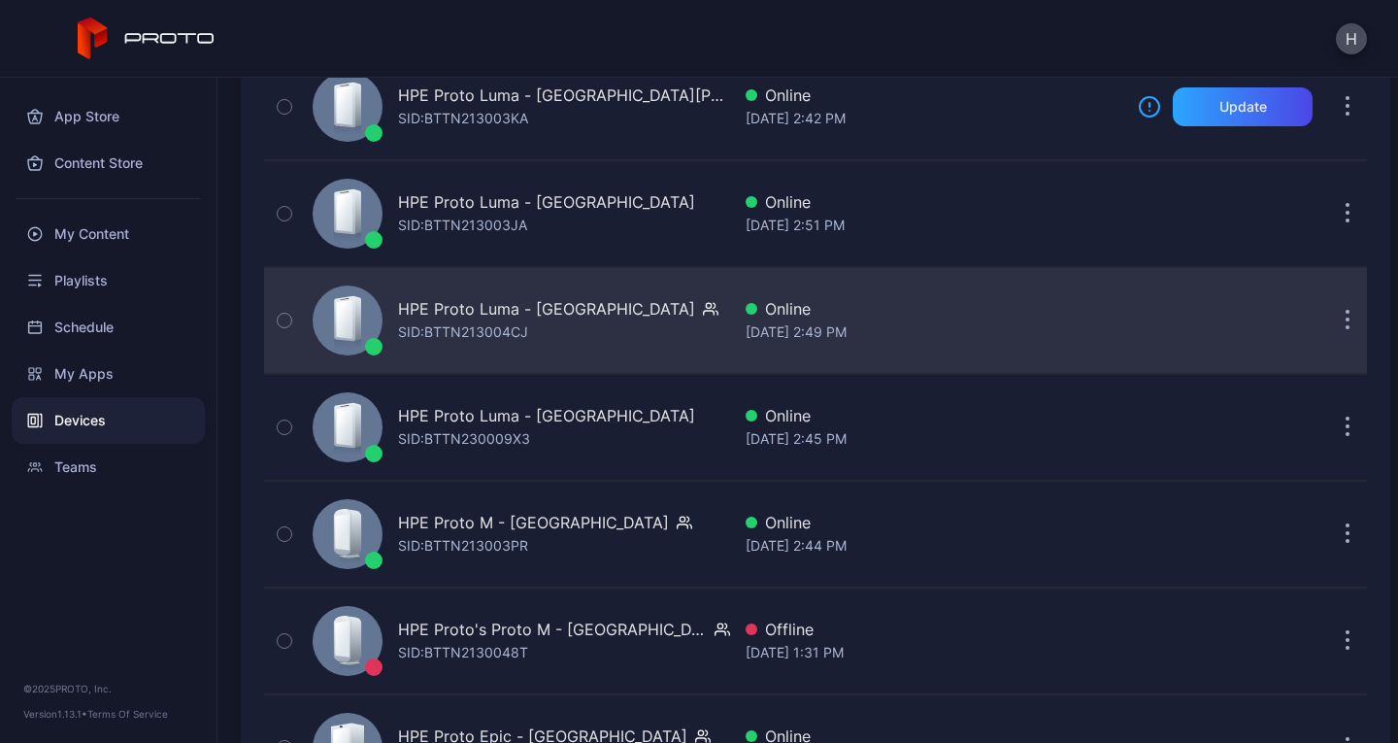
click at [647, 315] on div "HPE Proto Luma - [GEOGRAPHIC_DATA] SID: BTTN213004CJ" at bounding box center [517, 320] width 425 height 97
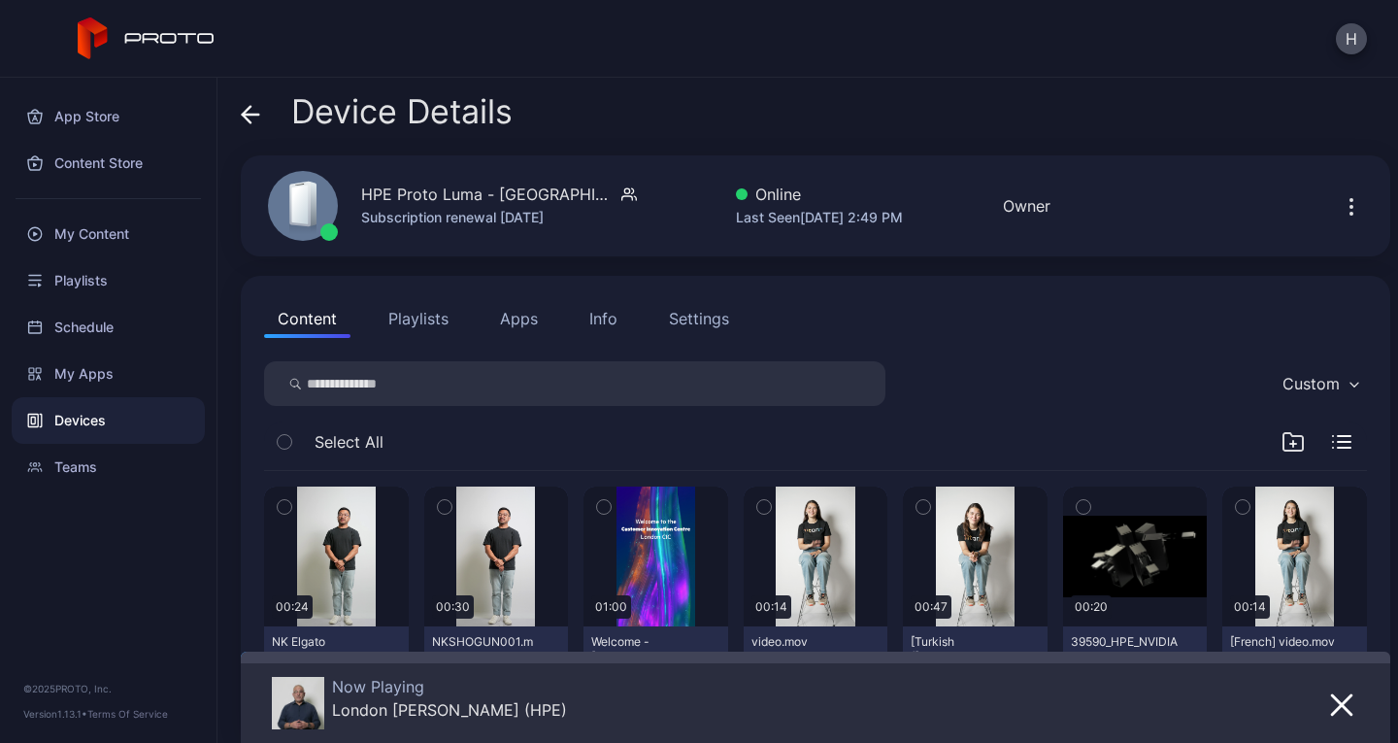
drag, startPoint x: 518, startPoint y: 320, endPoint x: 460, endPoint y: 295, distance: 62.6
click at [458, 299] on button "Playlists" at bounding box center [418, 318] width 87 height 39
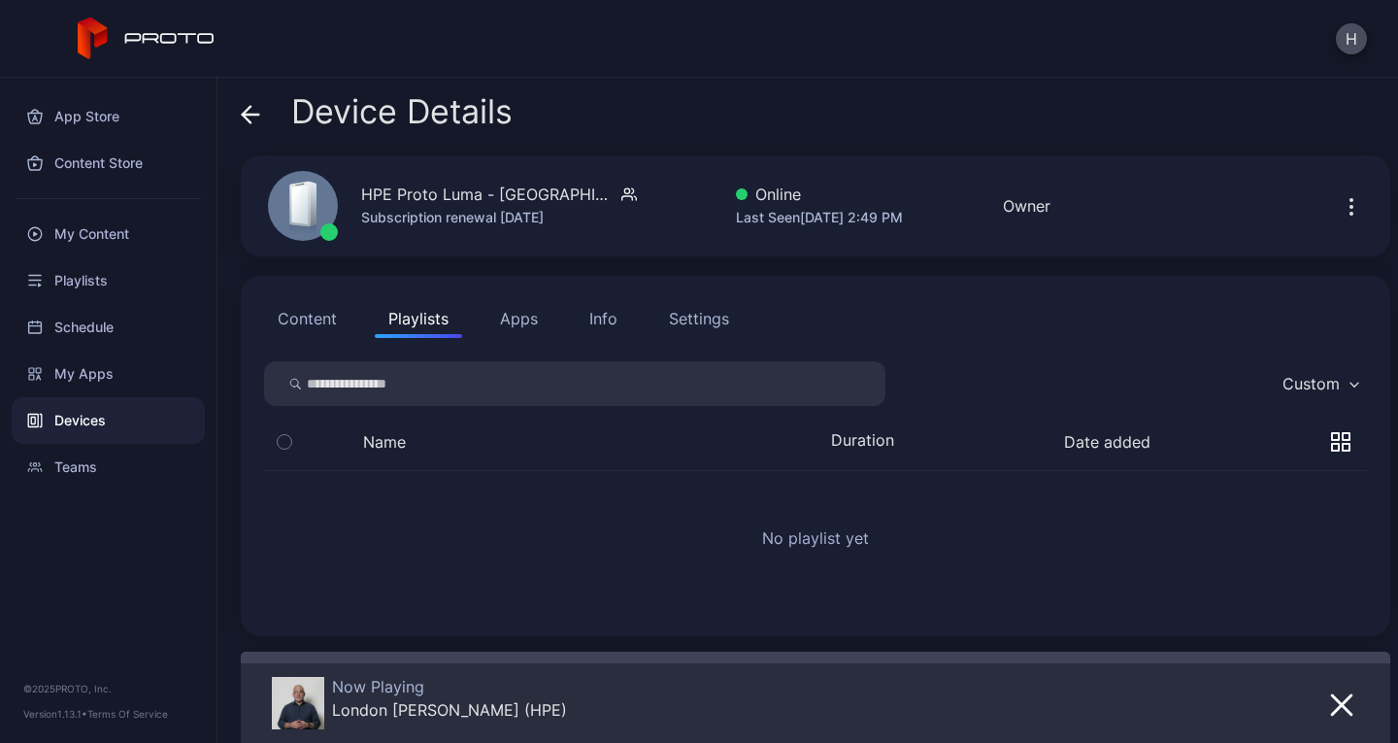
click at [508, 318] on button "Apps" at bounding box center [519, 318] width 65 height 39
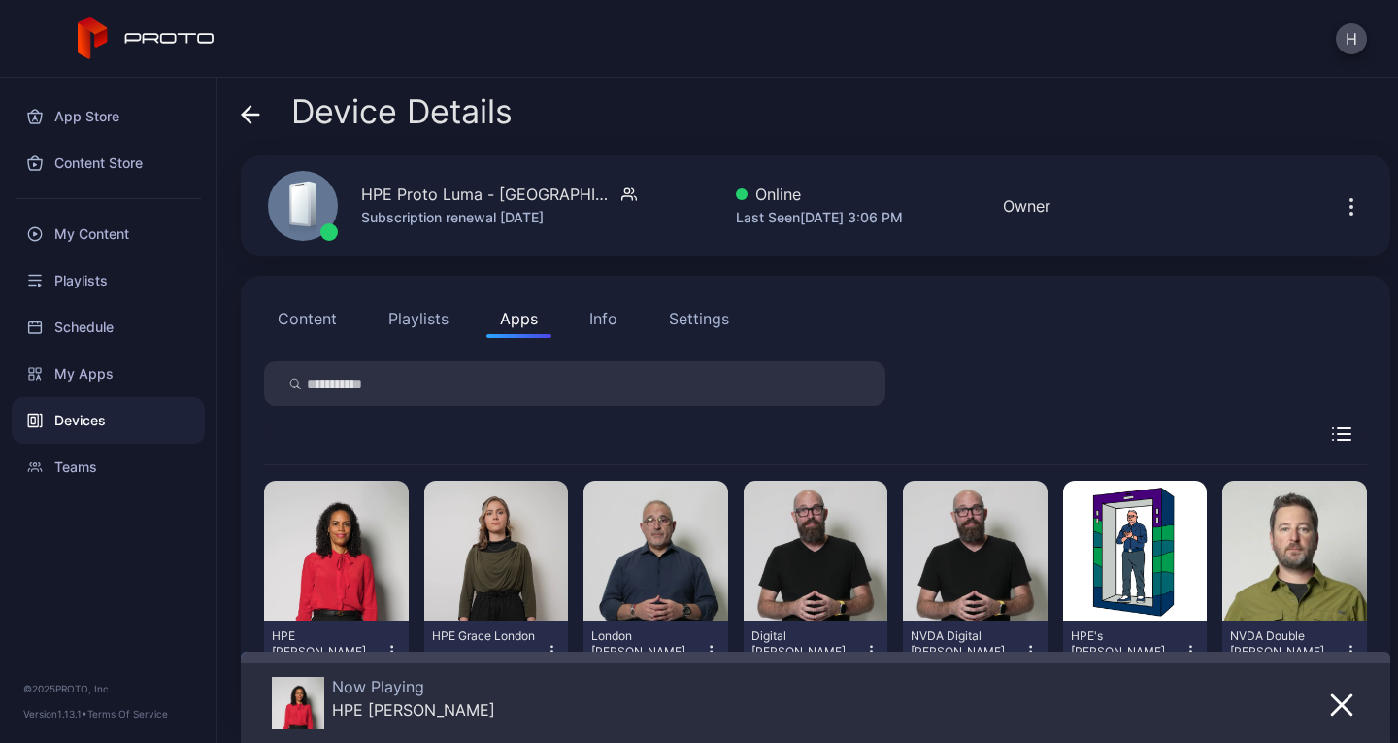
click at [104, 421] on div "Devices" at bounding box center [108, 420] width 193 height 47
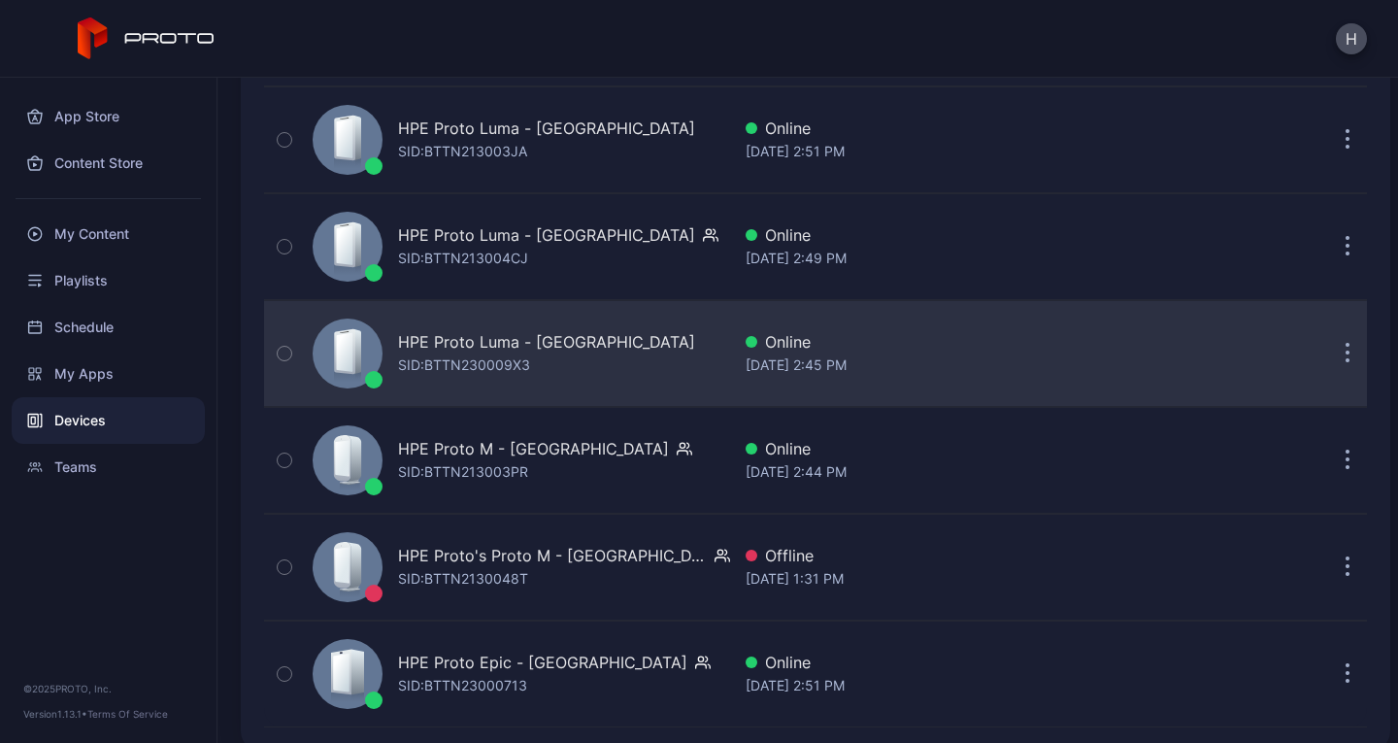
scroll to position [1011, 0]
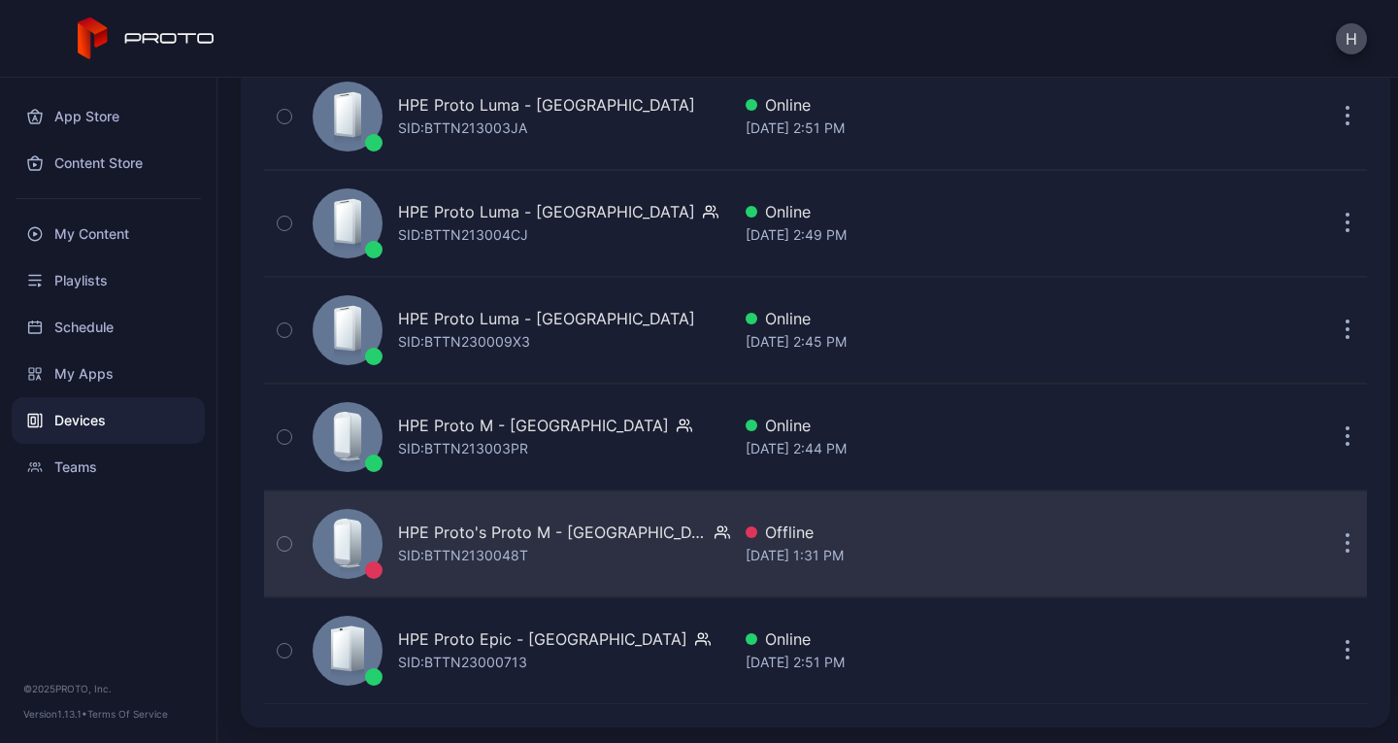
click at [671, 542] on div "HPE Proto's Proto M - London SID: BTTN2130048T" at bounding box center [517, 543] width 425 height 97
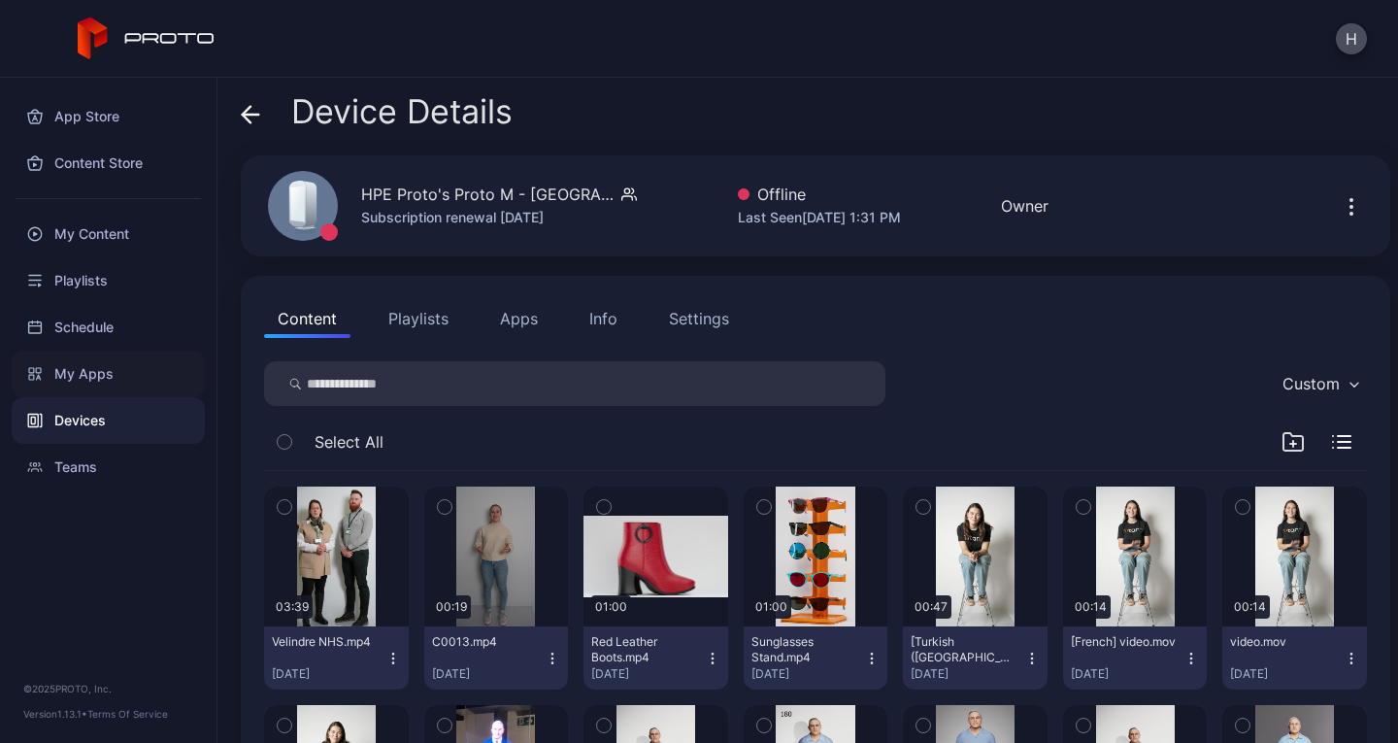
click at [63, 376] on div "My Apps" at bounding box center [108, 374] width 193 height 47
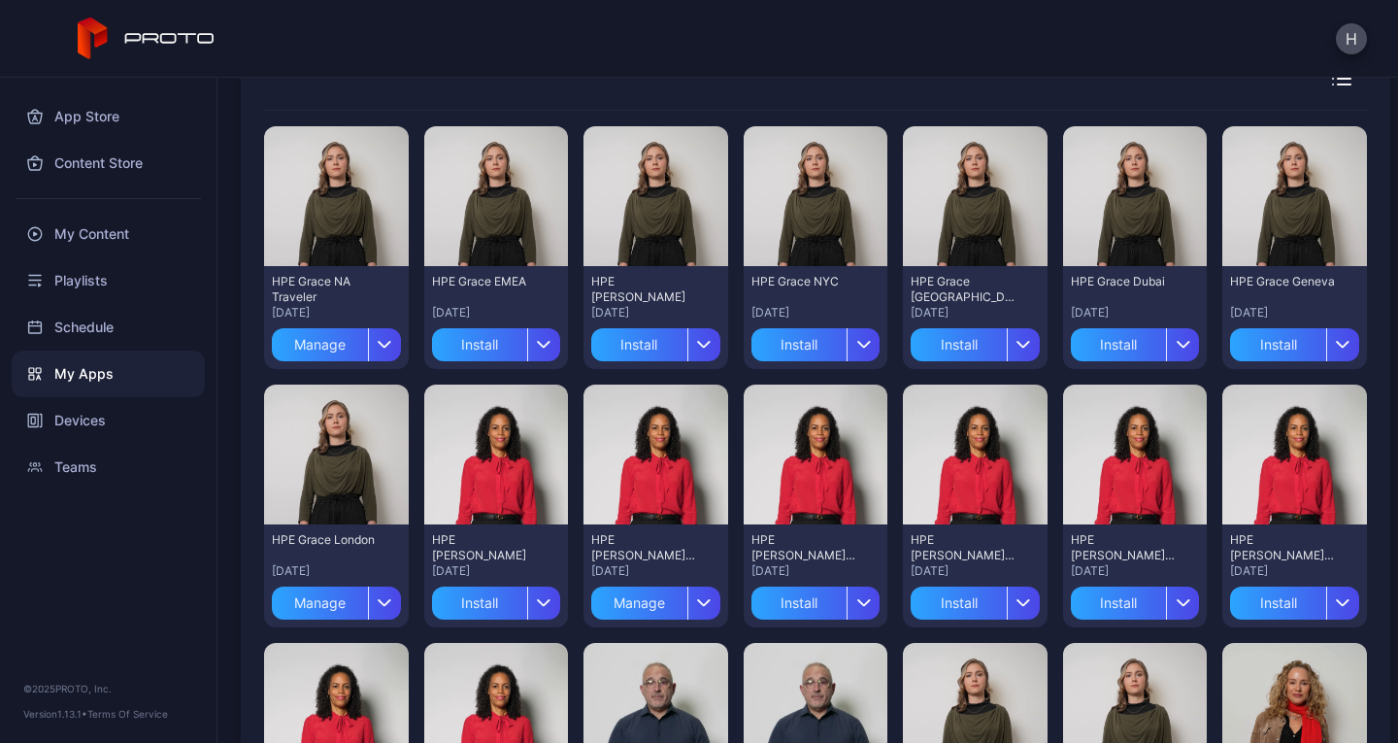
scroll to position [291, 0]
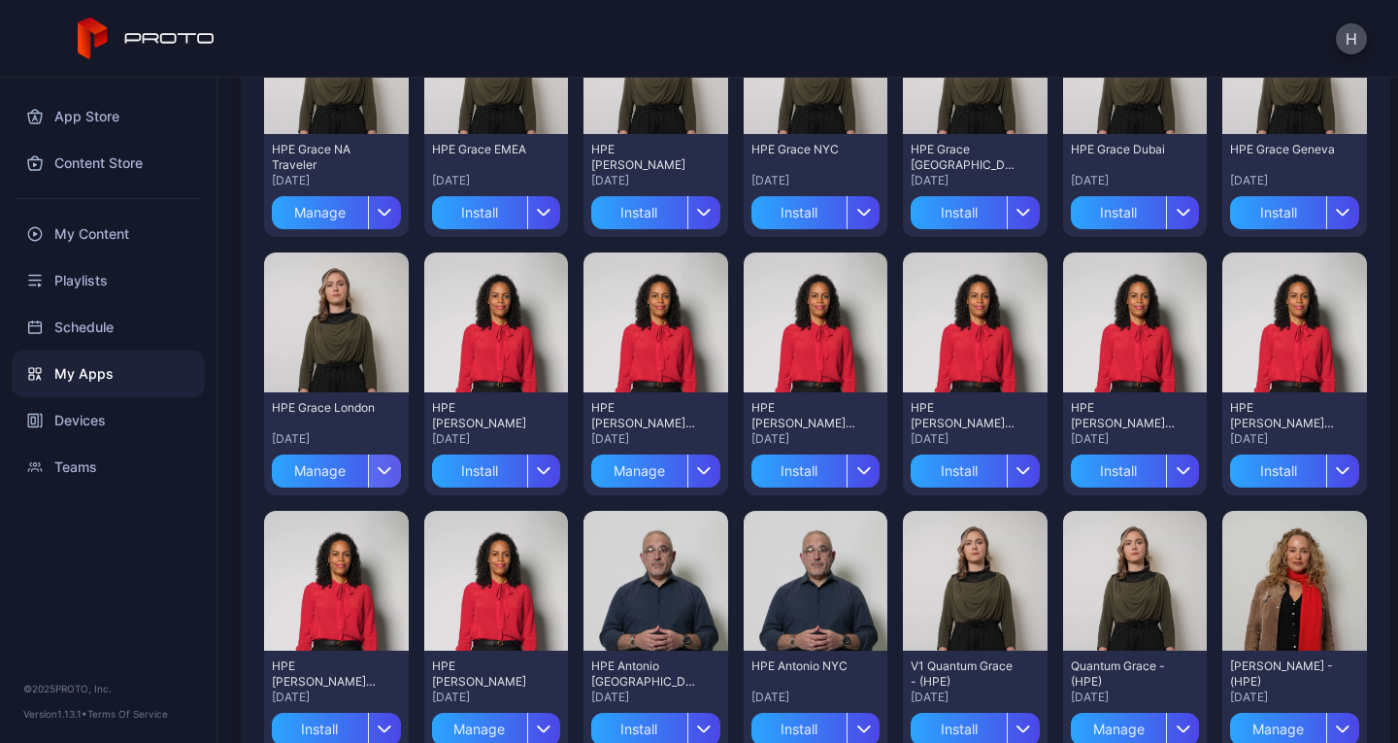
click at [387, 471] on icon "button" at bounding box center [385, 471] width 15 height 8
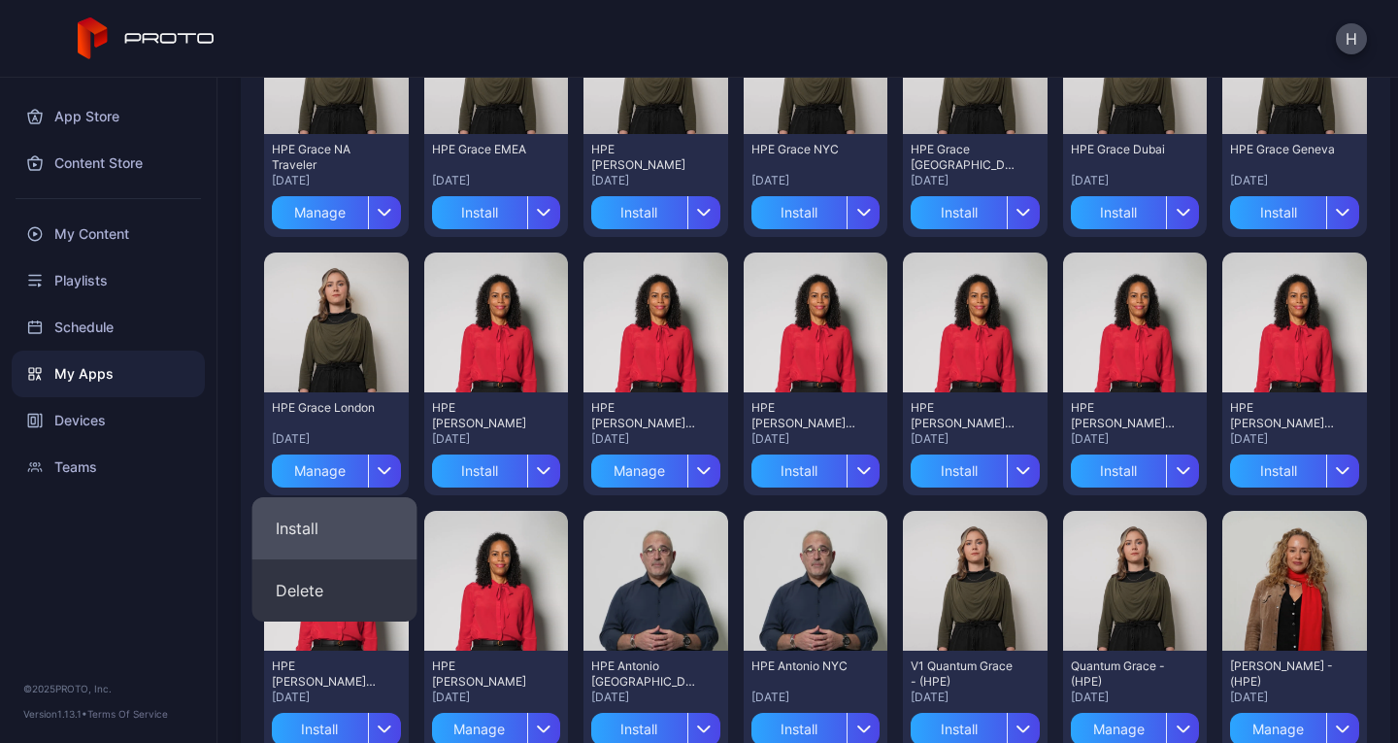
click at [336, 517] on button "Install" at bounding box center [334, 528] width 165 height 62
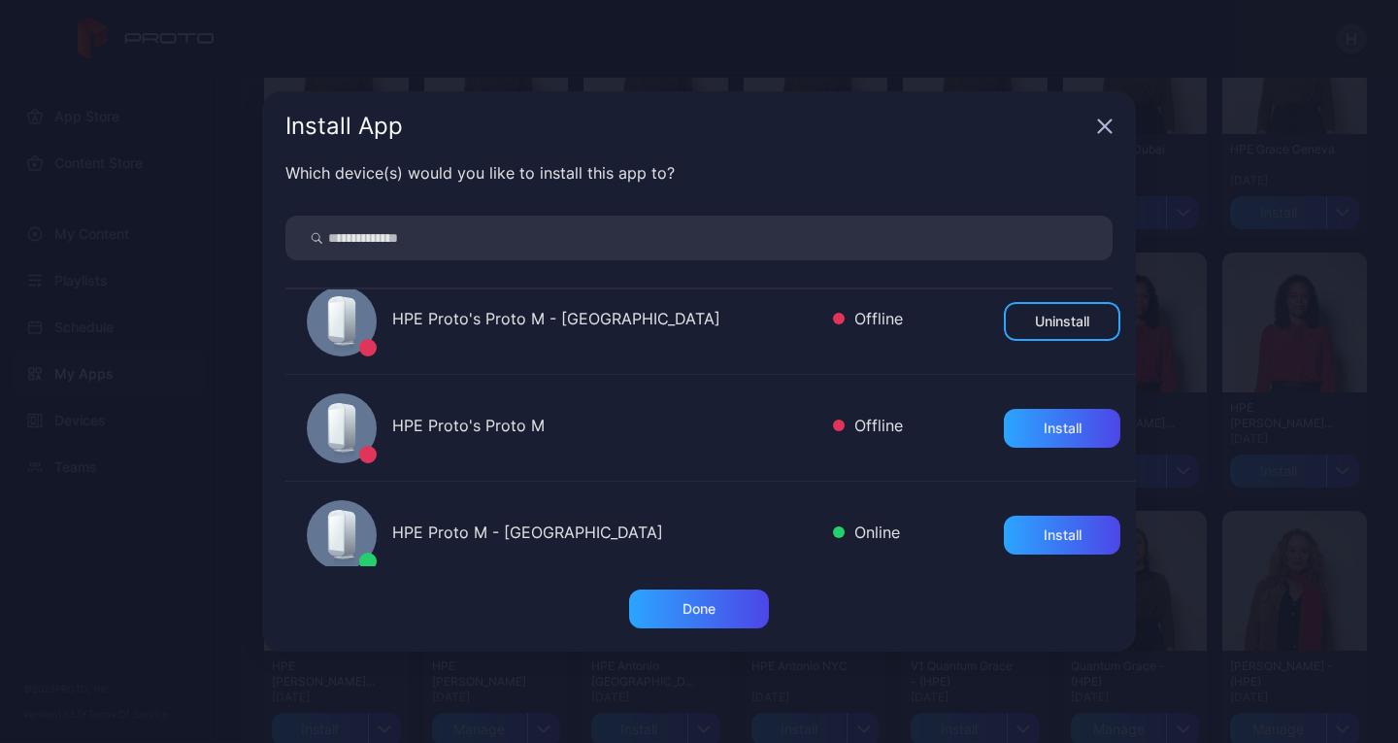
scroll to position [1112, 0]
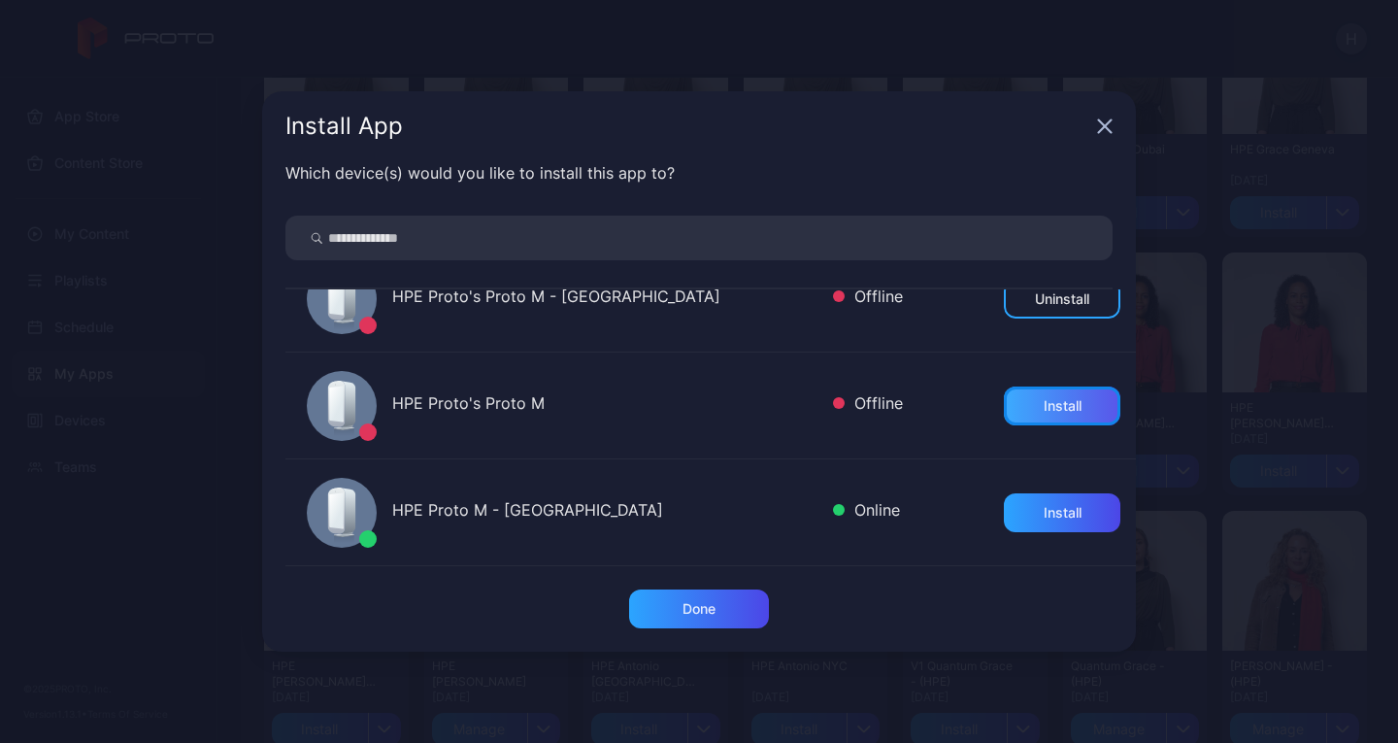
click at [1044, 407] on div "Install" at bounding box center [1063, 406] width 38 height 16
click at [712, 611] on div "Done" at bounding box center [699, 609] width 33 height 16
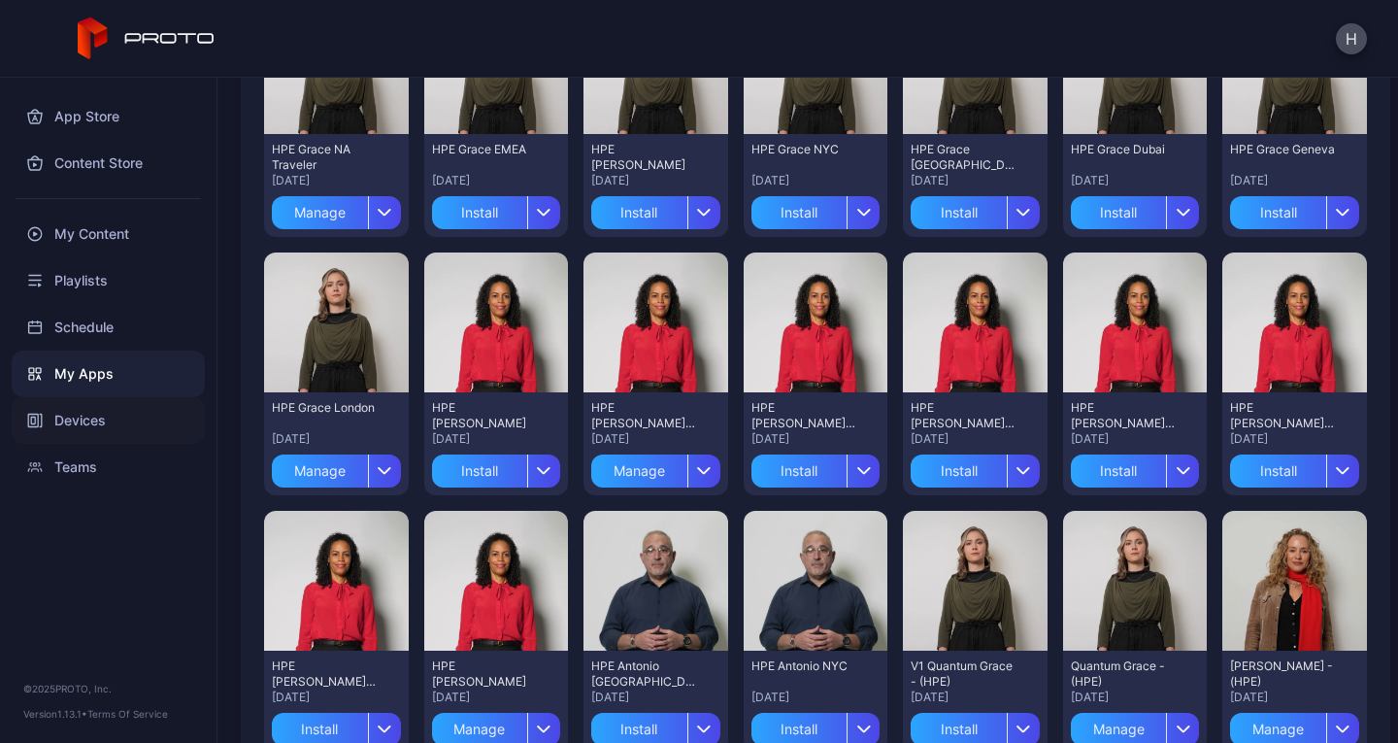
click at [76, 416] on div "Devices" at bounding box center [108, 420] width 193 height 47
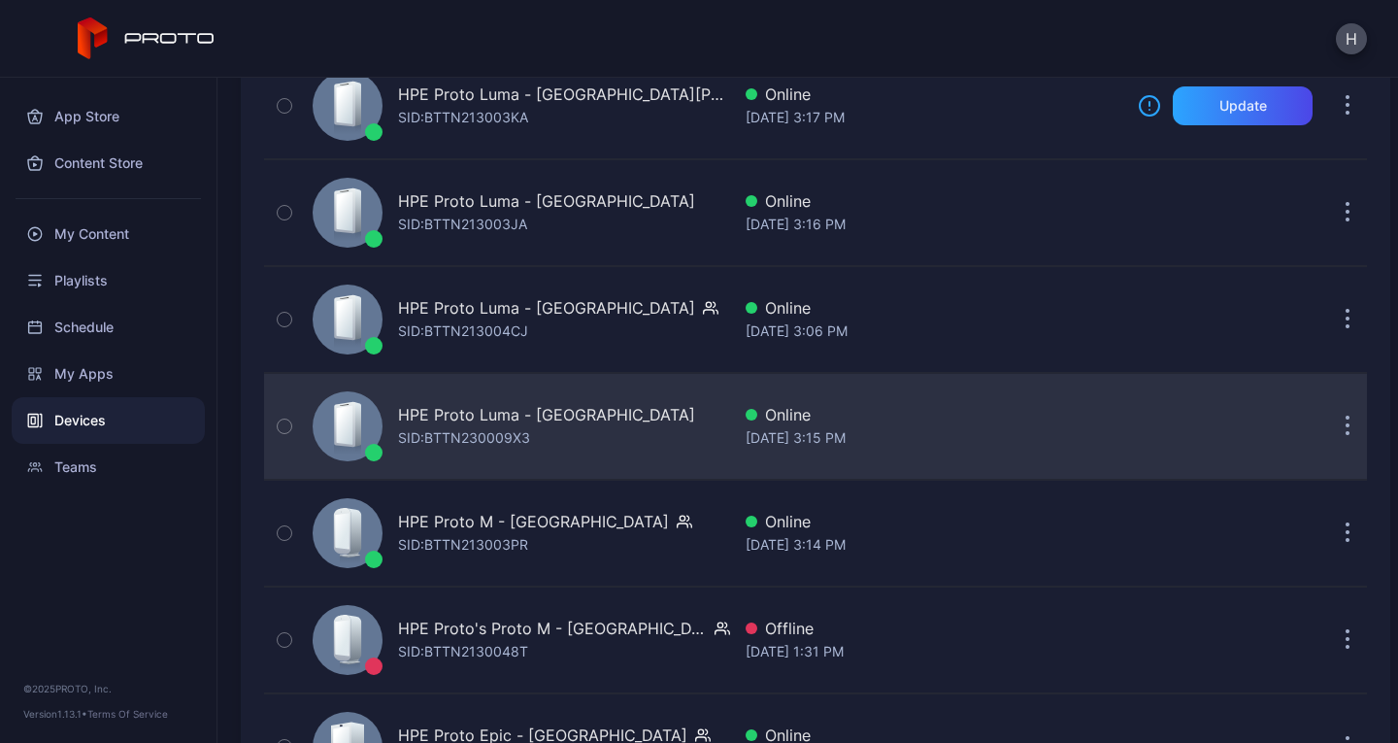
scroll to position [1011, 0]
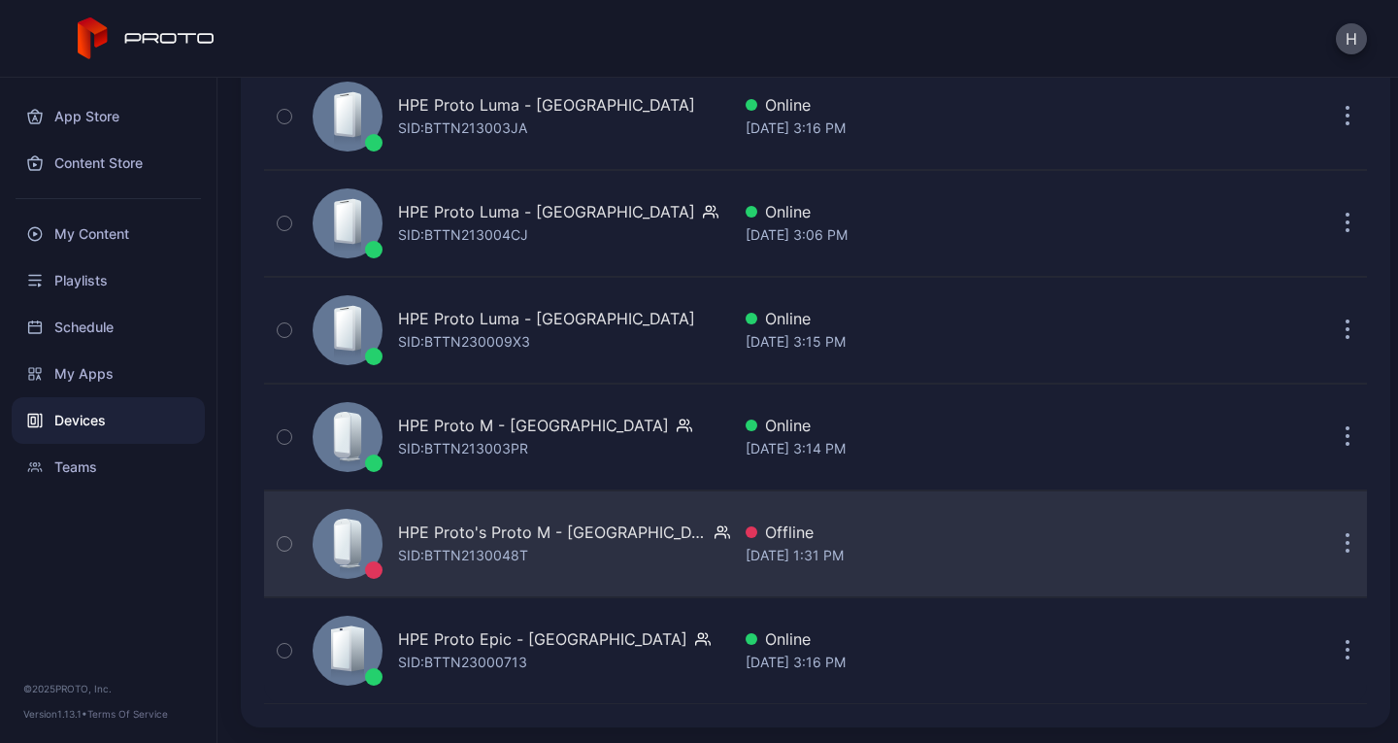
click at [659, 552] on div "HPE Proto's Proto M - London SID: BTTN2130048T" at bounding box center [517, 543] width 425 height 97
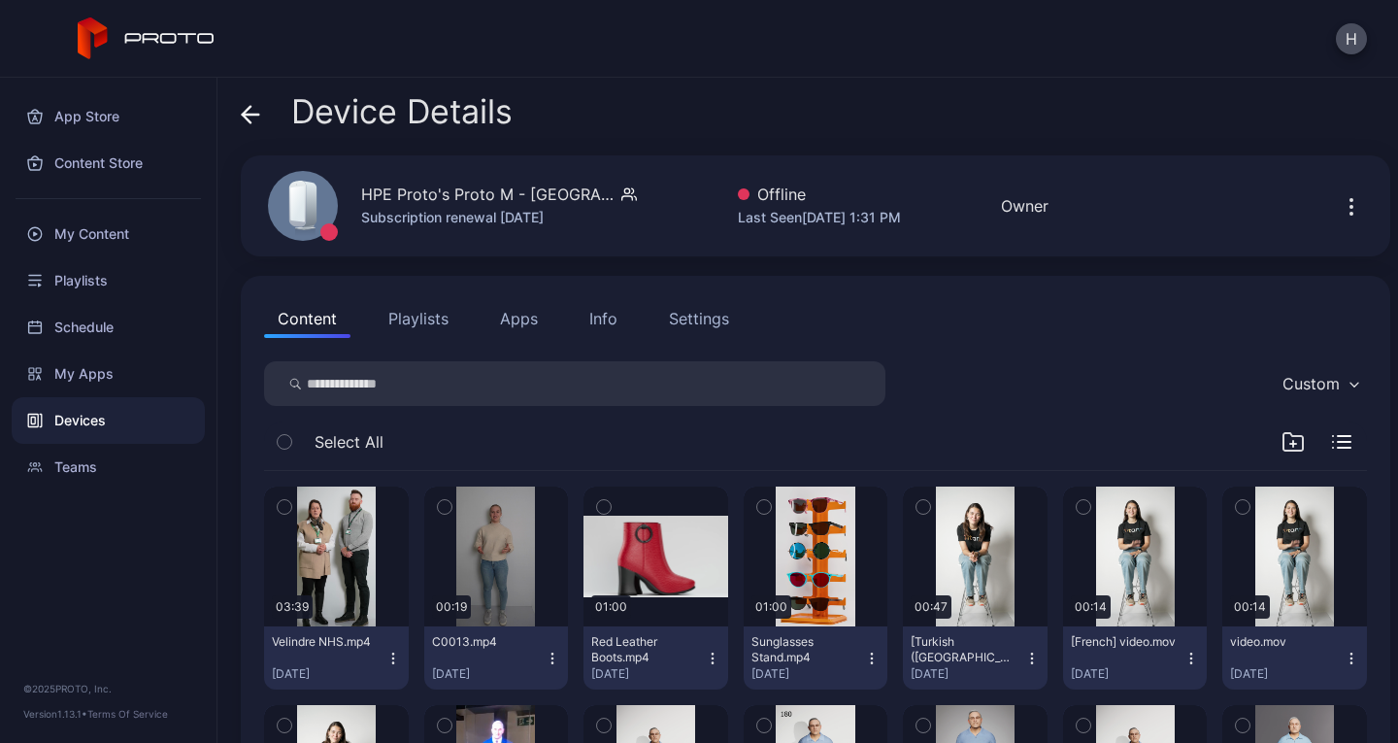
click at [510, 320] on button "Apps" at bounding box center [519, 318] width 65 height 39
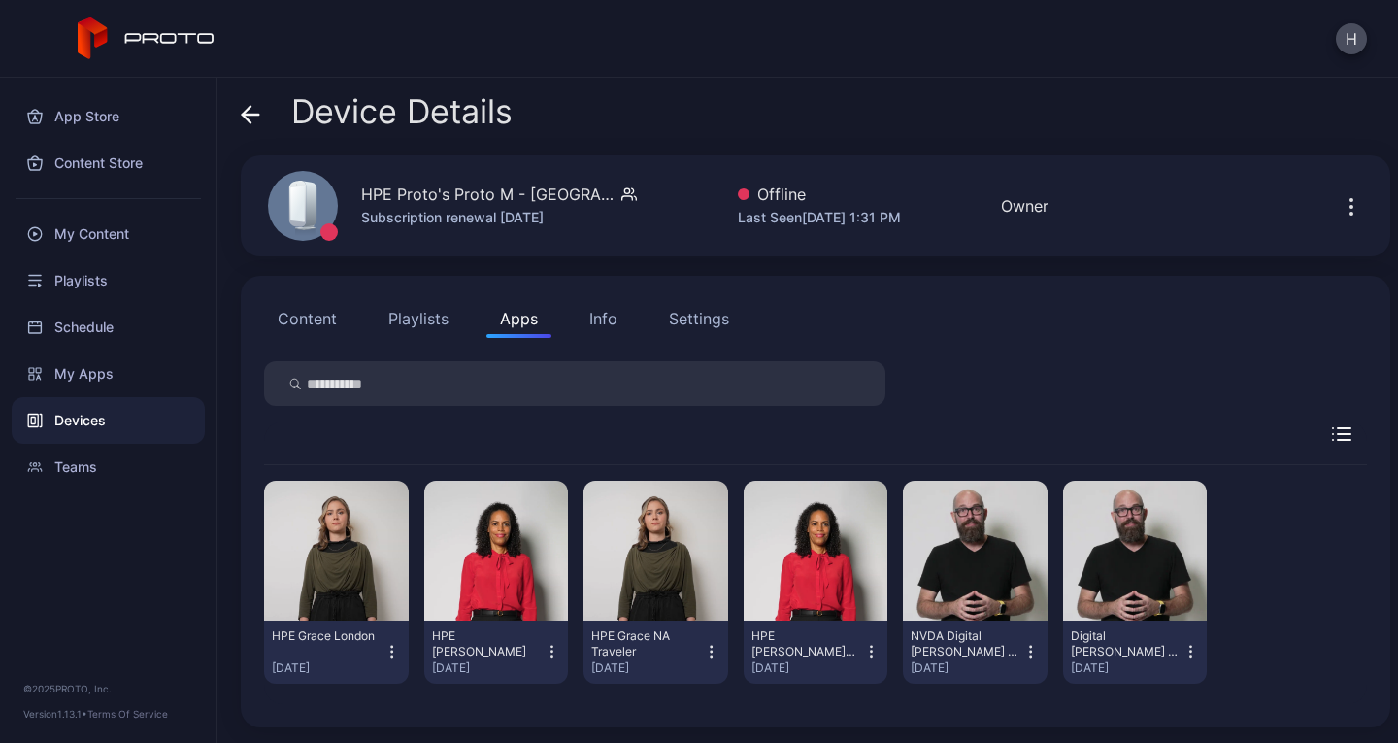
click at [550, 653] on icon "button" at bounding box center [552, 651] width 17 height 19
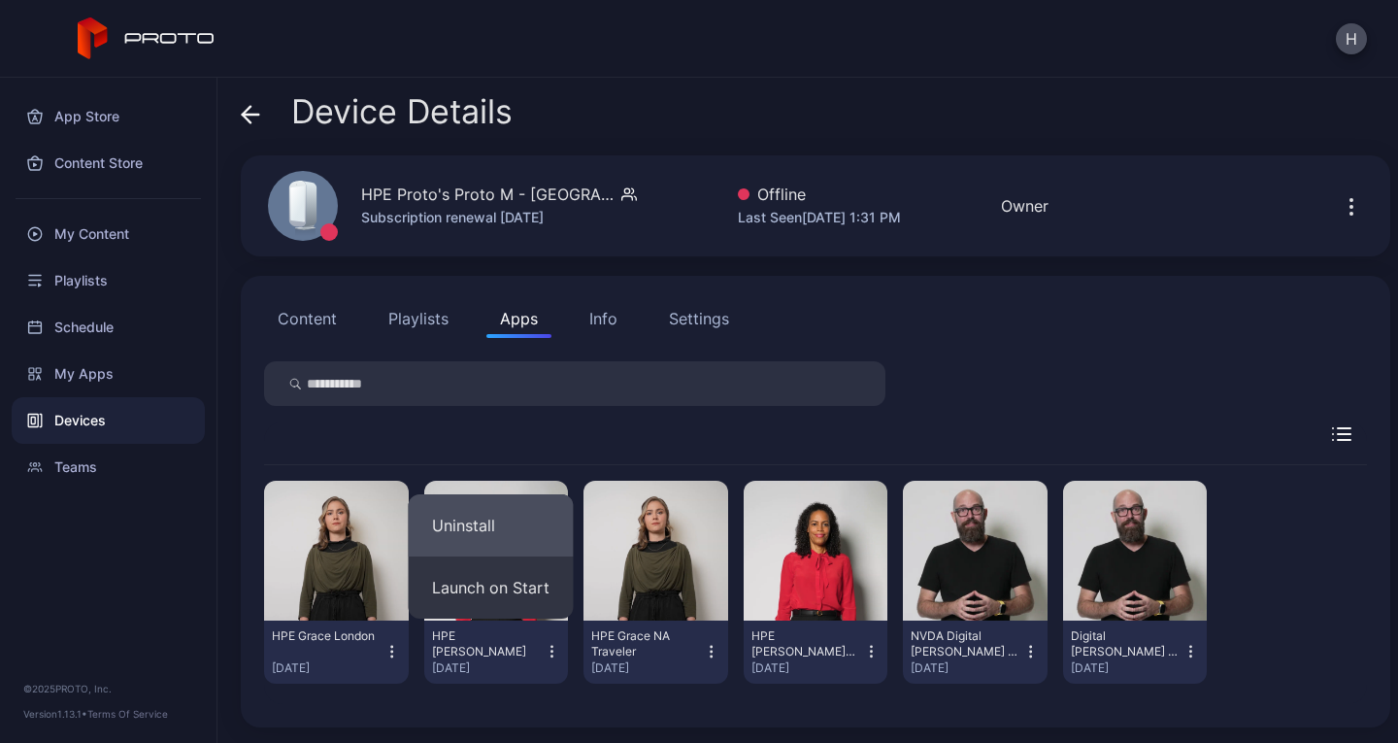
click at [505, 532] on button "Uninstall" at bounding box center [491, 525] width 165 height 62
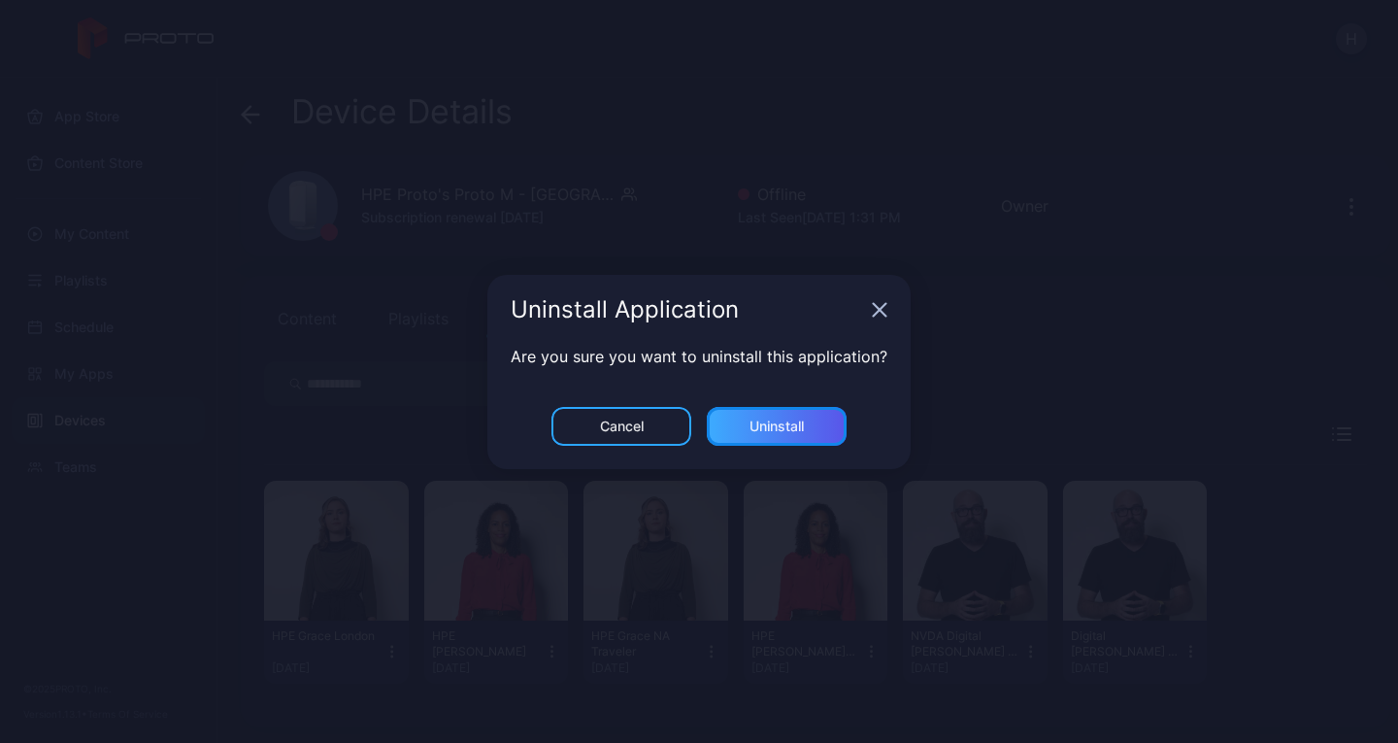
click at [825, 420] on div "Uninstall" at bounding box center [777, 426] width 140 height 39
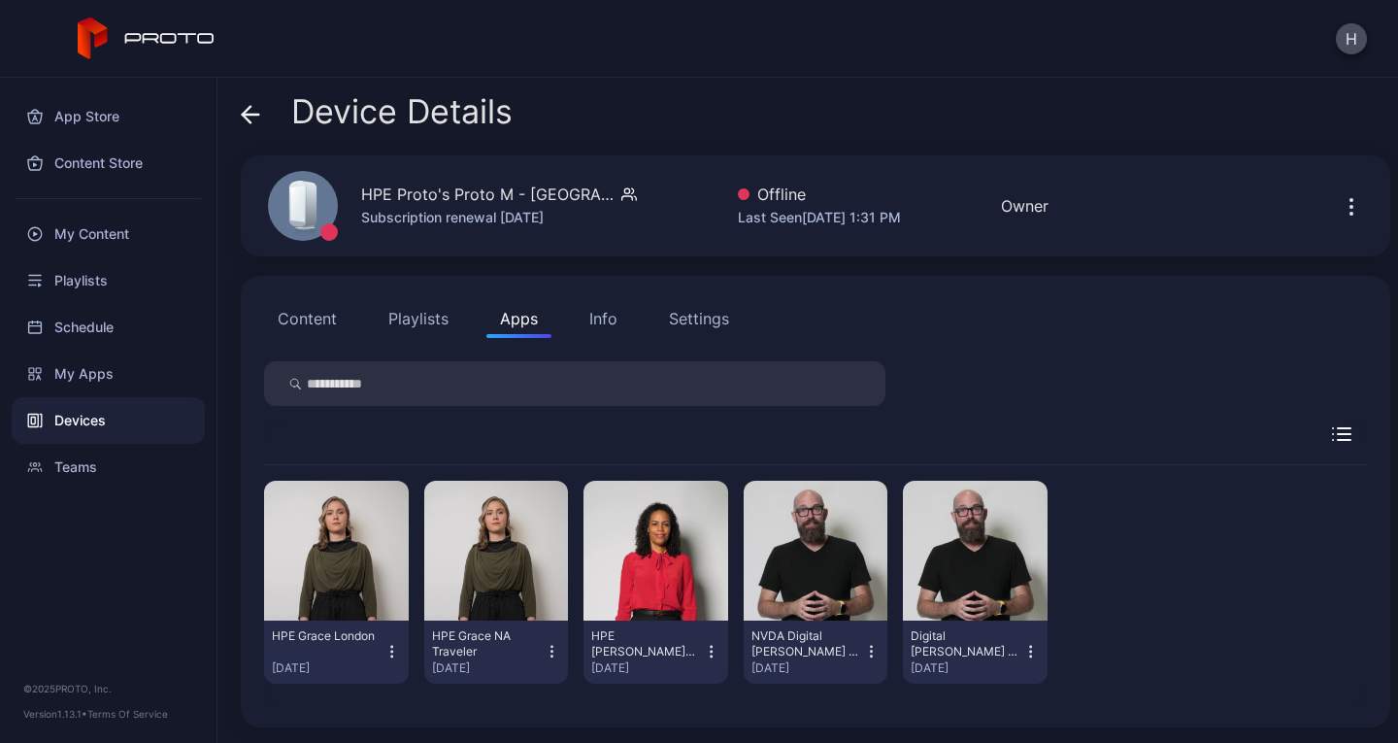
click at [544, 646] on icon "button" at bounding box center [552, 651] width 17 height 19
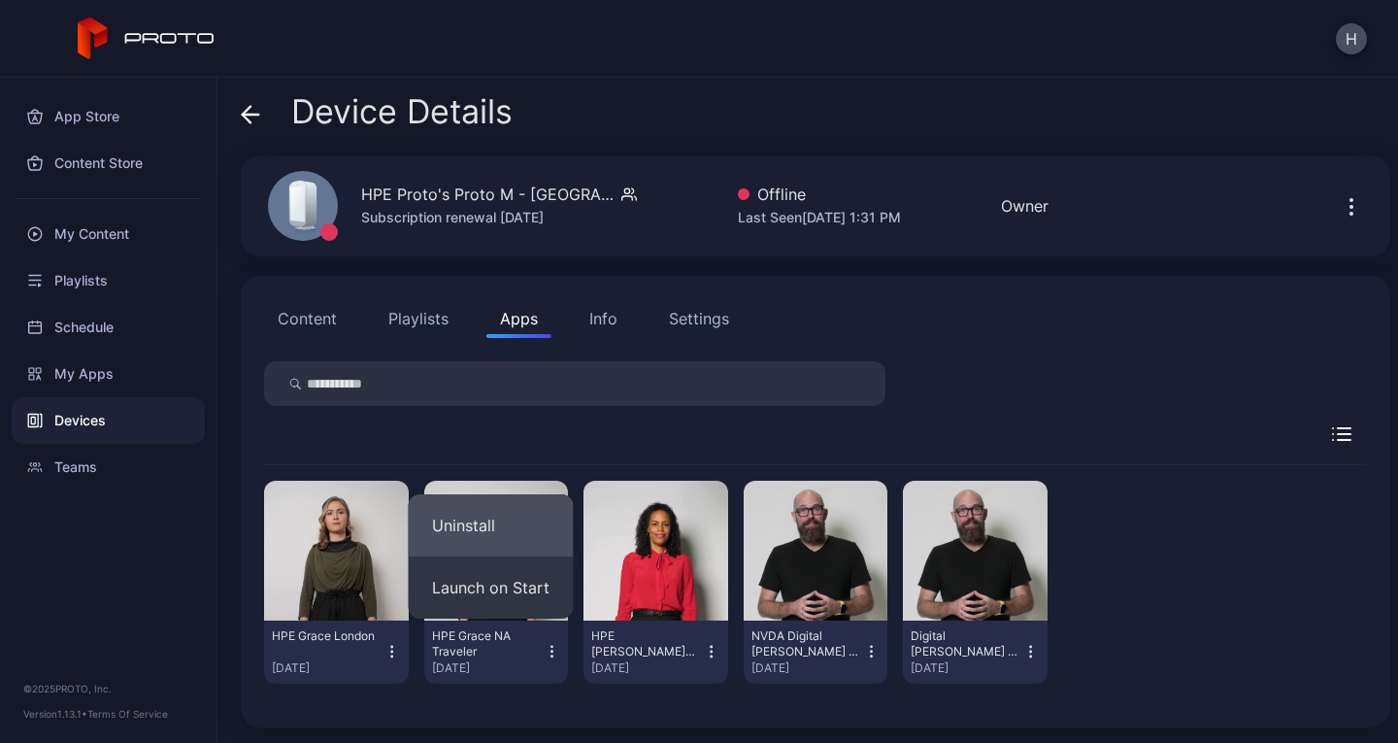
click at [476, 519] on button "Uninstall" at bounding box center [491, 525] width 165 height 62
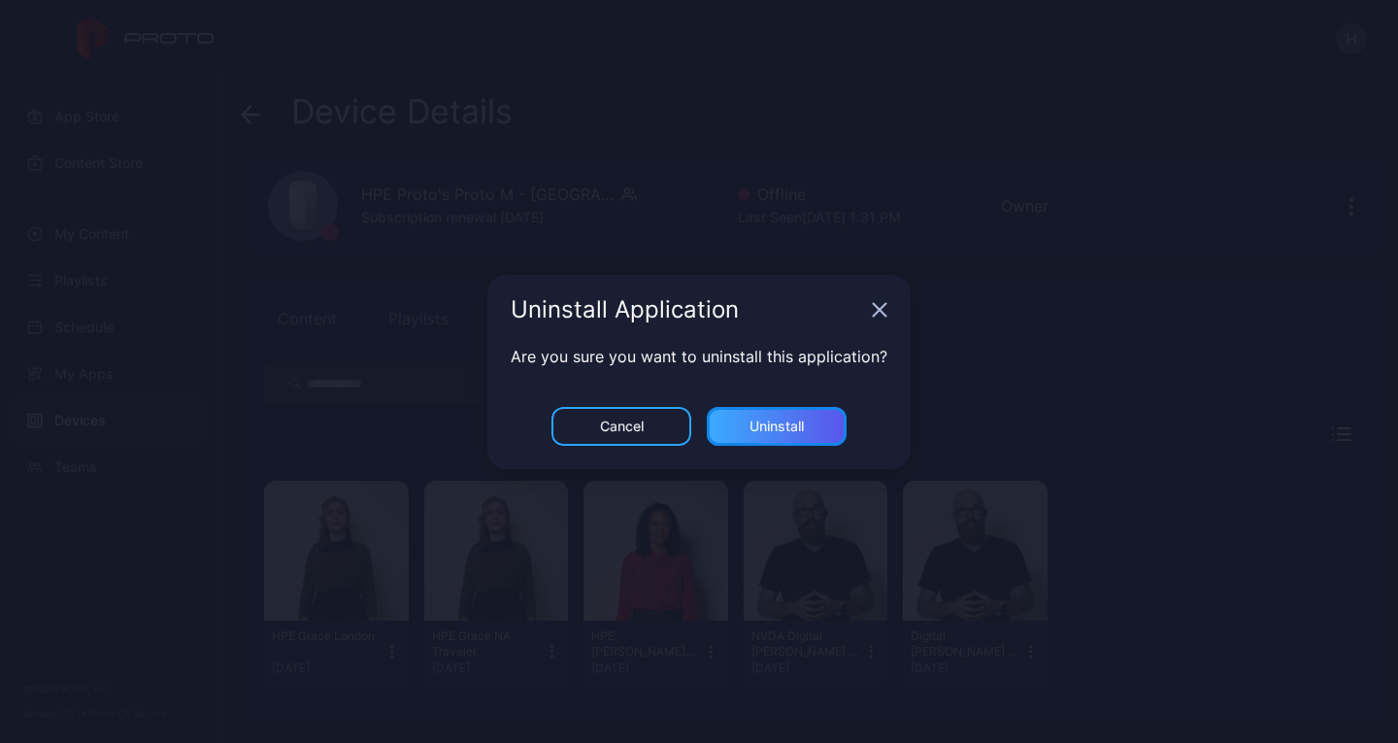
click at [777, 420] on div "Uninstall" at bounding box center [777, 427] width 54 height 16
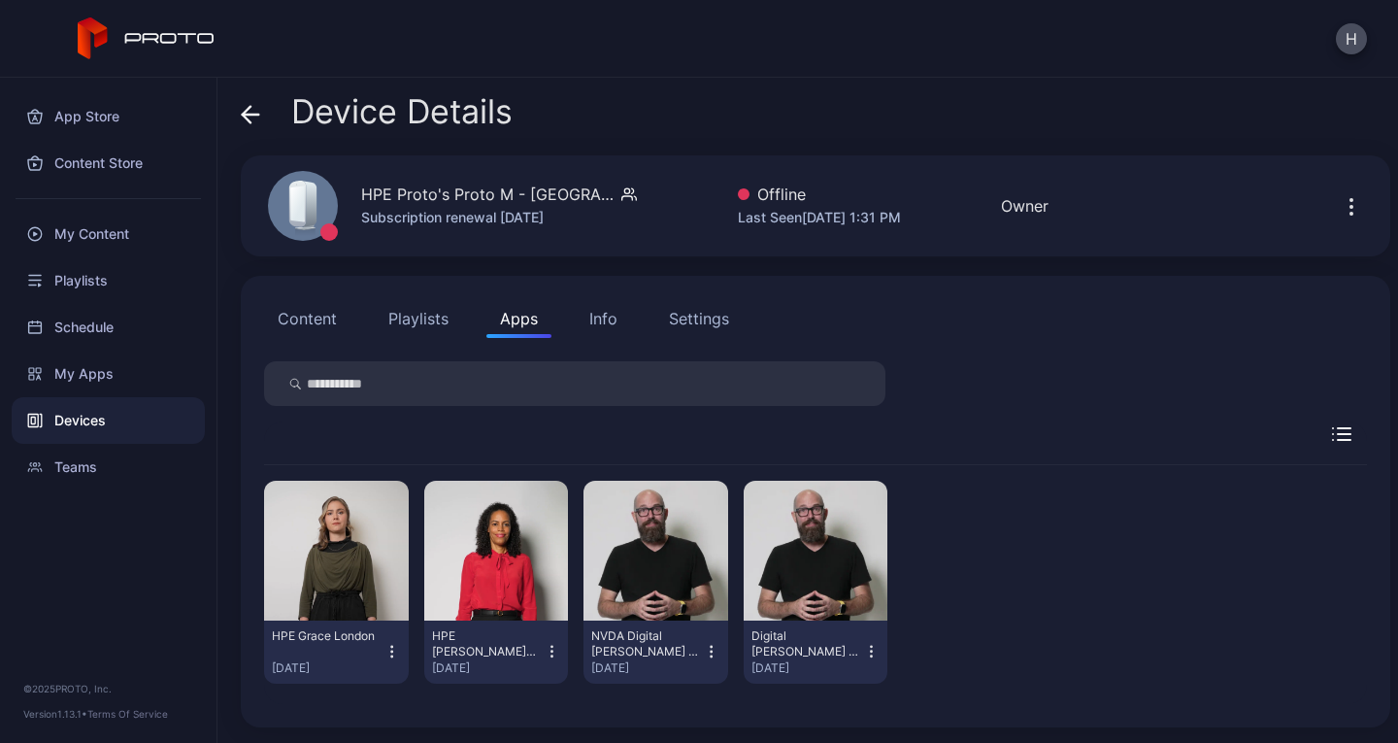
click at [546, 651] on icon "button" at bounding box center [552, 651] width 17 height 19
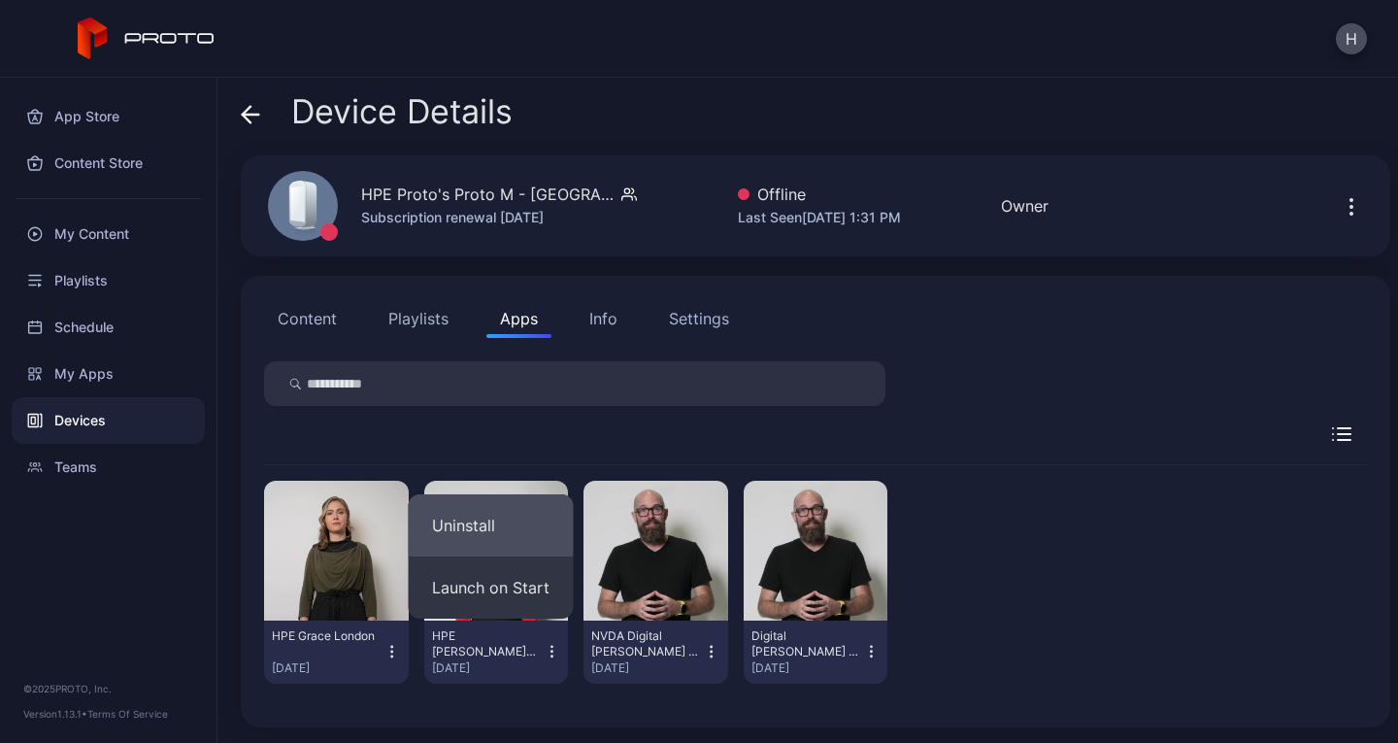
click at [469, 515] on button "Uninstall" at bounding box center [491, 525] width 165 height 62
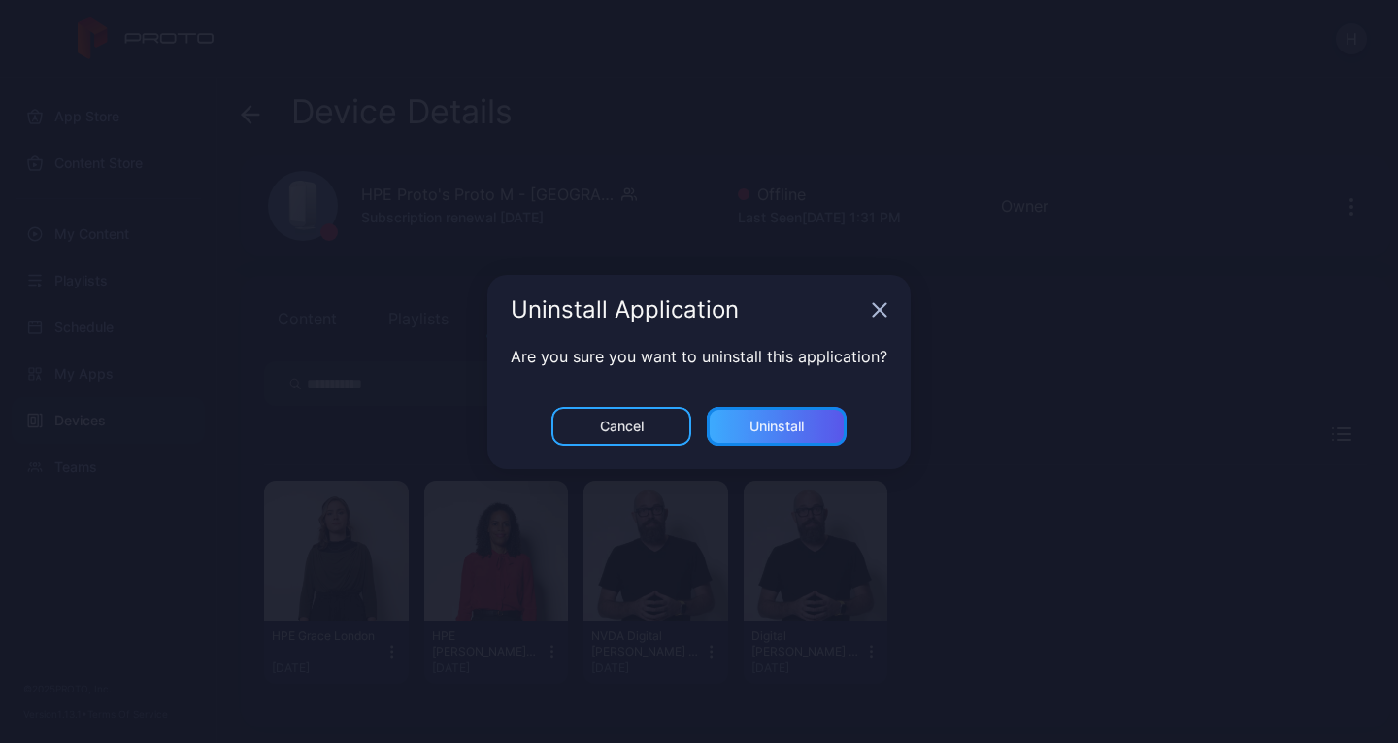
click at [783, 426] on div "Uninstall" at bounding box center [777, 427] width 54 height 16
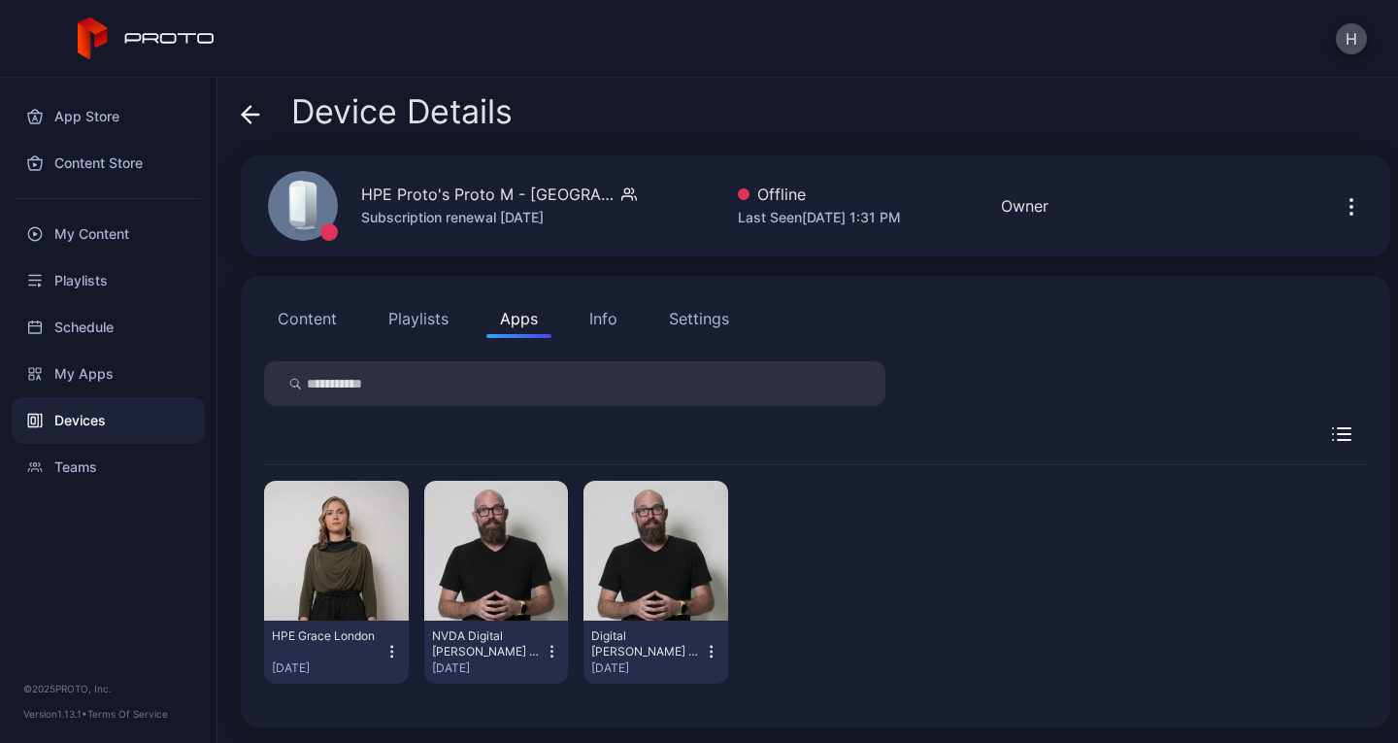
click at [552, 652] on icon "button" at bounding box center [552, 652] width 1 height 1
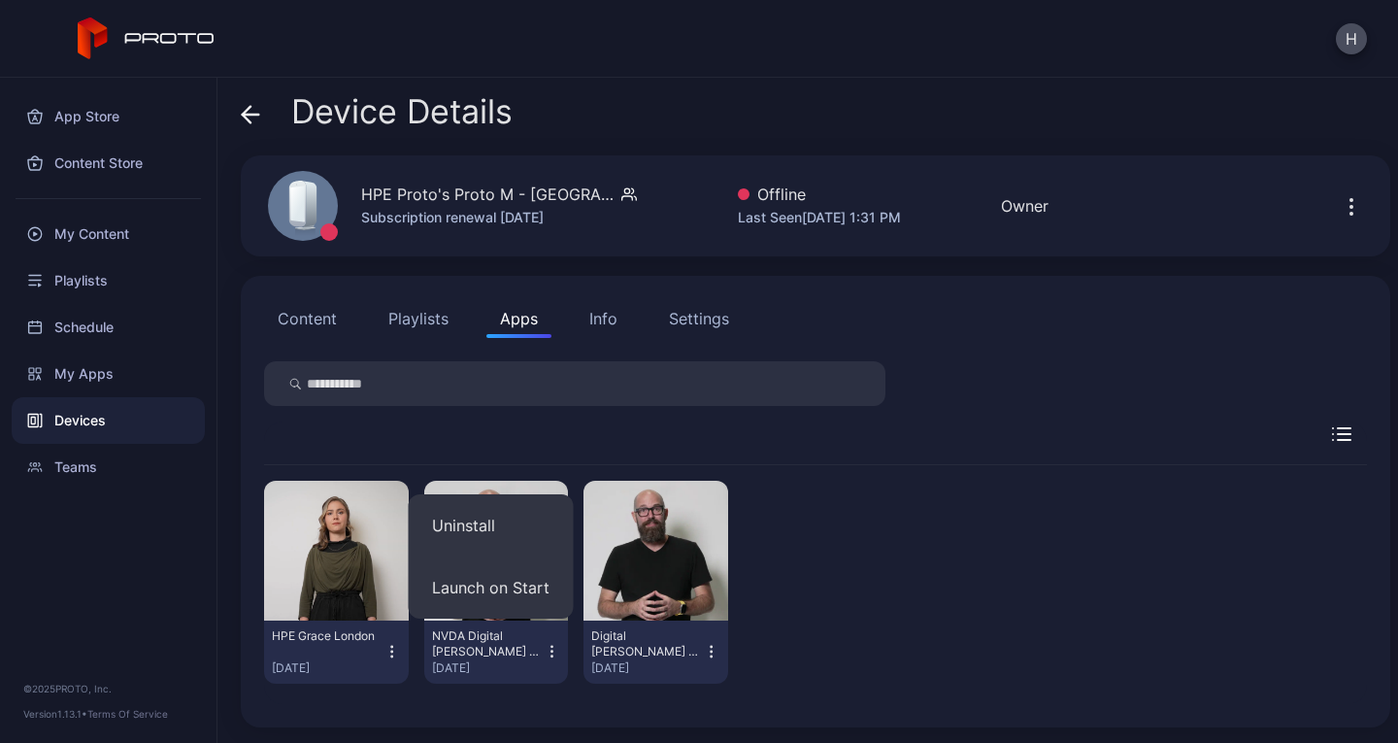
click at [894, 581] on div "HPE Grace London [DATE] NVDA Digital [PERSON_NAME] - (HPE) [DATE] Digital [PERS…" at bounding box center [815, 582] width 1103 height 234
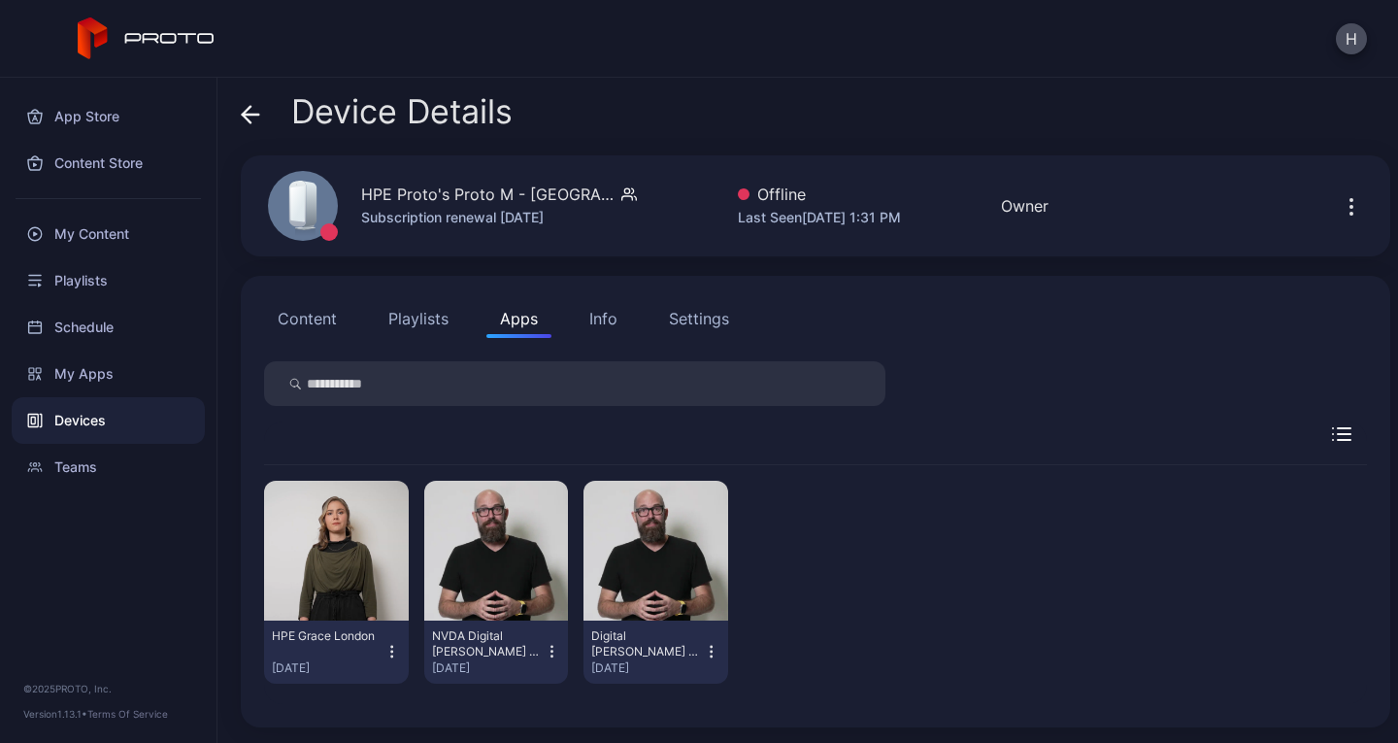
click at [544, 647] on icon "button" at bounding box center [552, 651] width 17 height 19
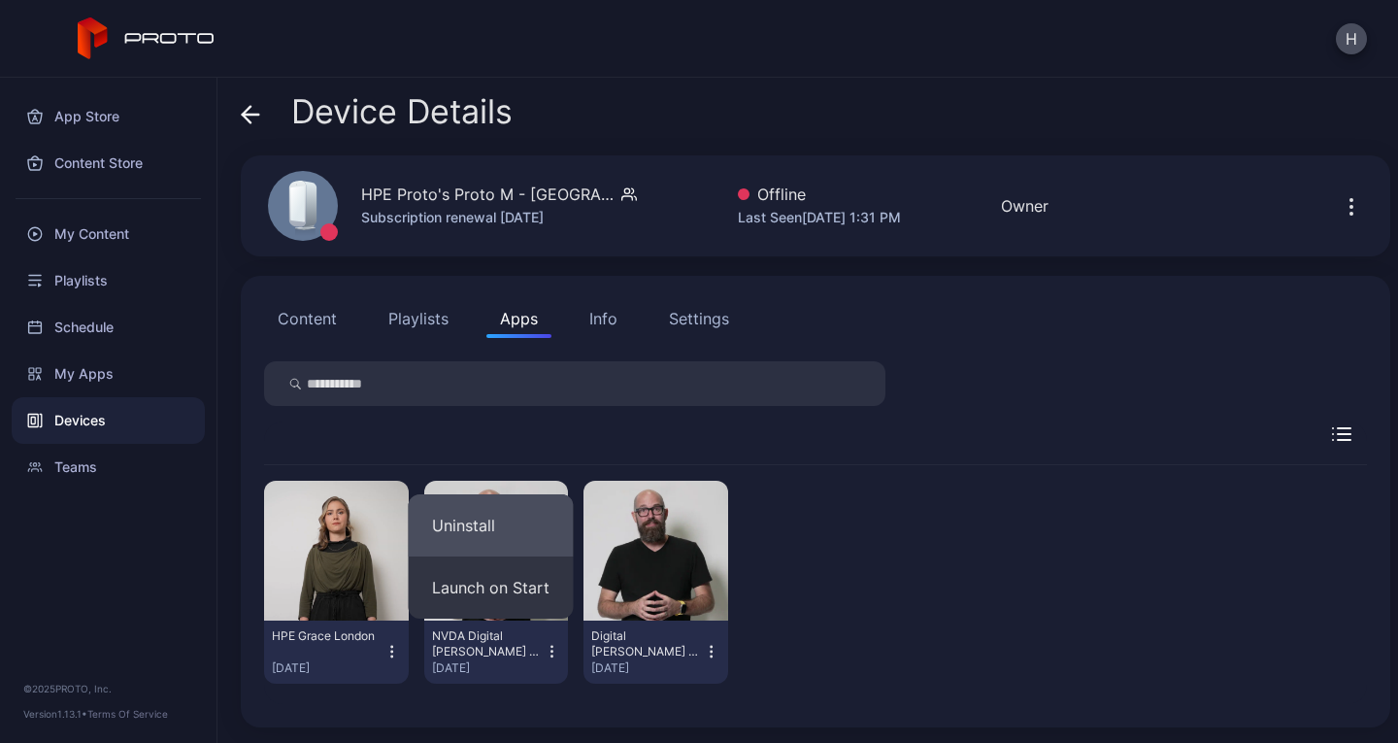
click at [486, 534] on button "Uninstall" at bounding box center [491, 525] width 165 height 62
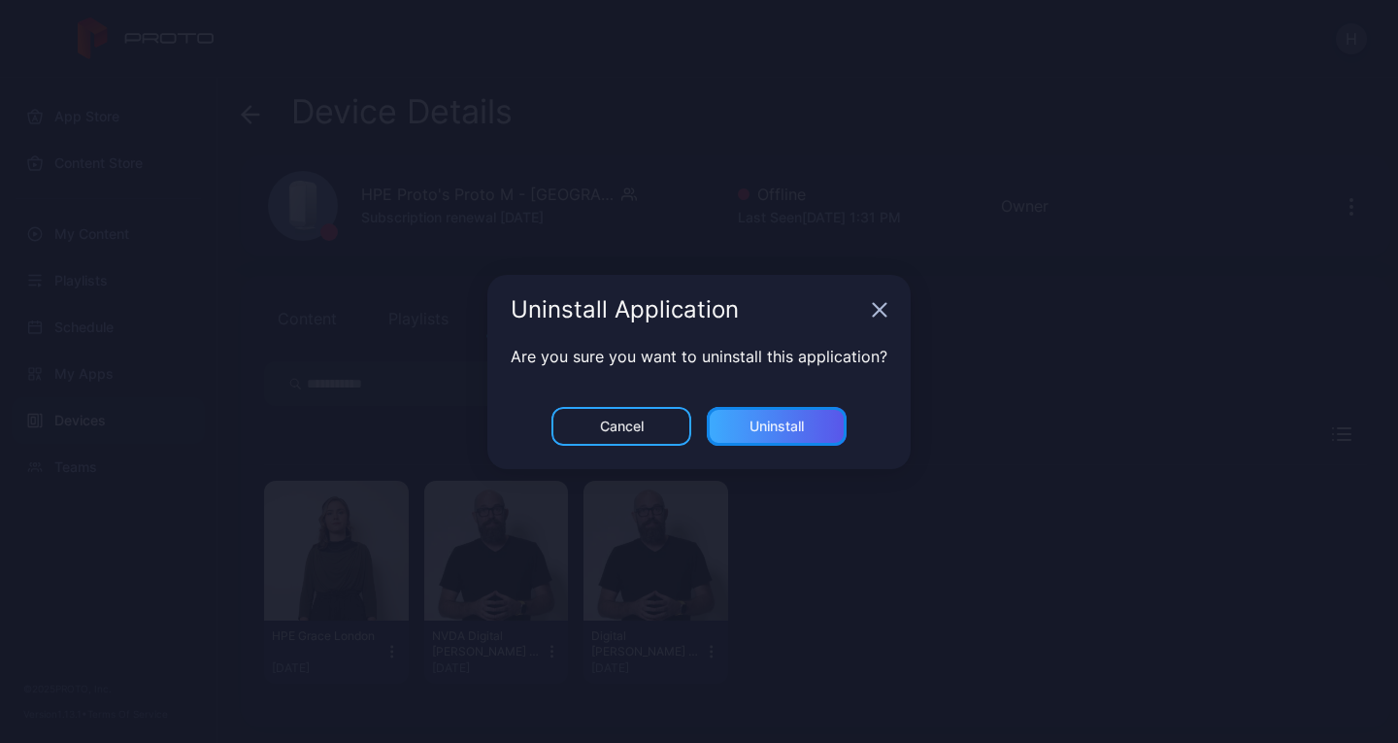
click at [792, 430] on div "Uninstall" at bounding box center [777, 427] width 54 height 16
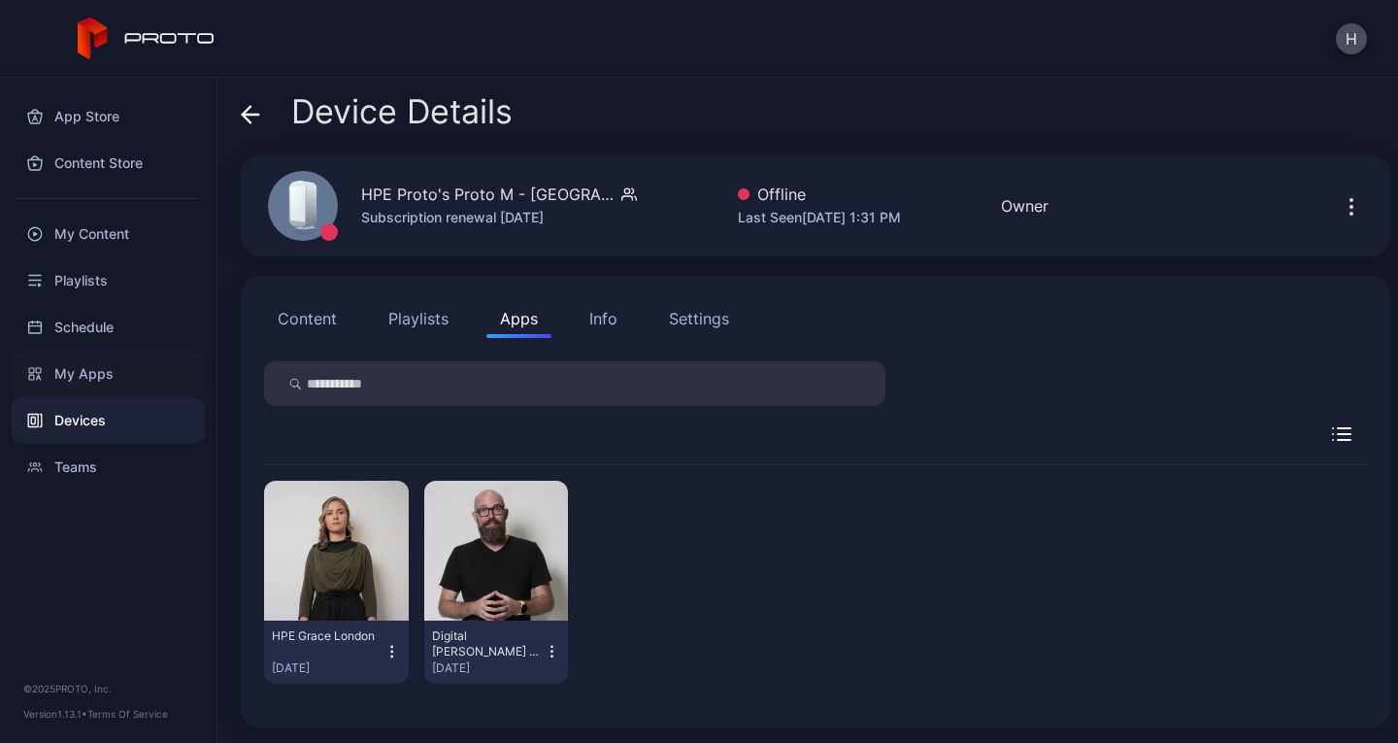
click at [74, 380] on div "My Apps" at bounding box center [108, 374] width 193 height 47
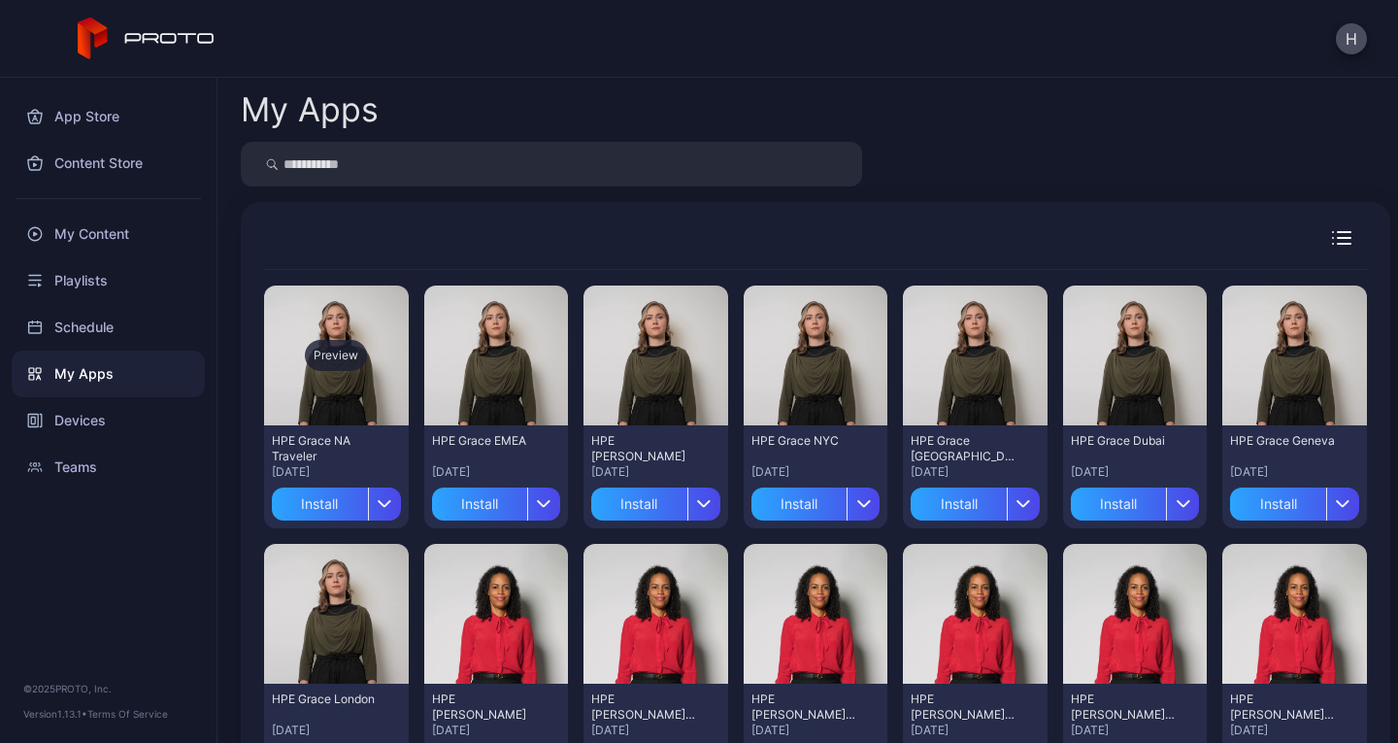
click at [292, 331] on div "Preview" at bounding box center [336, 356] width 145 height 140
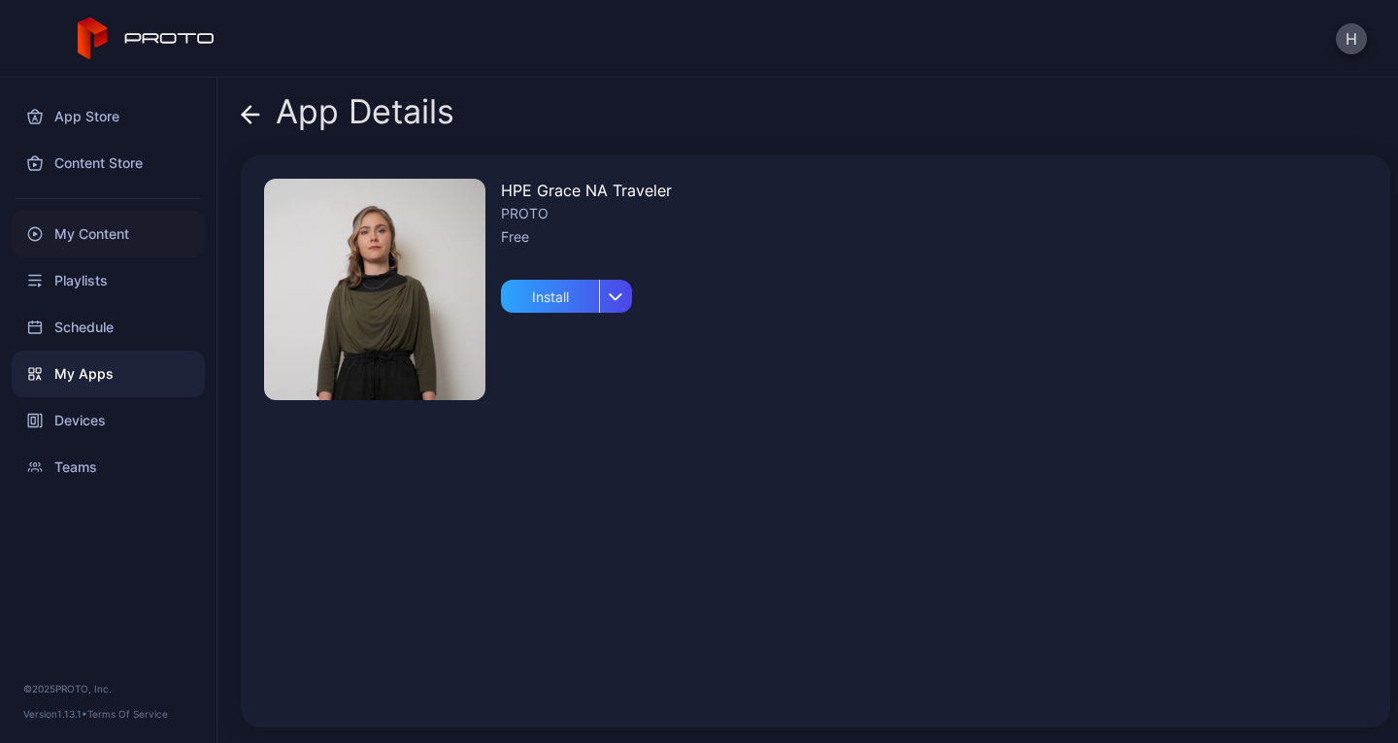
click at [98, 233] on div "My Content" at bounding box center [108, 234] width 193 height 47
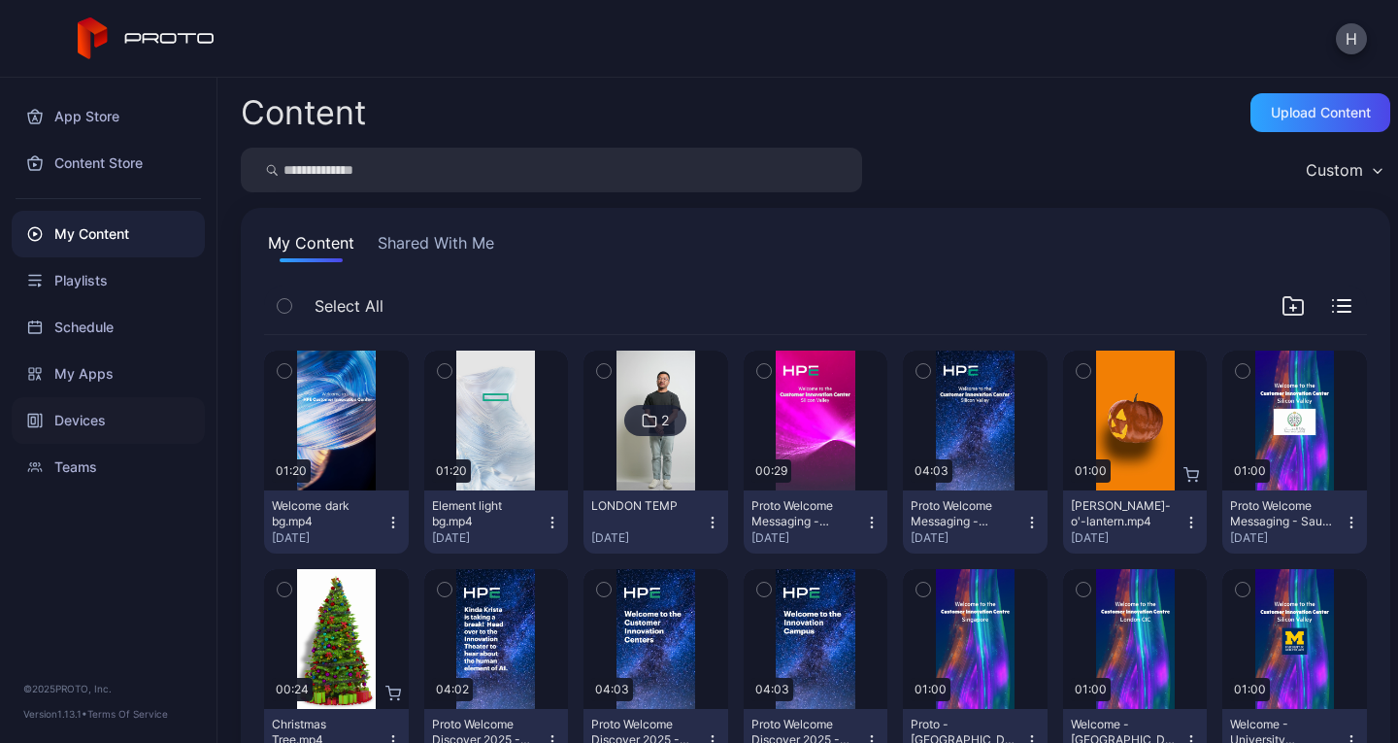
click at [69, 415] on div "Devices" at bounding box center [108, 420] width 193 height 47
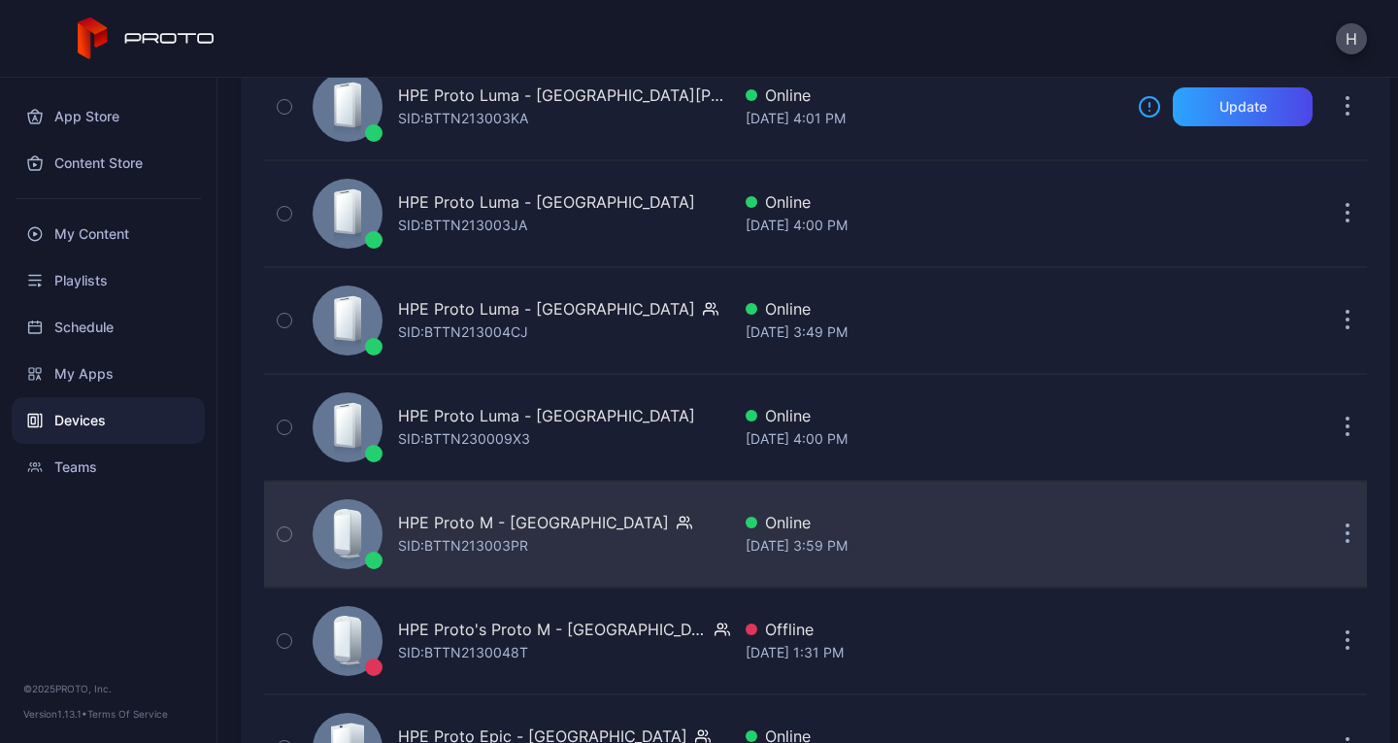
scroll to position [720, 0]
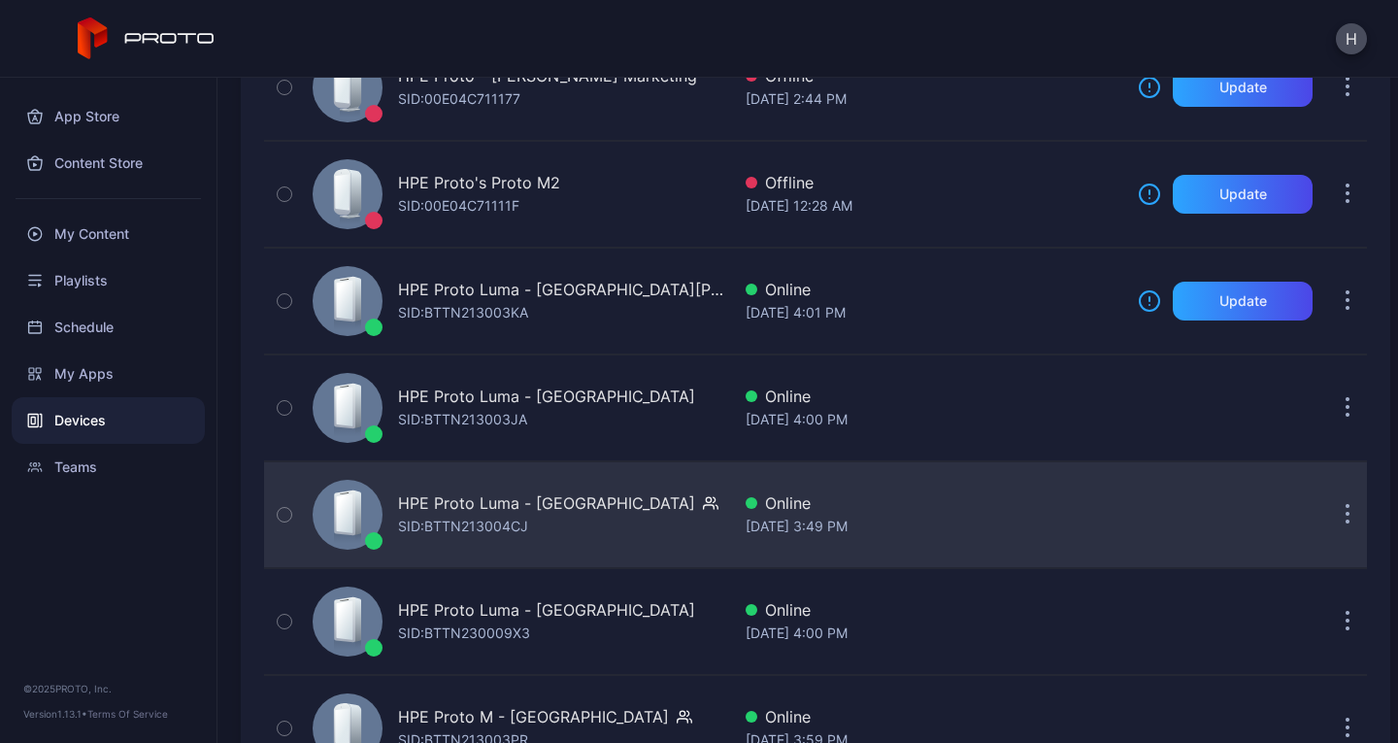
click at [561, 499] on div "HPE Proto Luma - [GEOGRAPHIC_DATA]" at bounding box center [546, 502] width 297 height 23
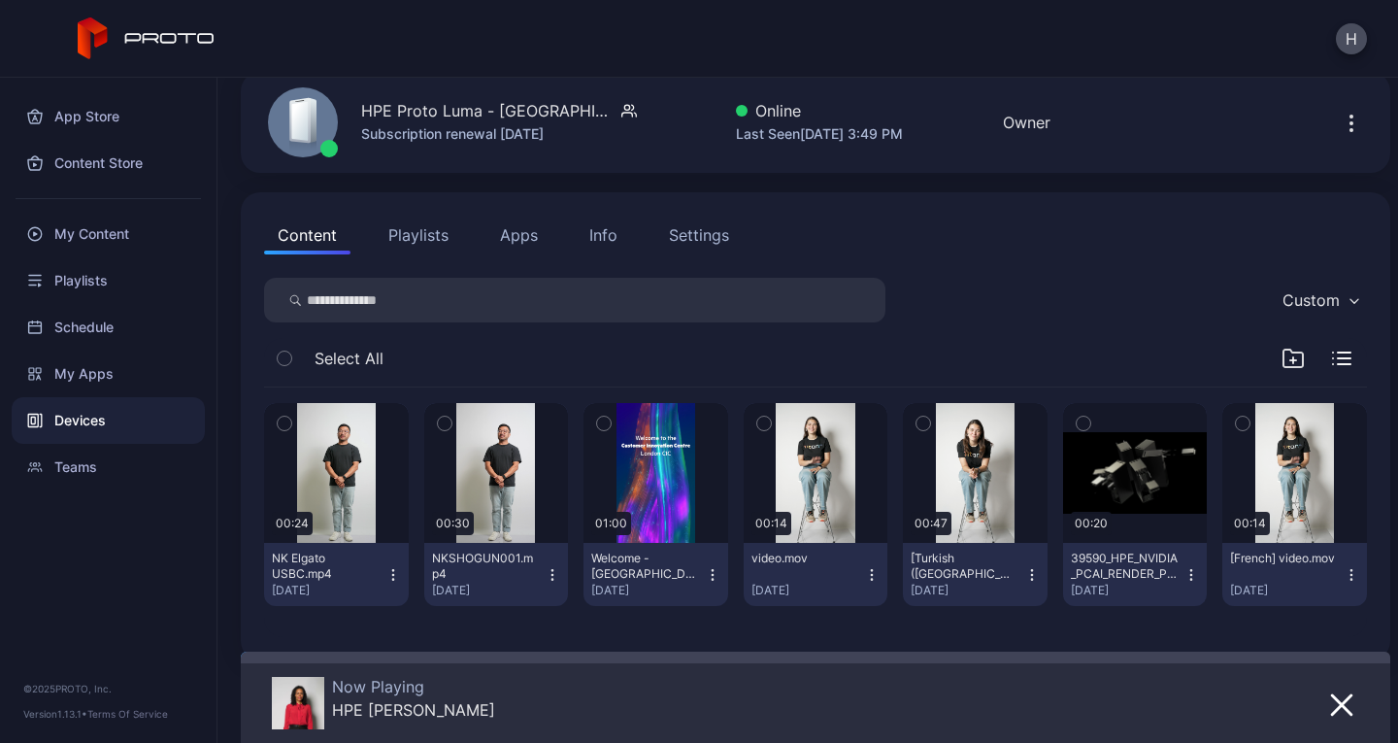
scroll to position [108, 0]
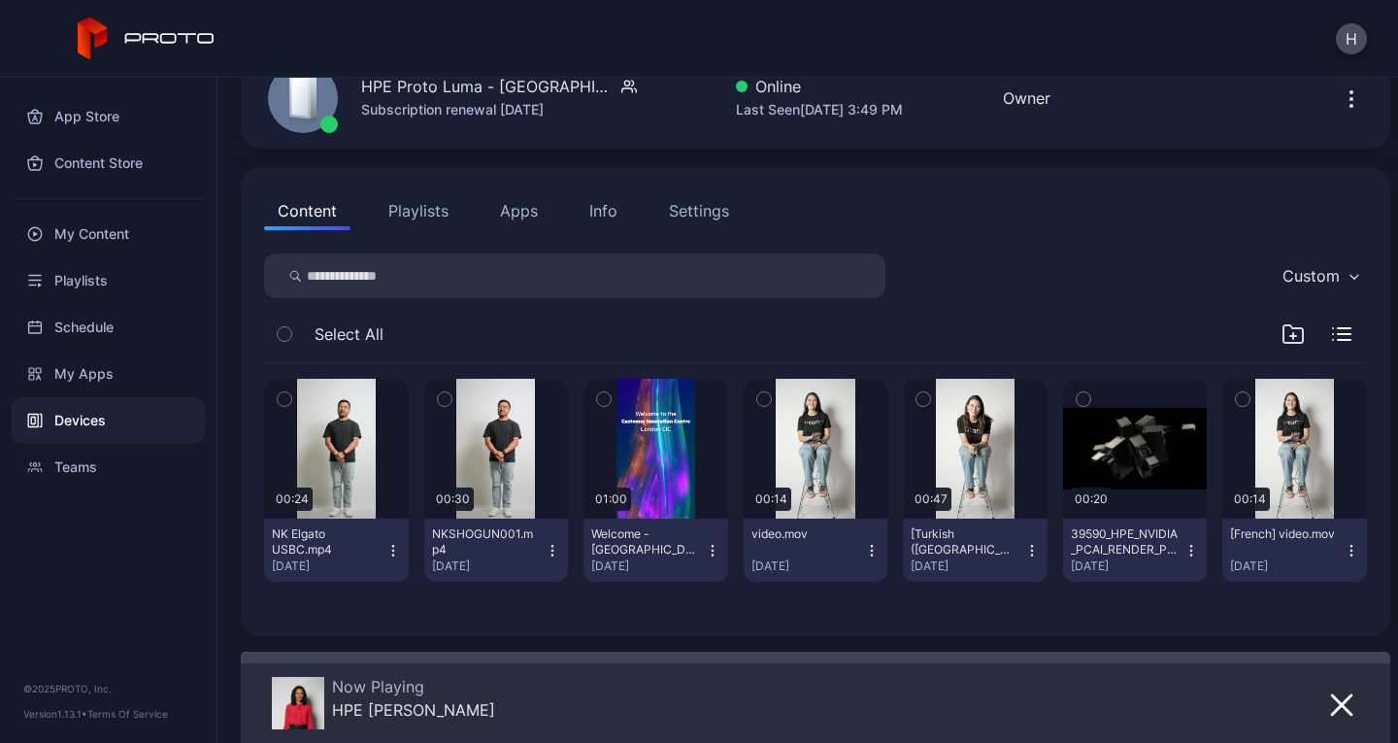
click at [864, 552] on icon "button" at bounding box center [872, 551] width 16 height 16
click at [966, 298] on div "Custom Select All 00:24 NK Elgato USBC.mp4 [DATE] 00:30 NKSHOGUN001.mp4 [DATE] …" at bounding box center [815, 432] width 1103 height 359
click at [421, 218] on button "Playlists" at bounding box center [418, 210] width 87 height 39
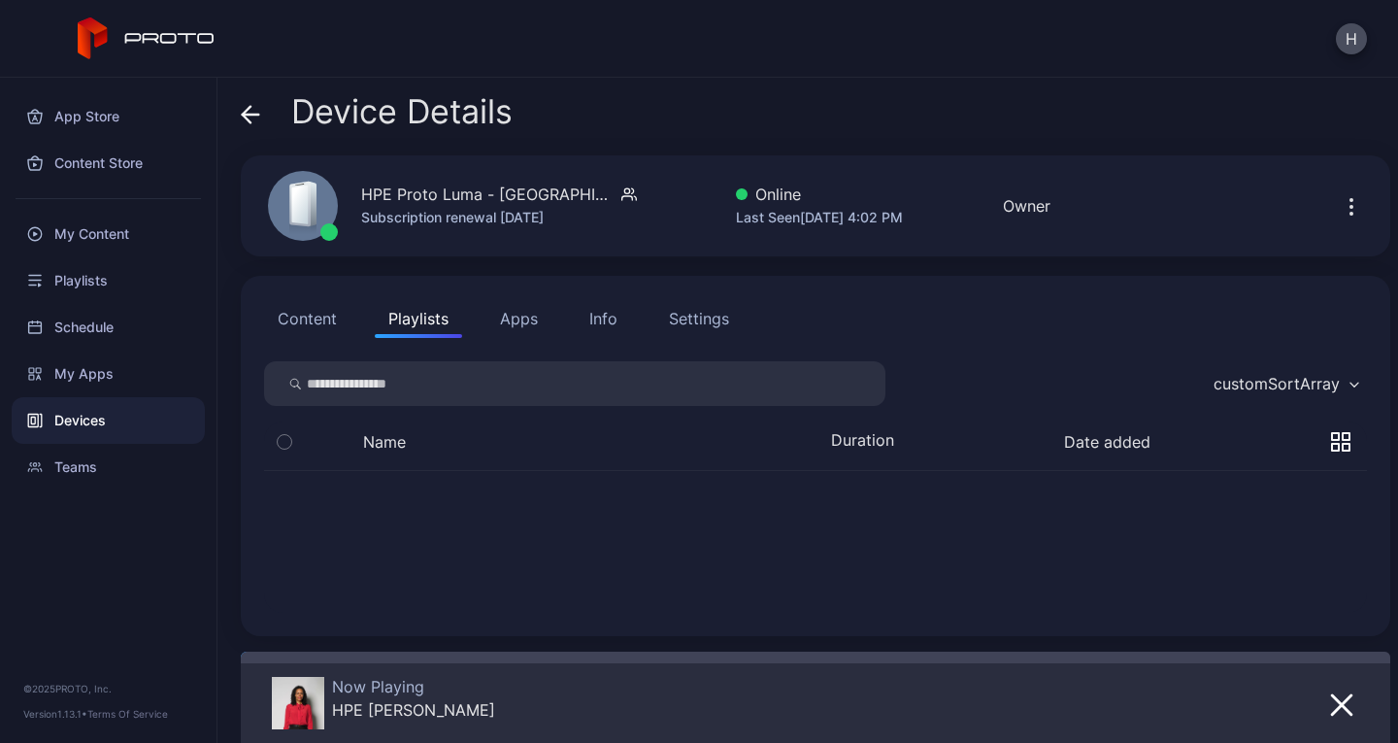
scroll to position [0, 0]
click at [530, 320] on button "Apps" at bounding box center [519, 318] width 65 height 39
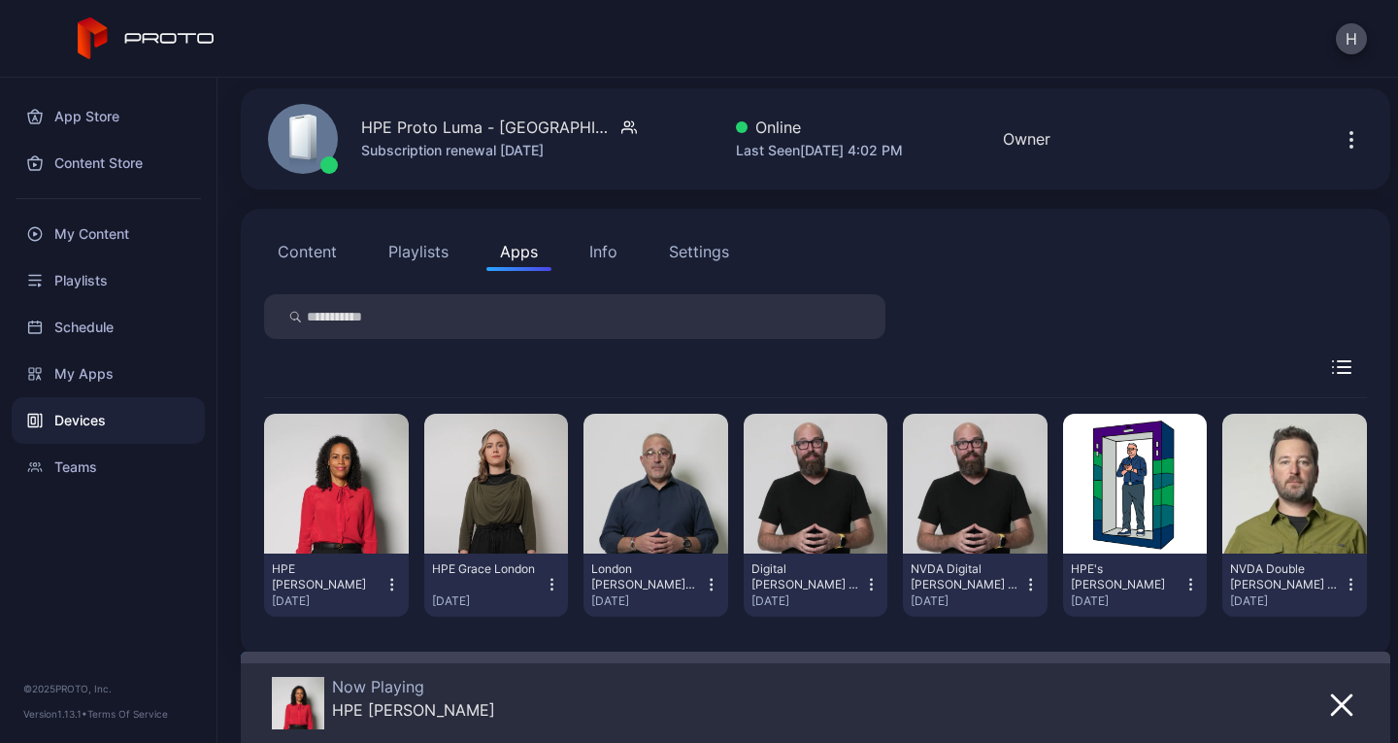
scroll to position [87, 0]
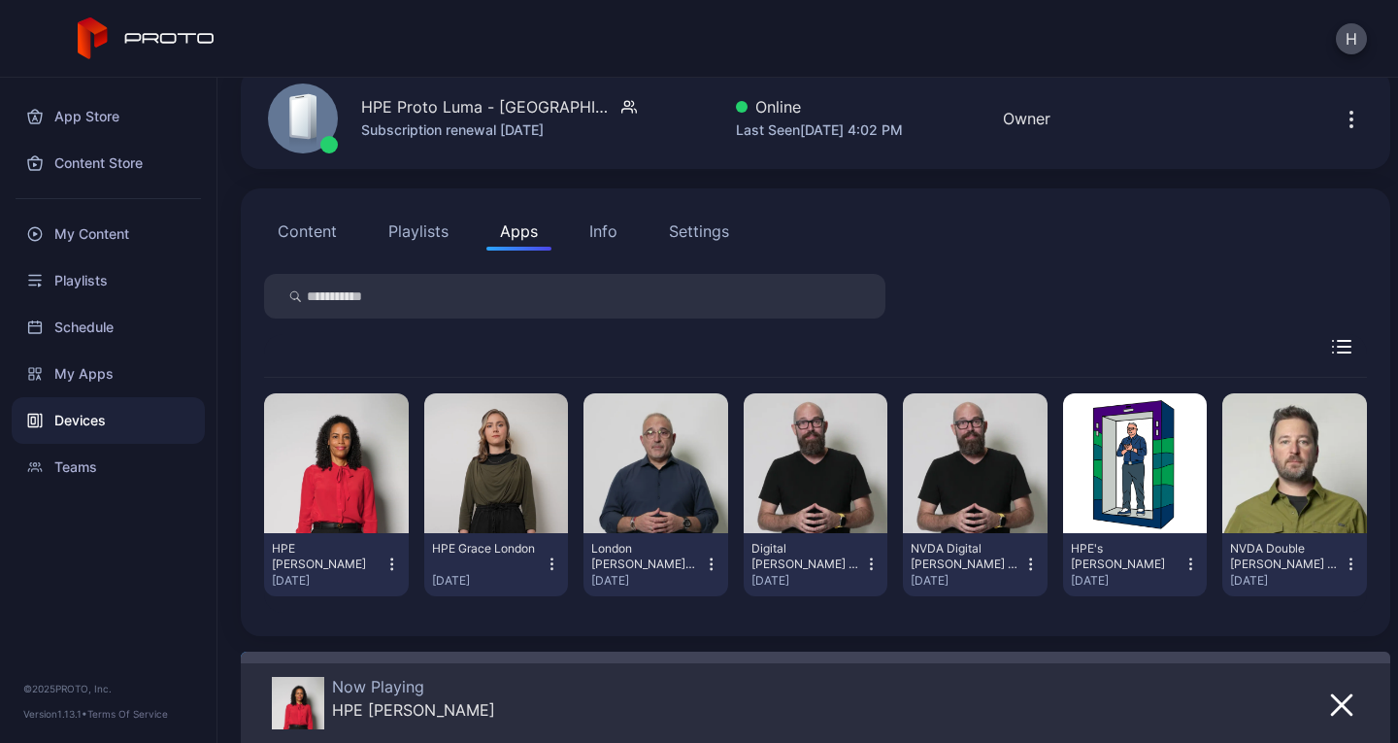
click at [604, 227] on div "Info" at bounding box center [603, 230] width 28 height 23
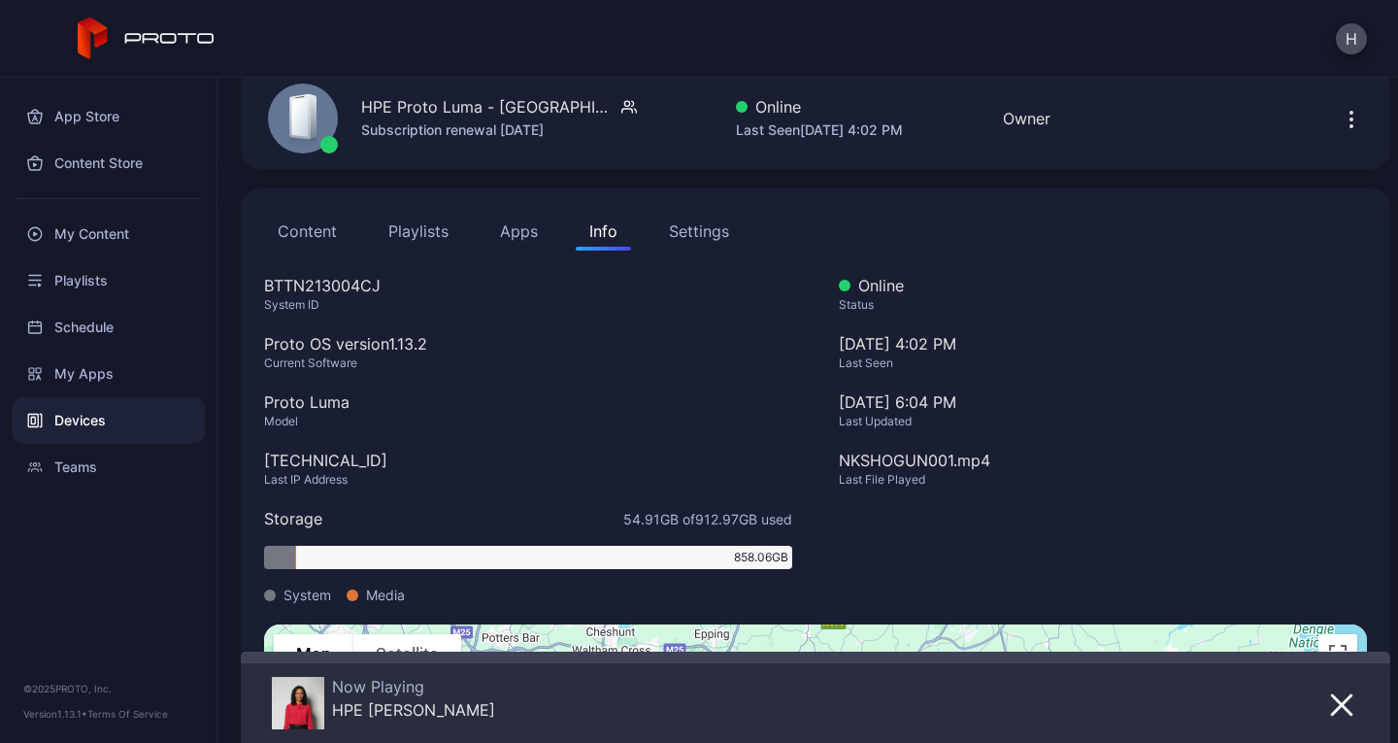
click at [705, 231] on div "Settings" at bounding box center [699, 230] width 60 height 23
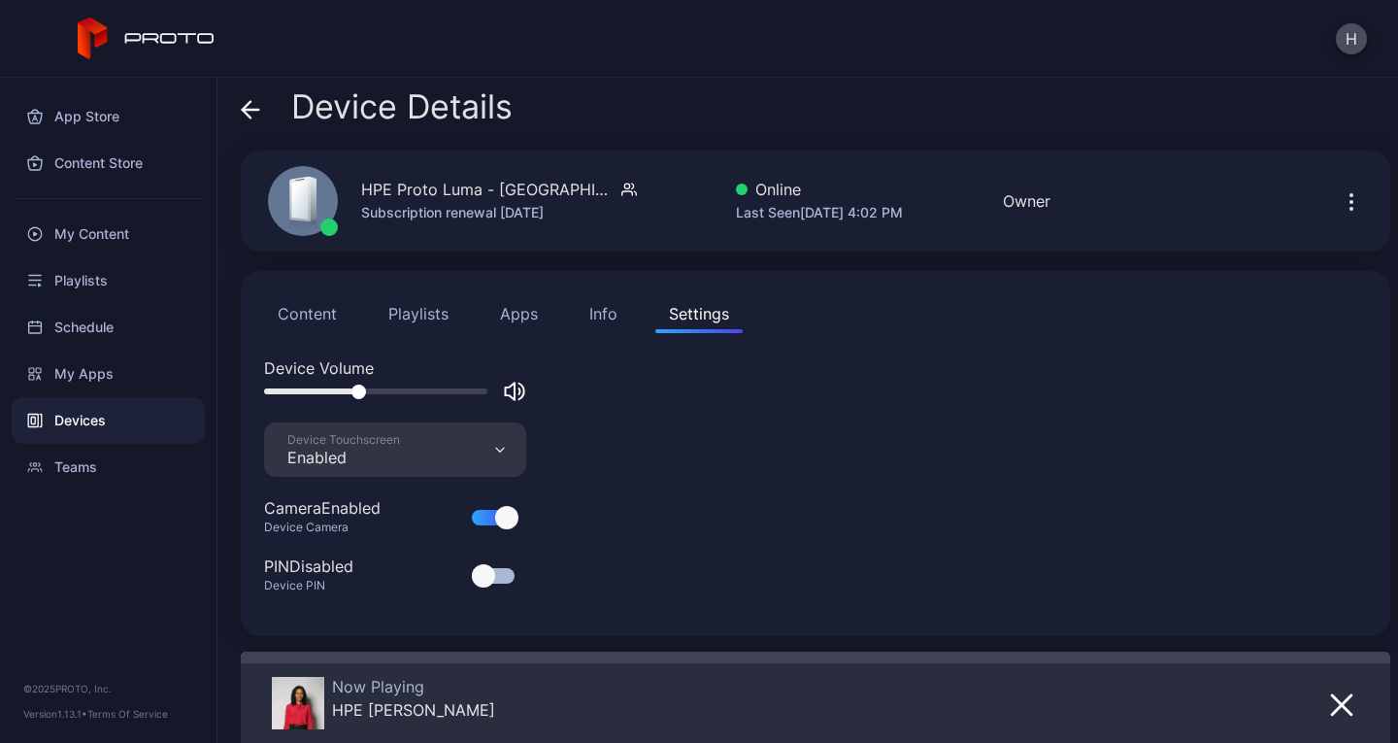
scroll to position [5, 0]
click at [94, 234] on div "My Content" at bounding box center [108, 234] width 193 height 47
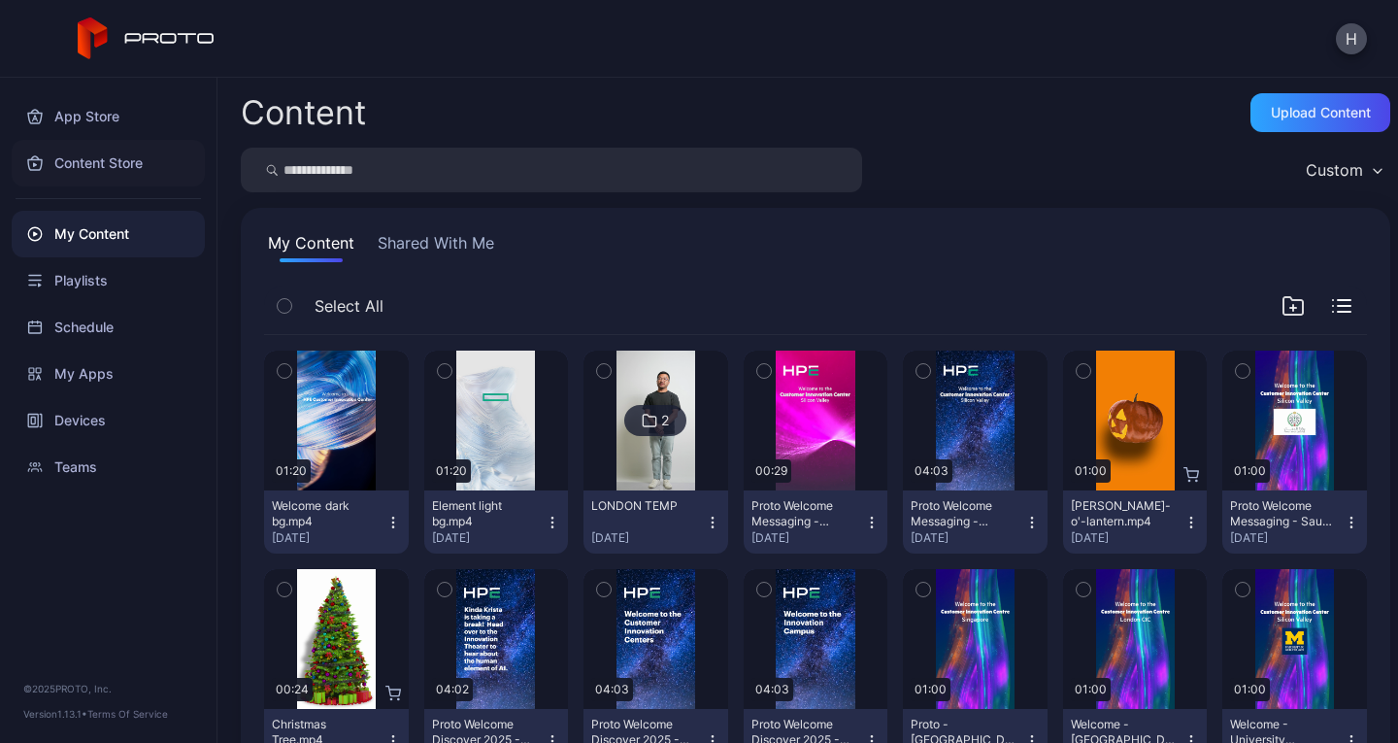
click at [120, 169] on div "Content Store" at bounding box center [108, 163] width 193 height 47
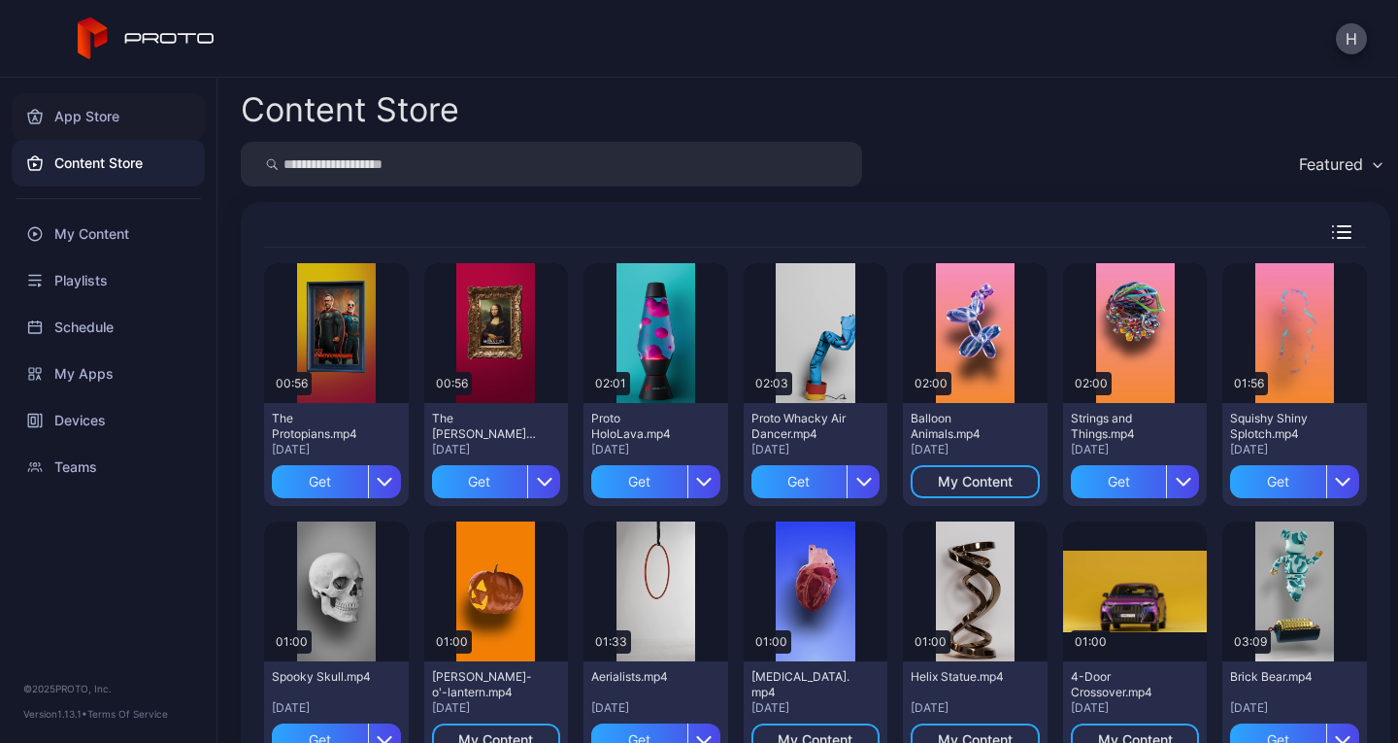
click at [101, 110] on div "App Store" at bounding box center [108, 116] width 193 height 47
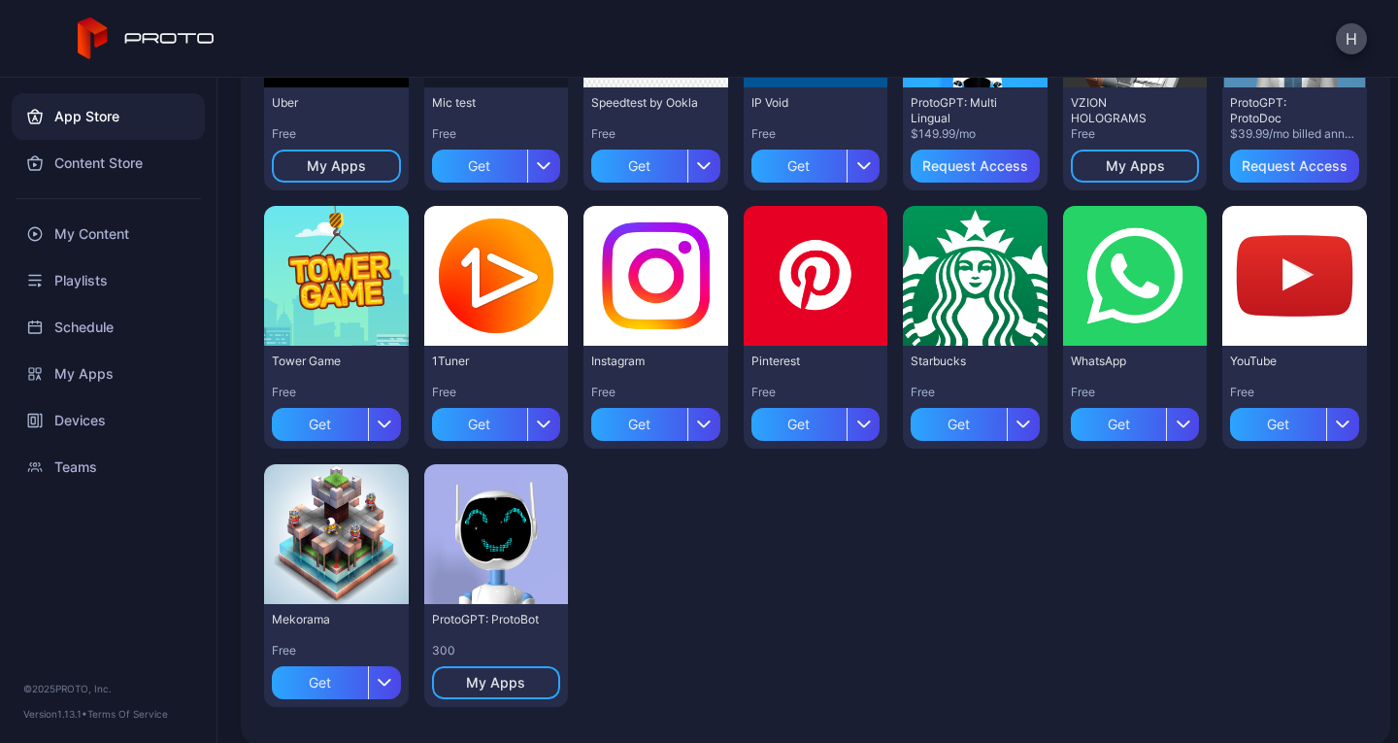
scroll to position [2165, 0]
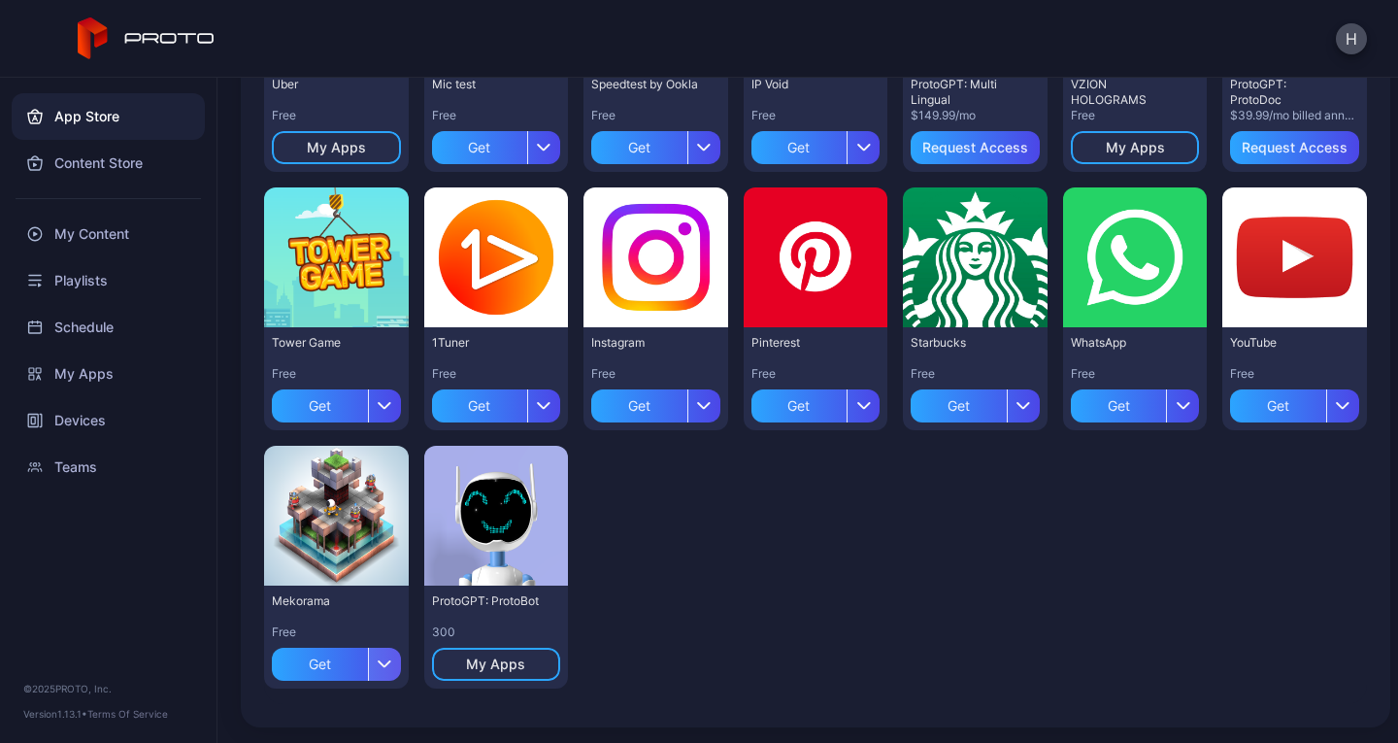
click at [377, 659] on div "button" at bounding box center [384, 664] width 33 height 33
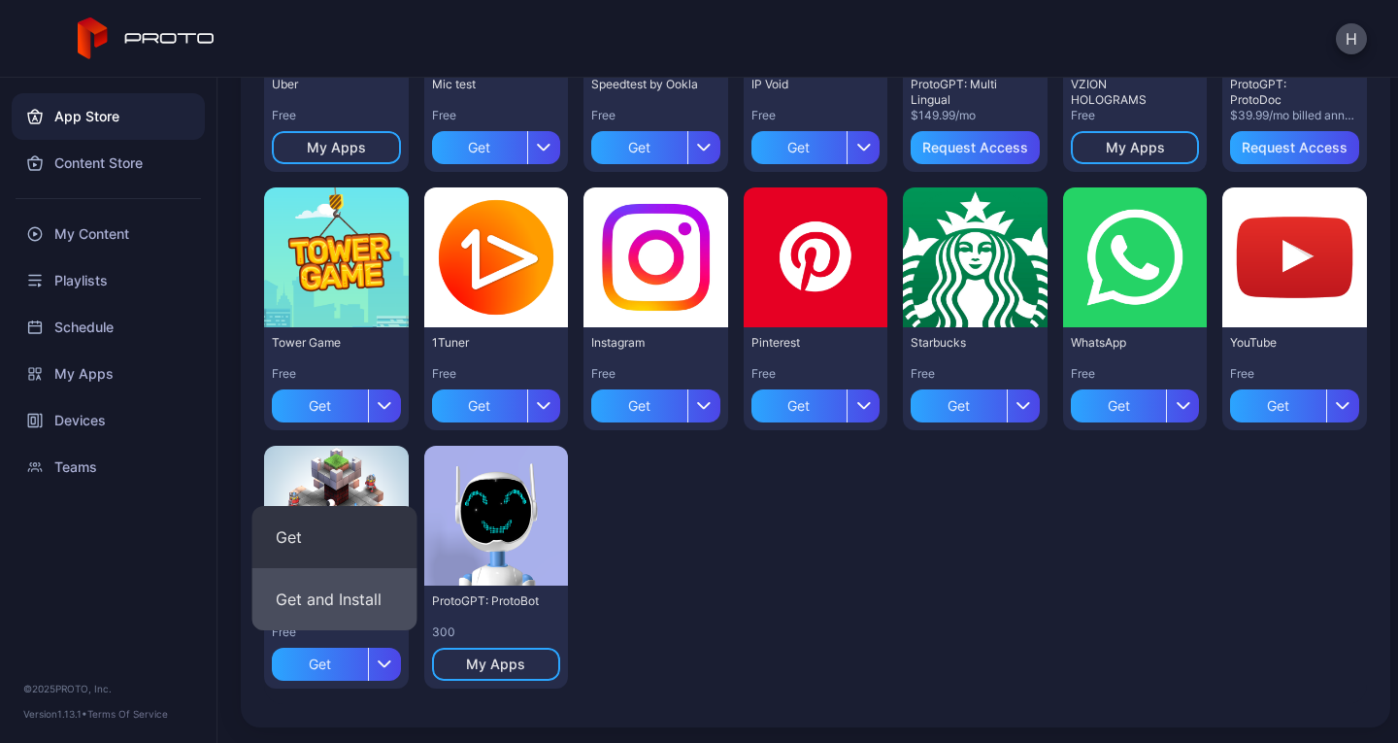
click at [325, 608] on button "Get and Install" at bounding box center [334, 599] width 165 height 62
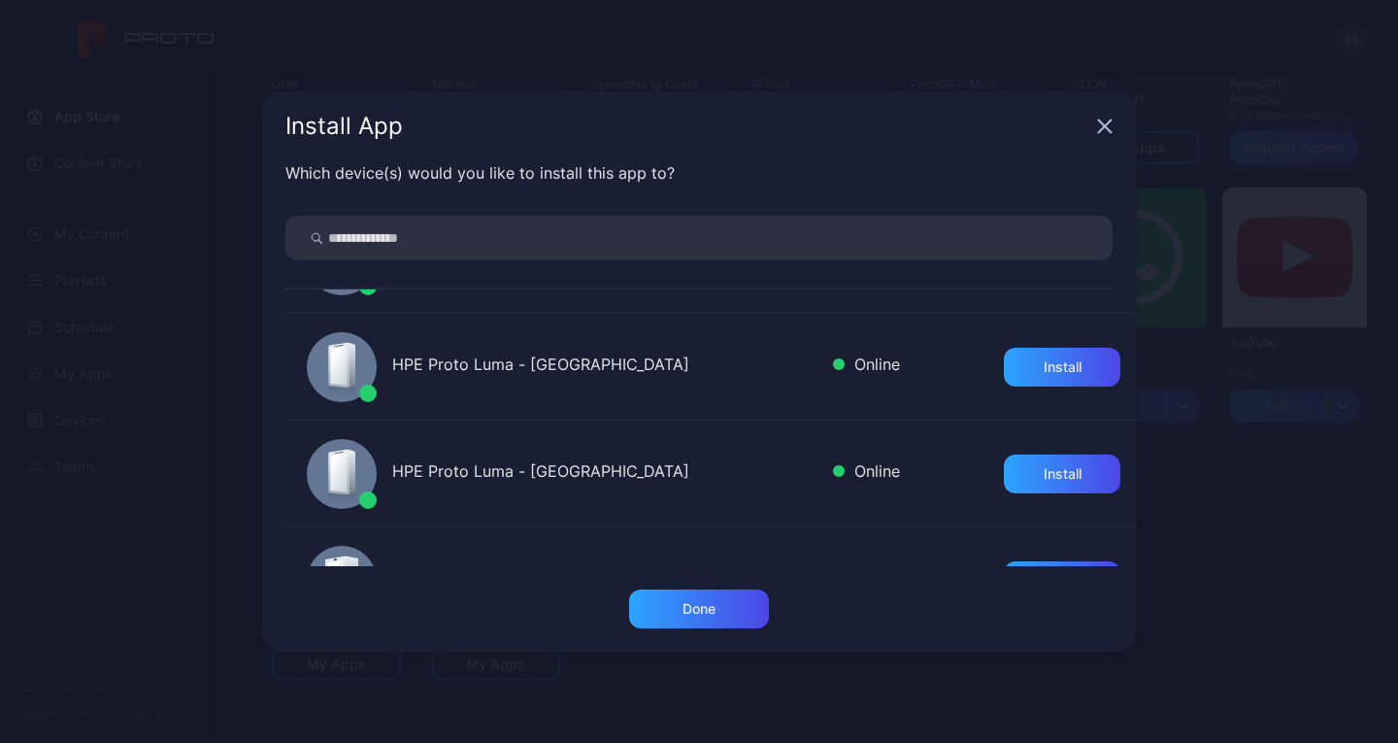
scroll to position [529, 0]
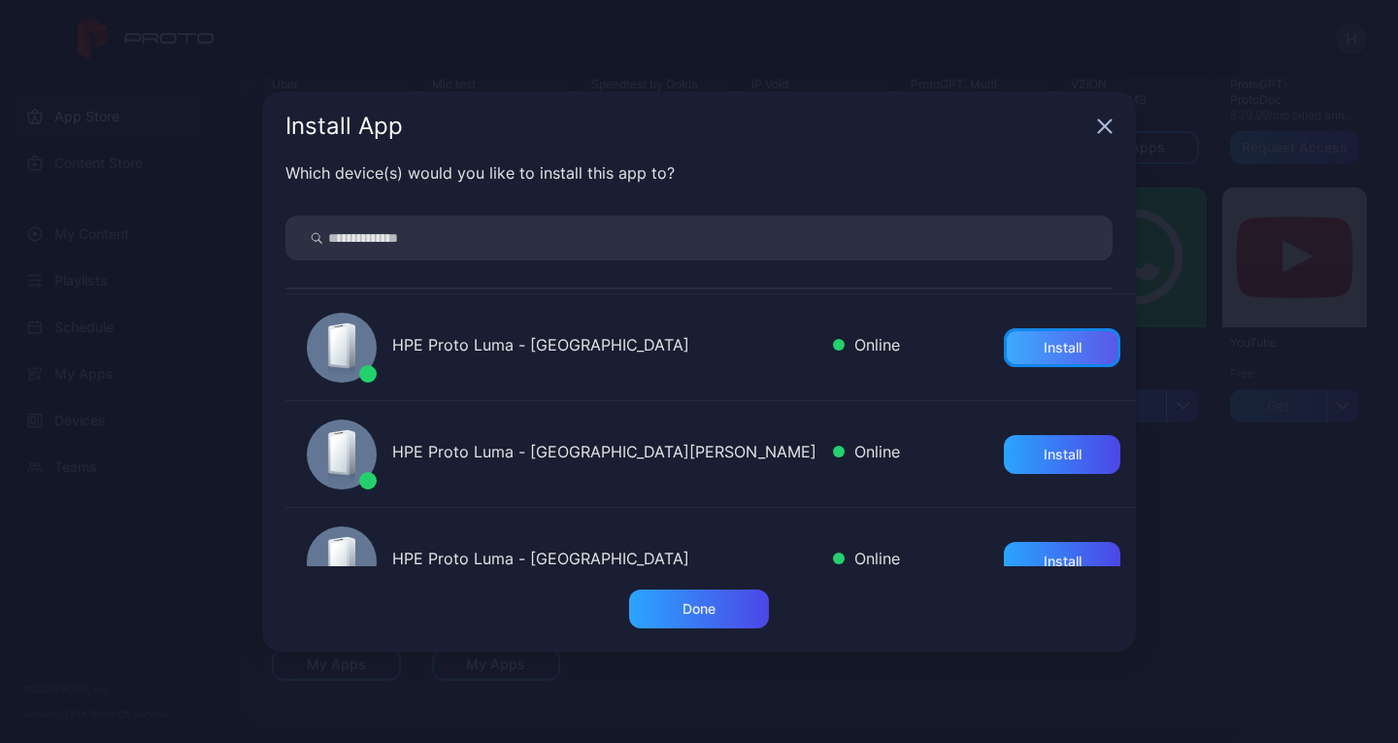
click at [1044, 348] on div "Install" at bounding box center [1063, 348] width 38 height 16
drag, startPoint x: 1212, startPoint y: 509, endPoint x: 1175, endPoint y: 555, distance: 59.5
click at [1212, 509] on div "Install App Which device(s) would you like to install this app to? HPE NWE Prot…" at bounding box center [699, 371] width 1398 height 743
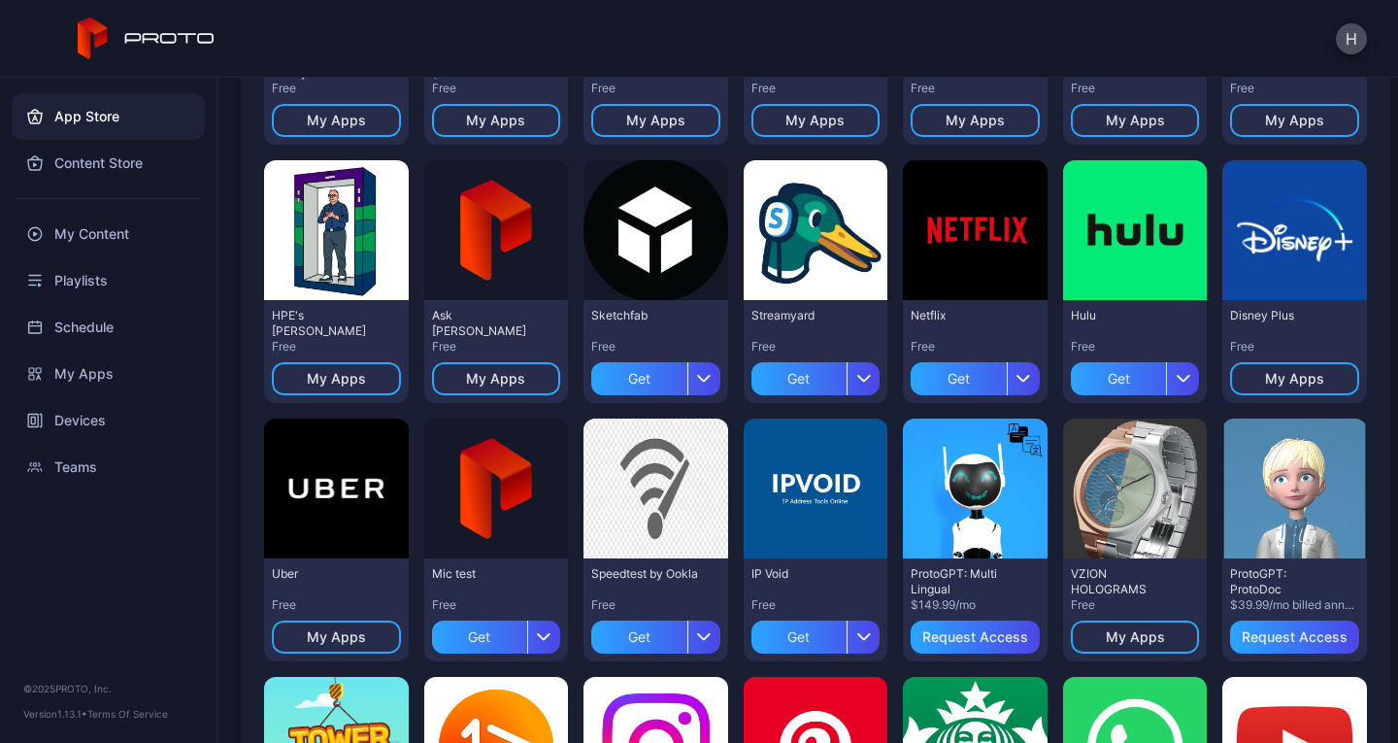
scroll to position [1582, 0]
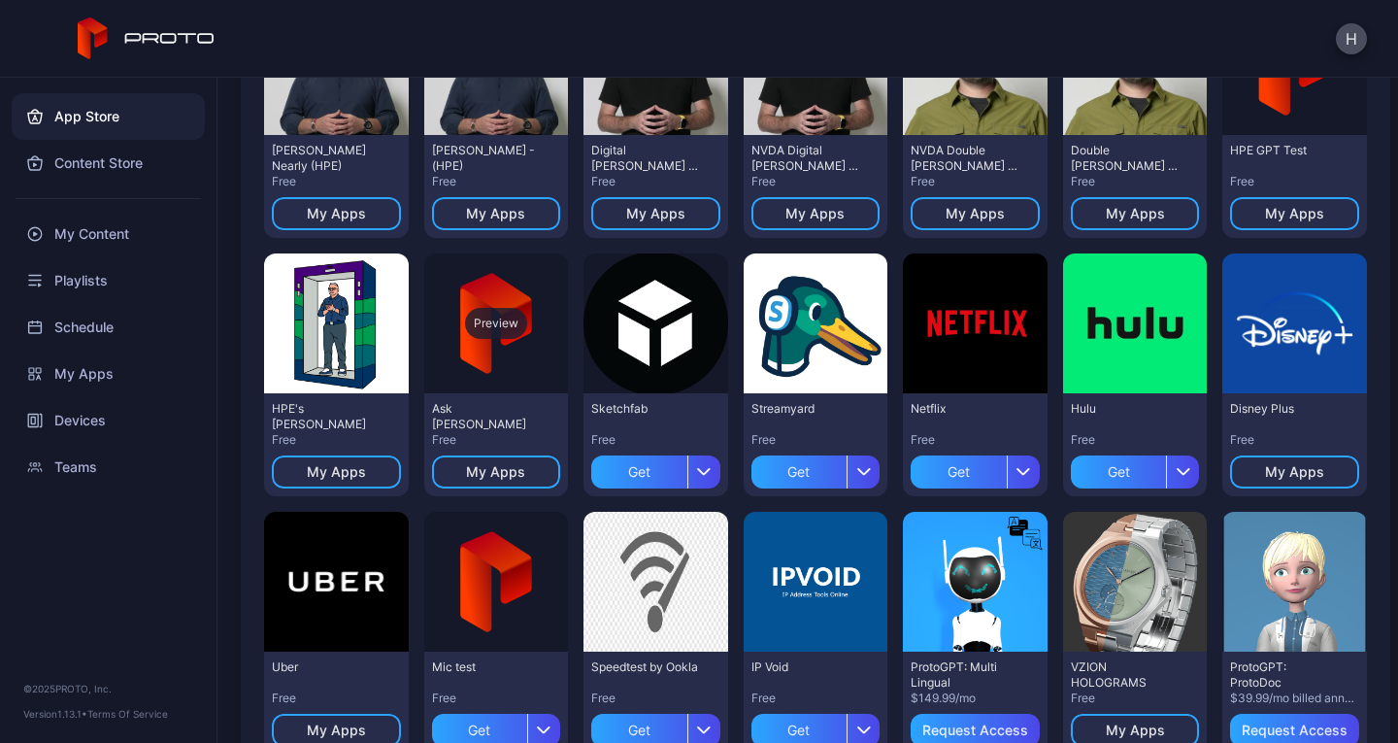
click at [483, 319] on div "Preview" at bounding box center [496, 323] width 62 height 31
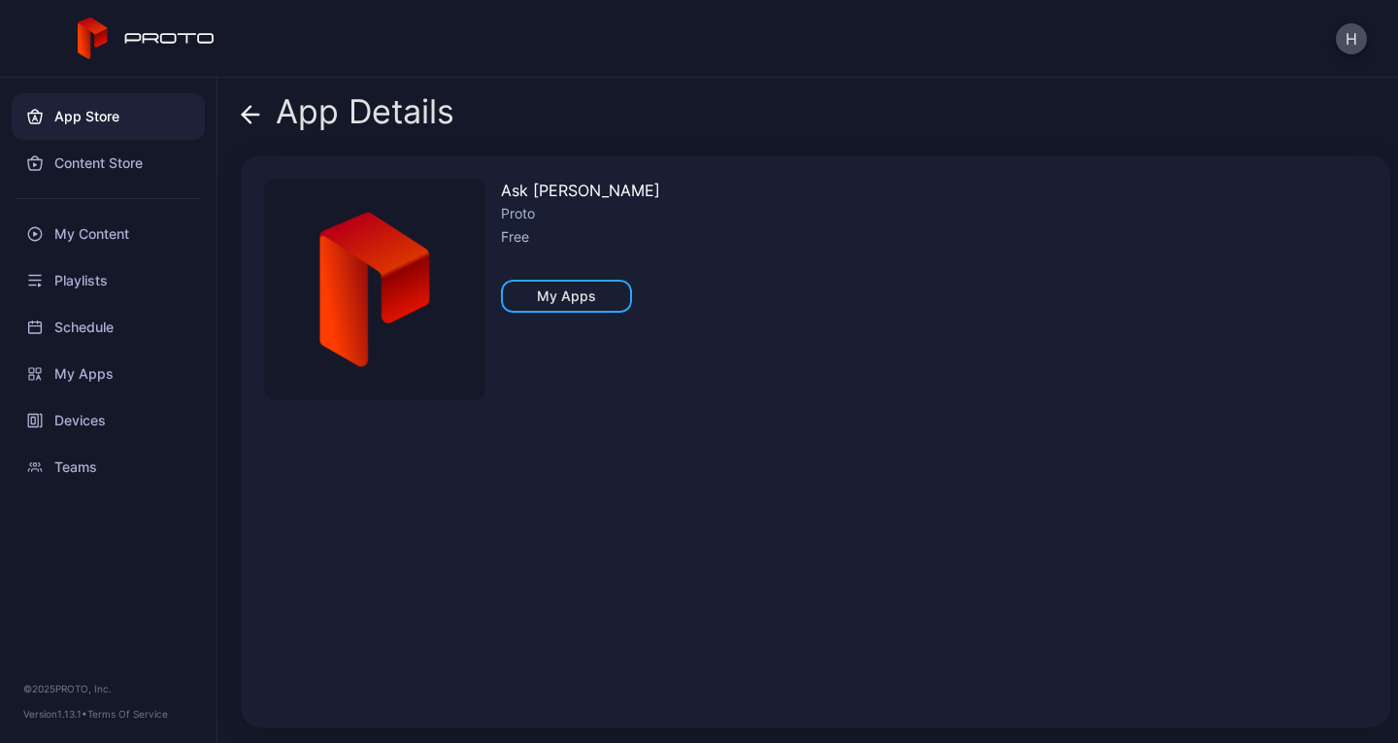
click at [238, 108] on div "App Details Ask [PERSON_NAME] Free My Apps" at bounding box center [808, 410] width 1181 height 665
click at [245, 112] on icon at bounding box center [247, 114] width 8 height 17
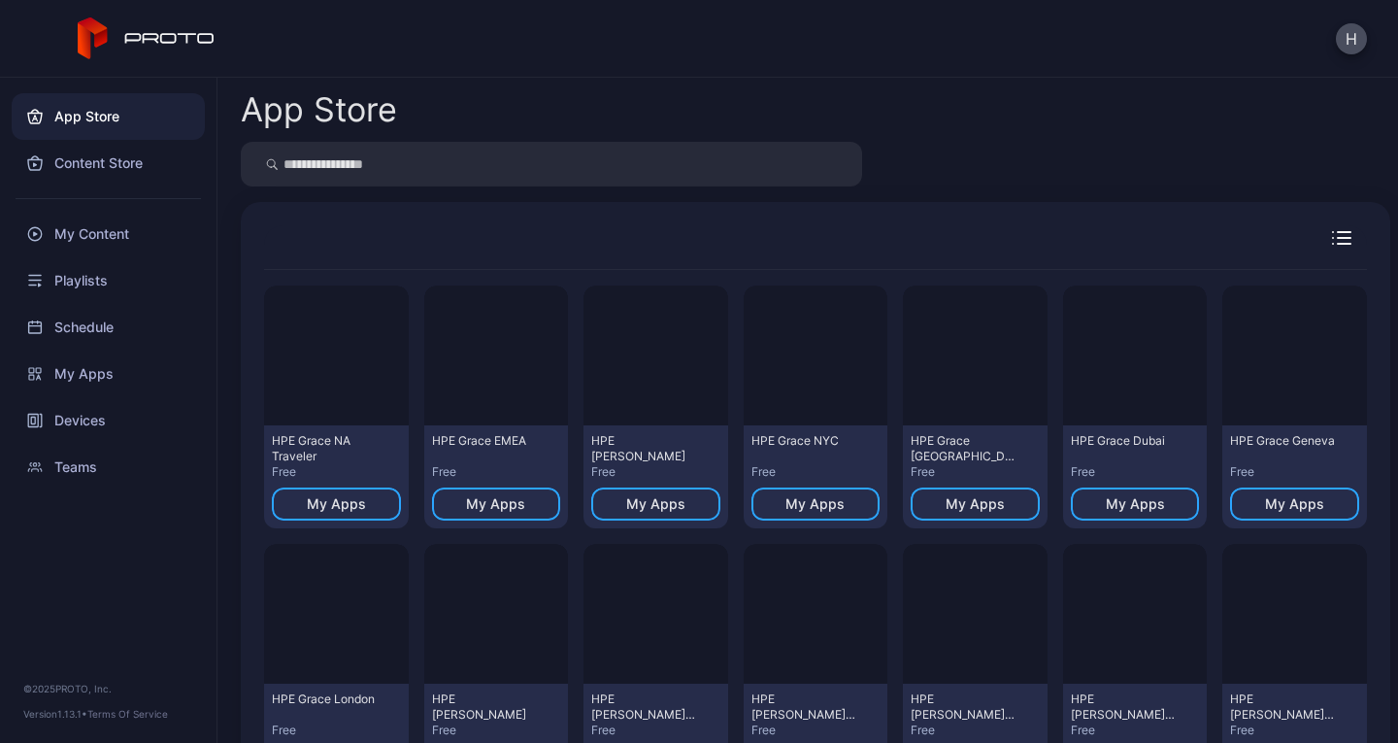
scroll to position [1582, 0]
